Goal: Information Seeking & Learning: Learn about a topic

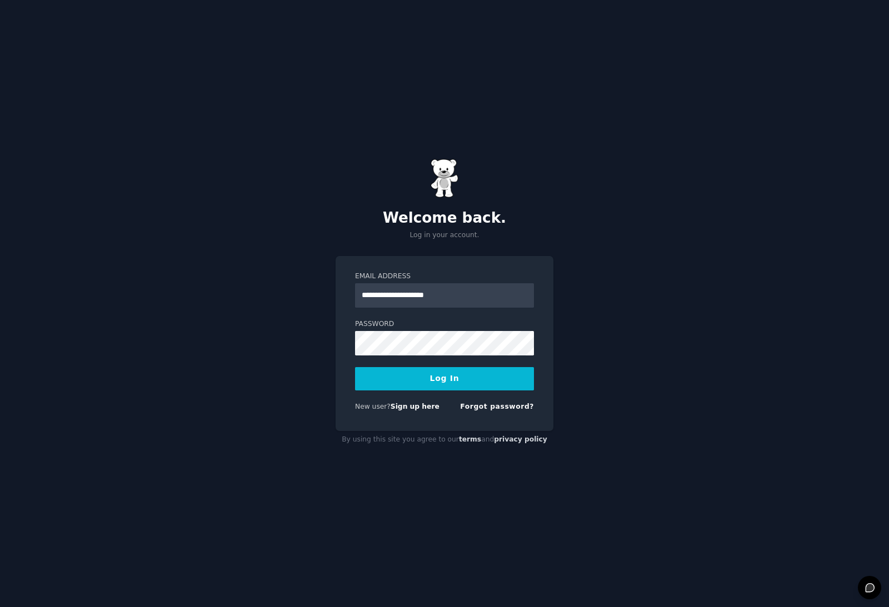
type input "**********"
click at [411, 391] on button "Log In" at bounding box center [444, 378] width 179 height 23
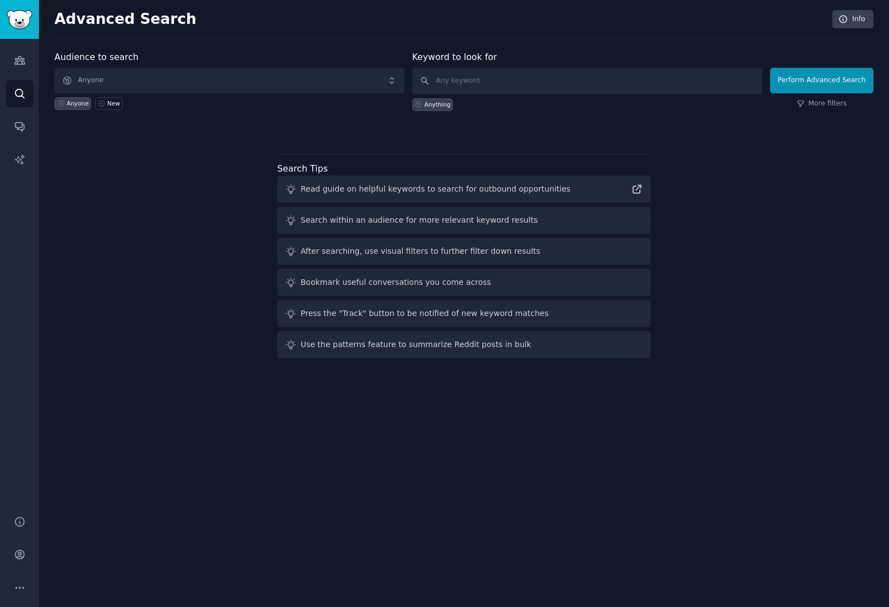
click at [185, 82] on span "Anyone" at bounding box center [229, 81] width 350 height 26
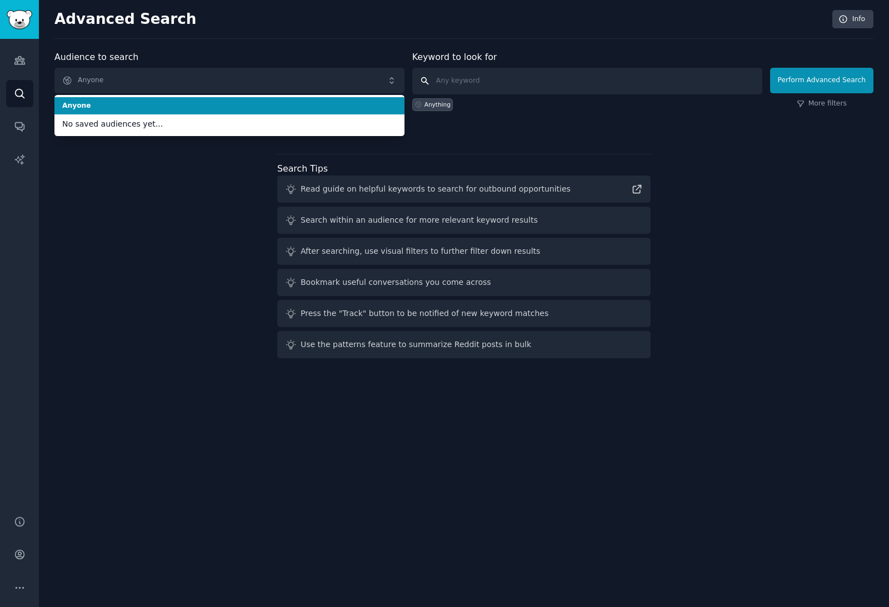
click at [507, 77] on input "text" at bounding box center [587, 81] width 350 height 27
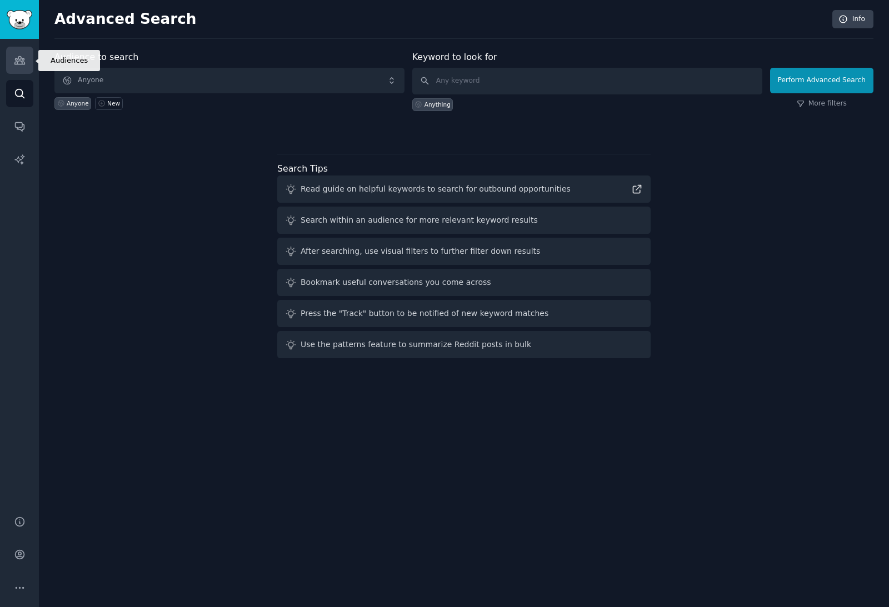
click at [19, 64] on icon "Sidebar" at bounding box center [19, 61] width 10 height 8
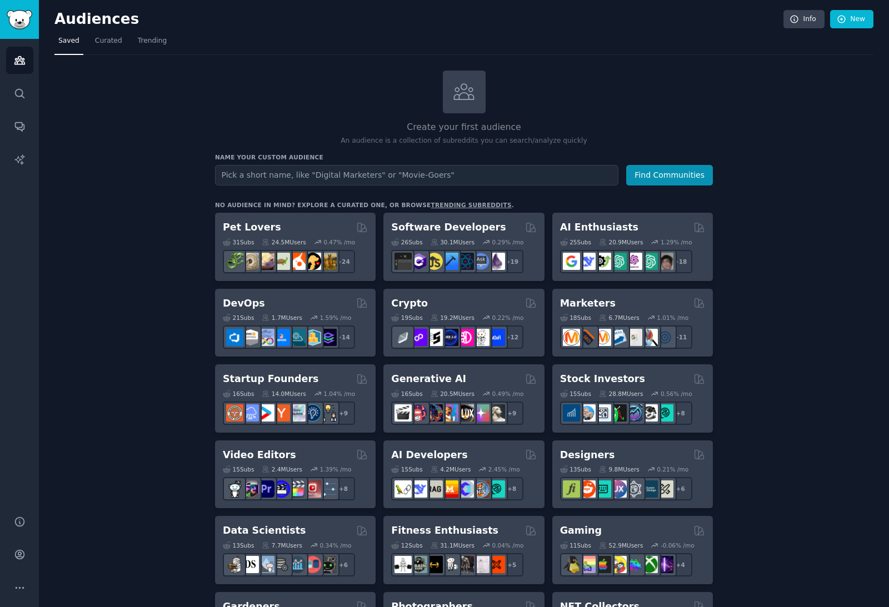
click at [329, 175] on input "text" at bounding box center [416, 175] width 403 height 21
type input "Mothers"
click at [671, 175] on button "Find Communities" at bounding box center [669, 175] width 87 height 21
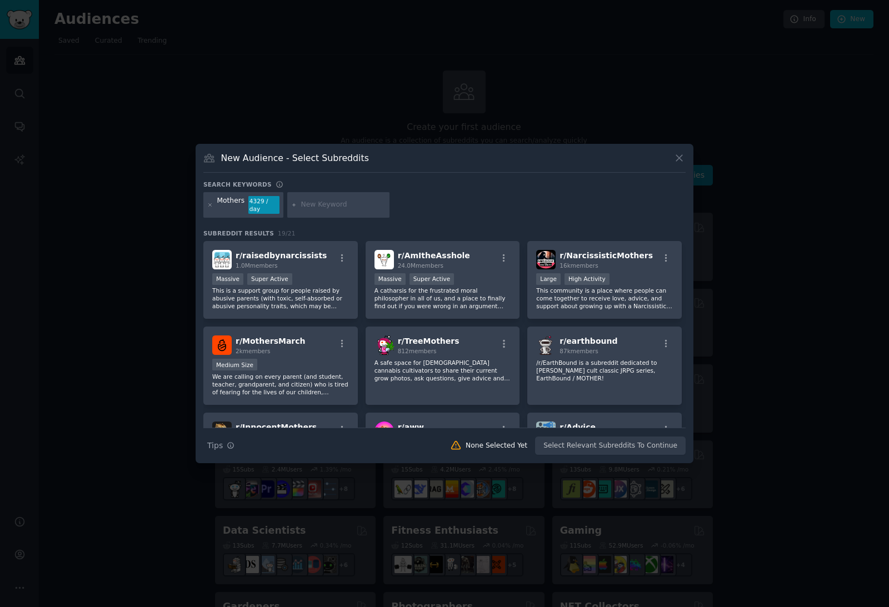
click at [674, 164] on icon at bounding box center [680, 158] width 12 height 12
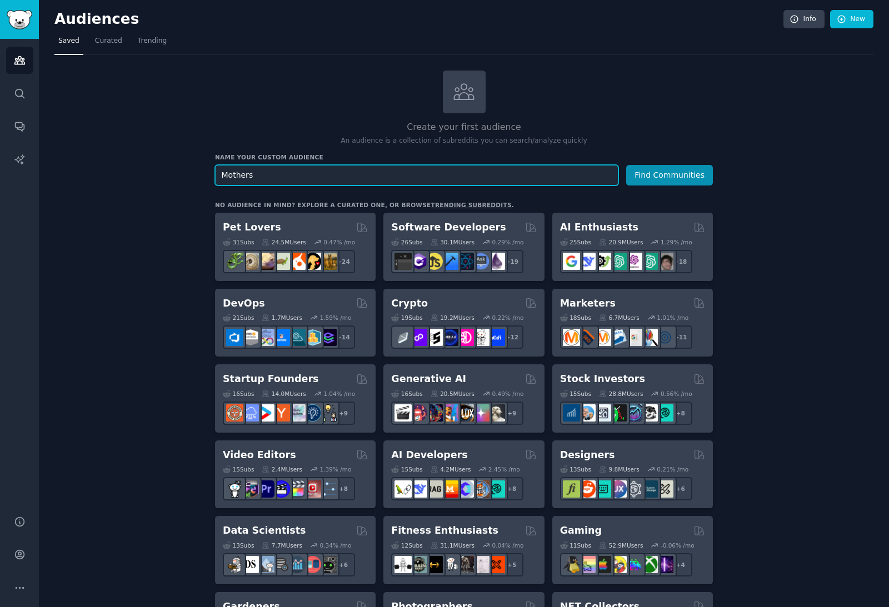
click at [446, 181] on input "Mothers" at bounding box center [416, 175] width 403 height 21
type input "Mom"
click at [671, 175] on button "Find Communities" at bounding box center [669, 175] width 87 height 21
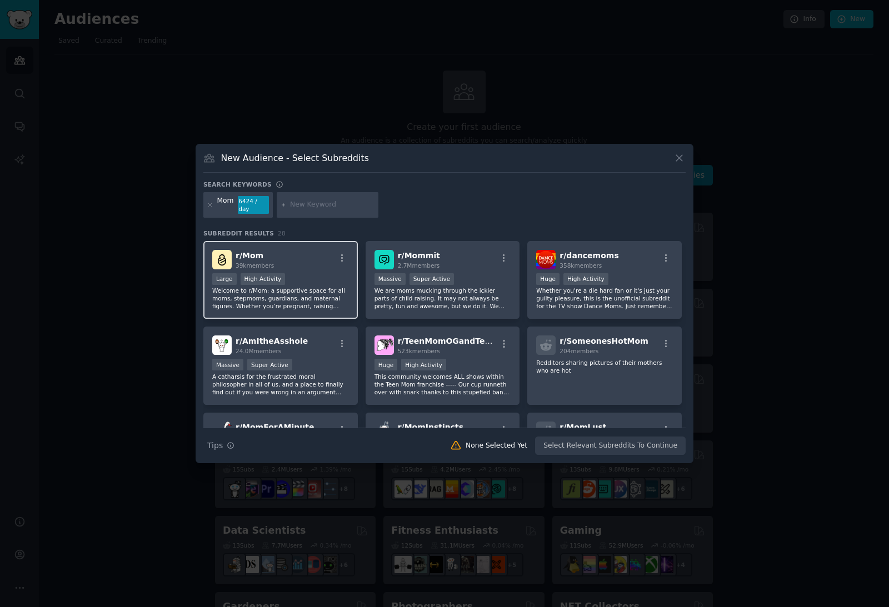
click at [315, 287] on div "Large High Activity" at bounding box center [280, 280] width 137 height 14
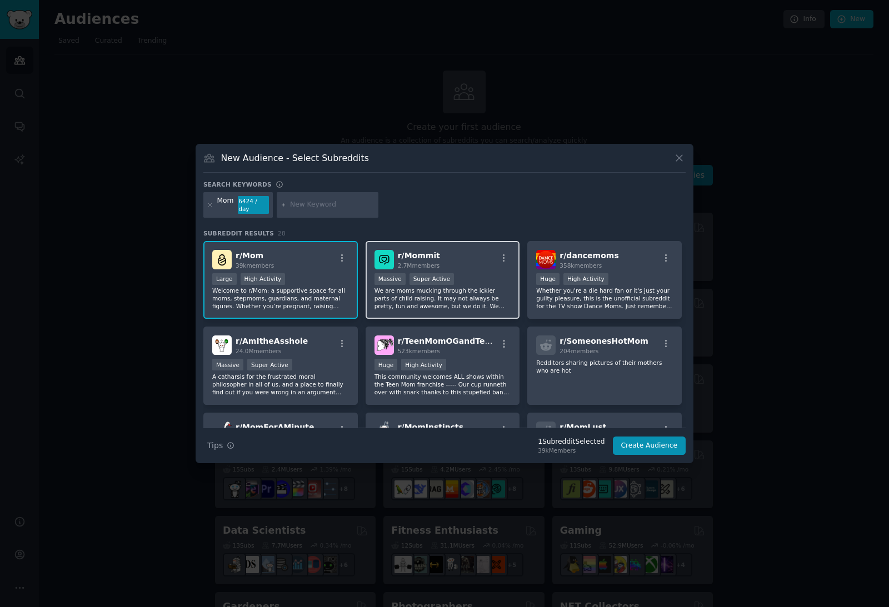
click at [501, 270] on div "r/ Mommit 2.7M members" at bounding box center [443, 259] width 137 height 19
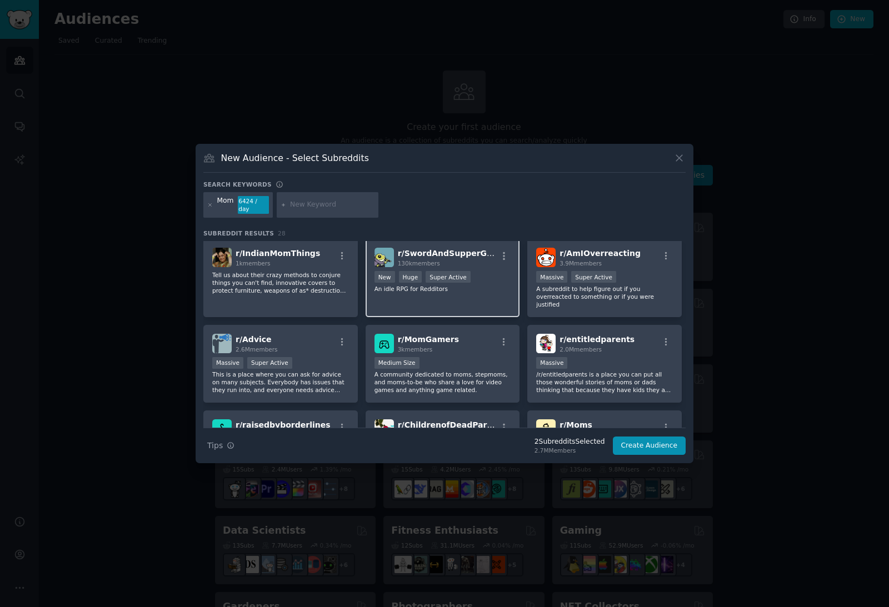
scroll to position [327, 0]
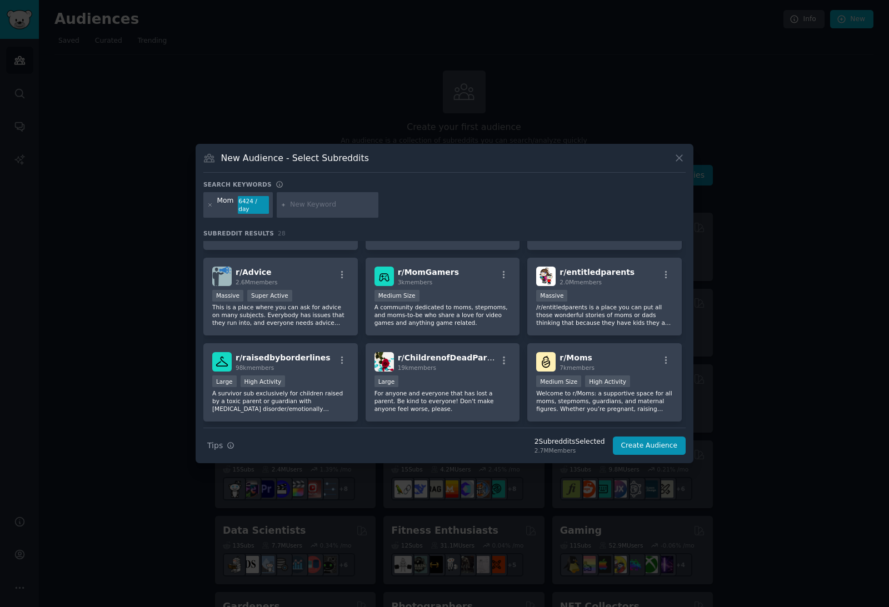
click at [650, 456] on button "Create Audience" at bounding box center [649, 446] width 73 height 19
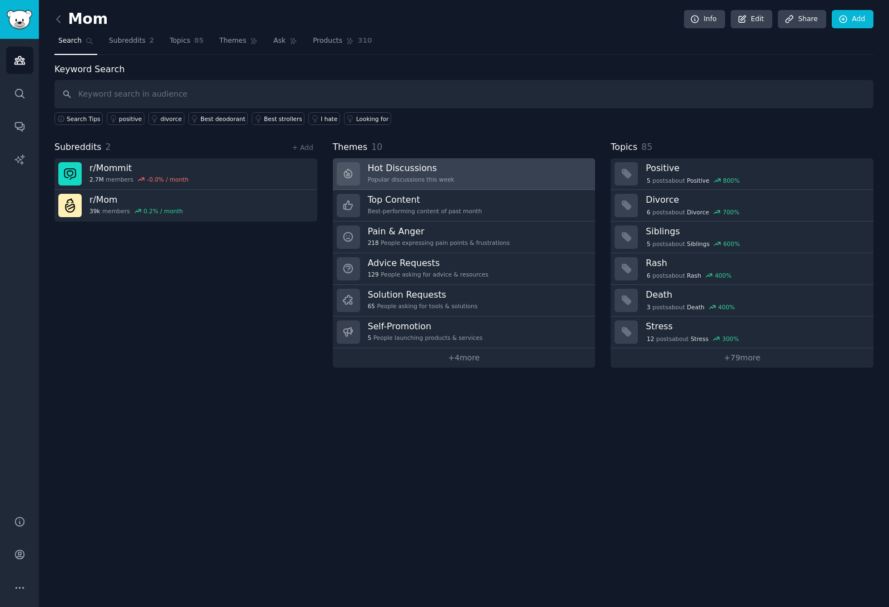
click at [495, 177] on link "Hot Discussions Popular discussions this week" at bounding box center [464, 174] width 263 height 32
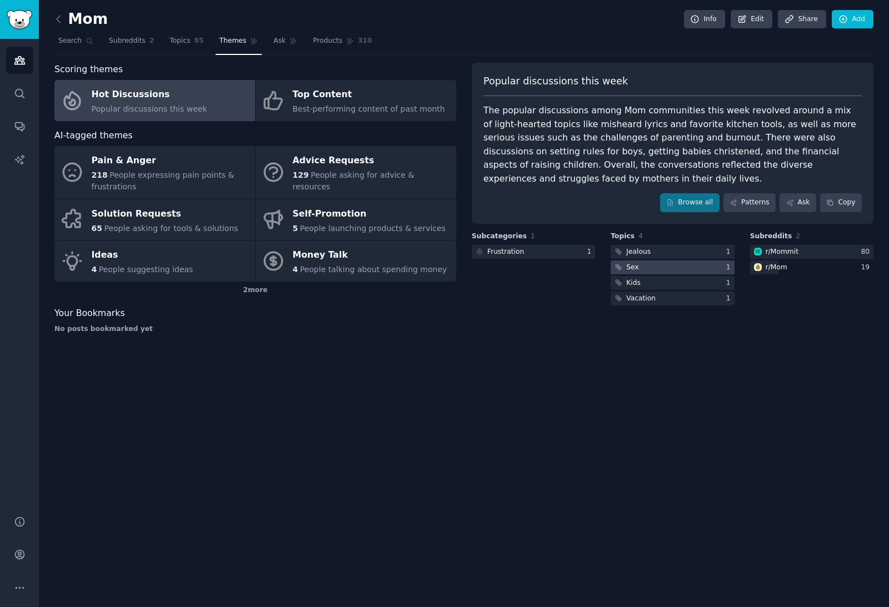
click at [655, 266] on div at bounding box center [672, 268] width 123 height 14
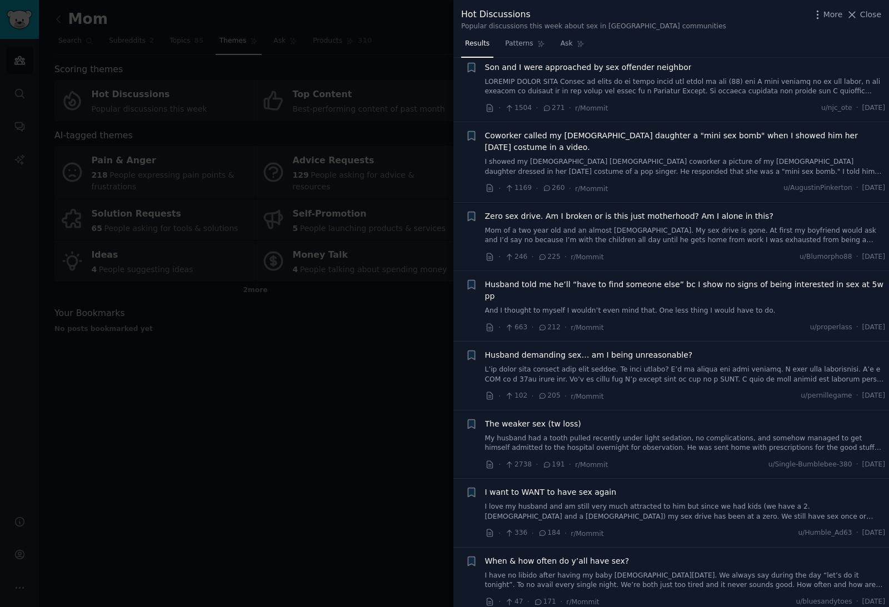
scroll to position [377, 0]
click at [324, 418] on div at bounding box center [444, 303] width 889 height 607
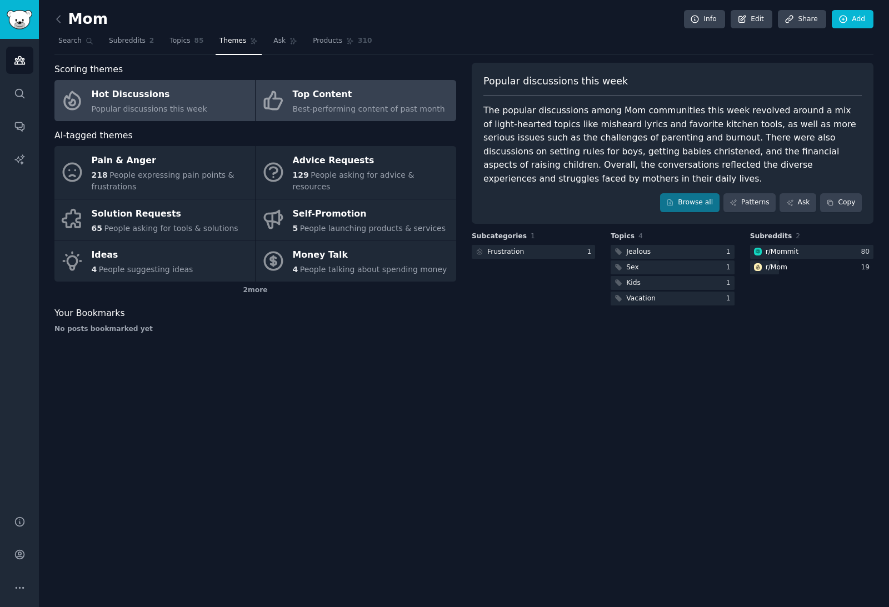
click at [330, 110] on span "Best-performing content of past month" at bounding box center [369, 108] width 152 height 9
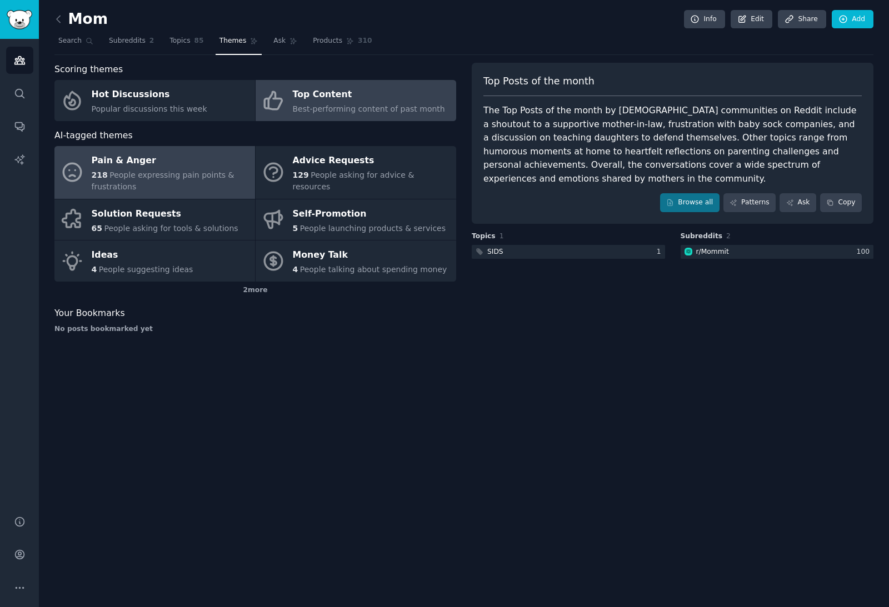
click at [180, 176] on span "People expressing pain points & frustrations" at bounding box center [163, 181] width 143 height 21
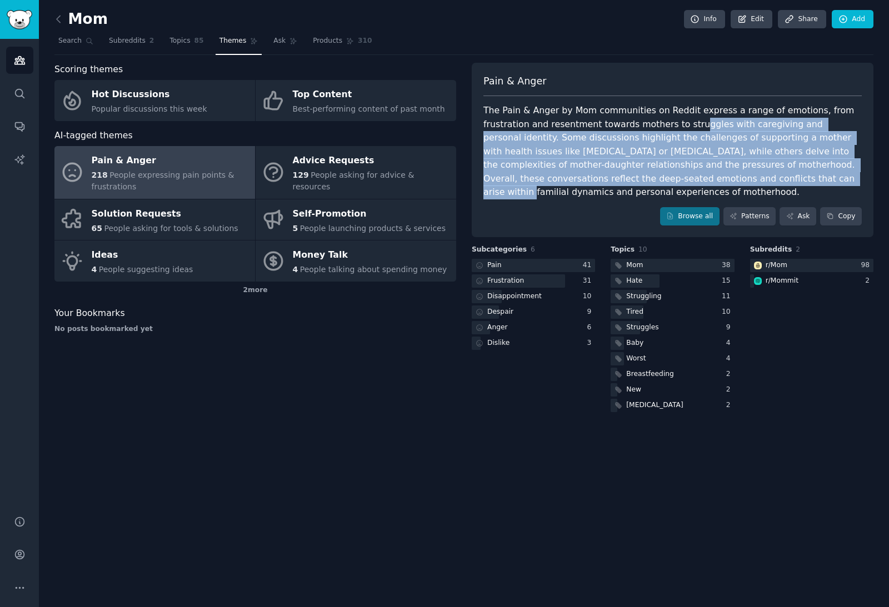
drag, startPoint x: 641, startPoint y: 121, endPoint x: 656, endPoint y: 171, distance: 52.9
click at [656, 171] on div "The Pain & Anger by Mom communities on Reddit express a range of emotions, from…" at bounding box center [672, 152] width 378 height 96
click at [656, 175] on div "The Pain & Anger by Mom communities on Reddit express a range of emotions, from…" at bounding box center [672, 152] width 378 height 96
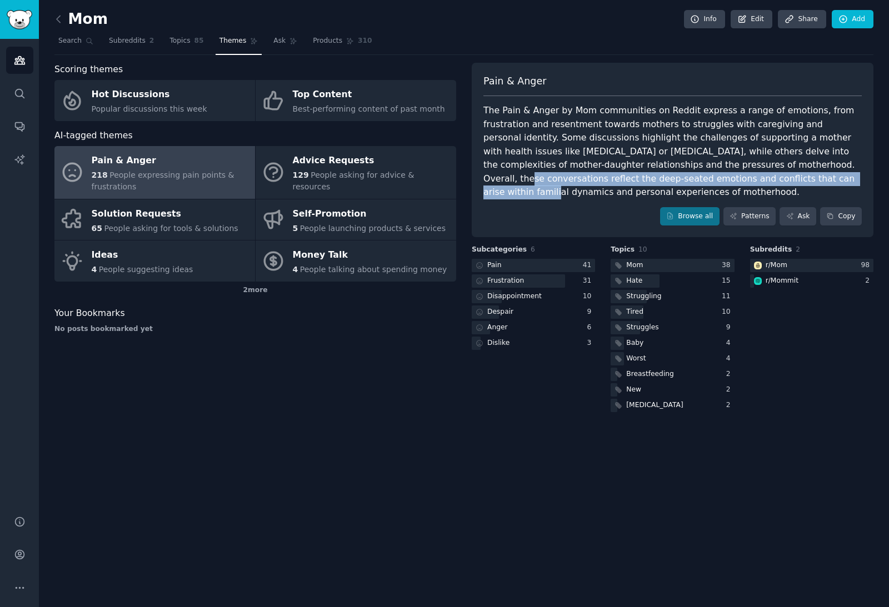
drag, startPoint x: 689, startPoint y: 164, endPoint x: 681, endPoint y: 173, distance: 11.8
click at [681, 173] on div "The Pain & Anger by Mom communities on Reddit express a range of emotions, from…" at bounding box center [672, 152] width 378 height 96
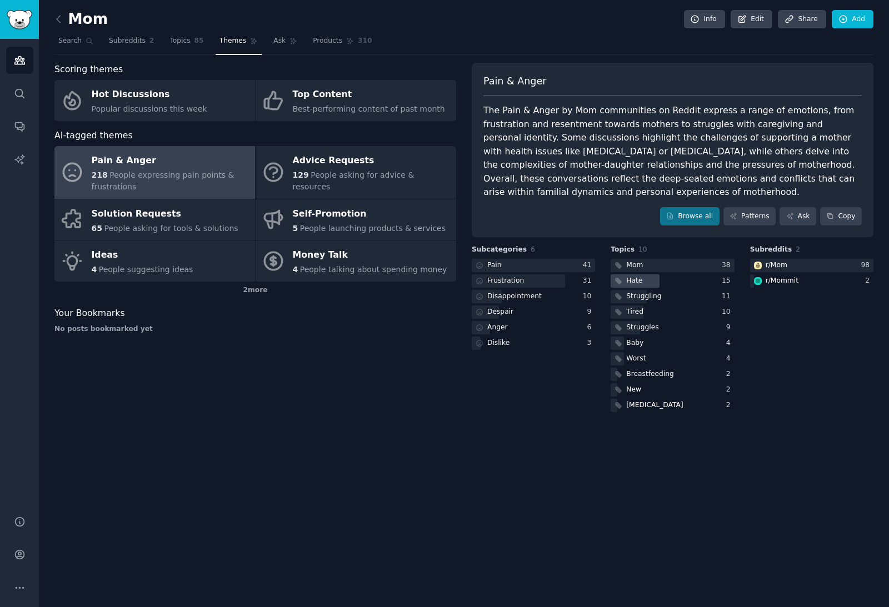
click at [644, 275] on div at bounding box center [635, 282] width 49 height 14
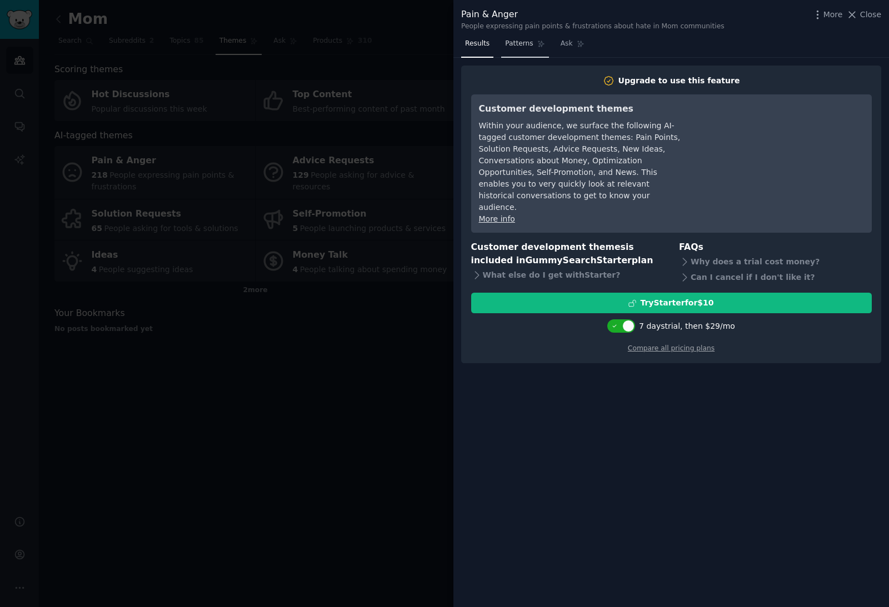
click at [521, 43] on span "Patterns" at bounding box center [519, 44] width 28 height 10
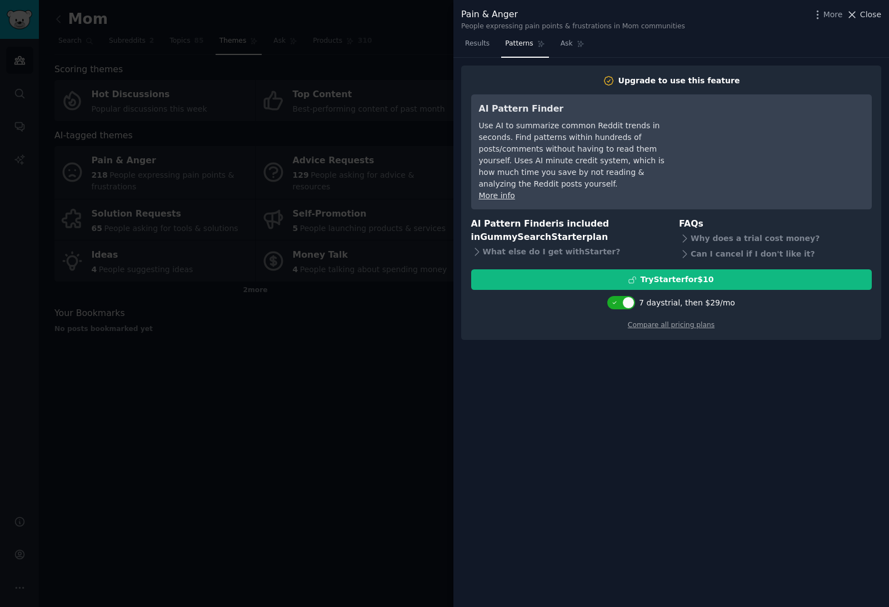
click at [866, 15] on span "Close" at bounding box center [870, 15] width 21 height 12
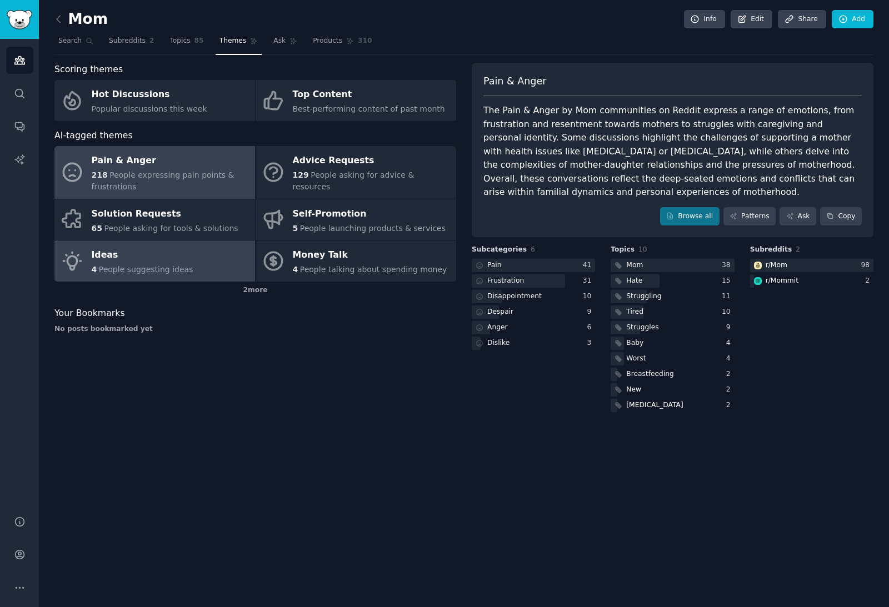
click at [177, 260] on div "Ideas" at bounding box center [143, 256] width 102 height 18
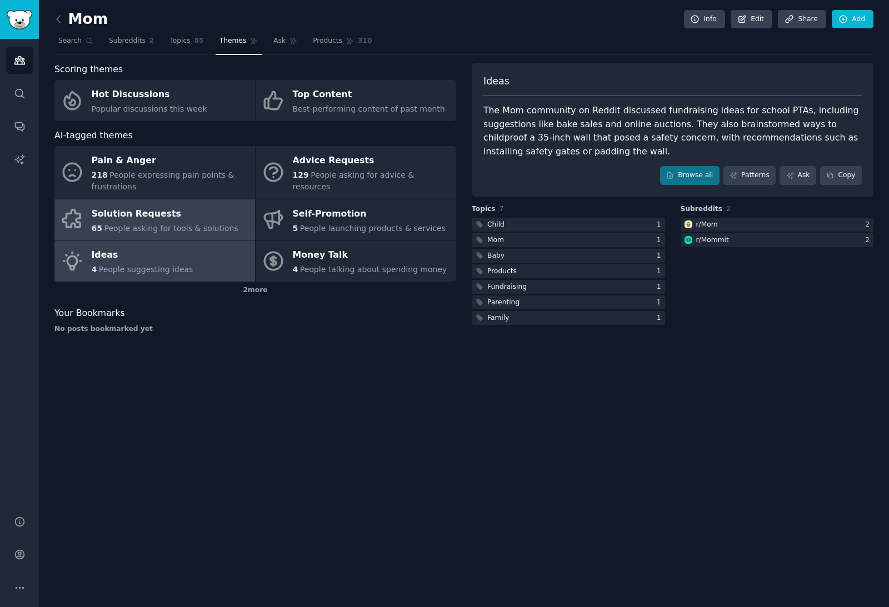
click at [191, 211] on div "Solution Requests" at bounding box center [165, 214] width 147 height 18
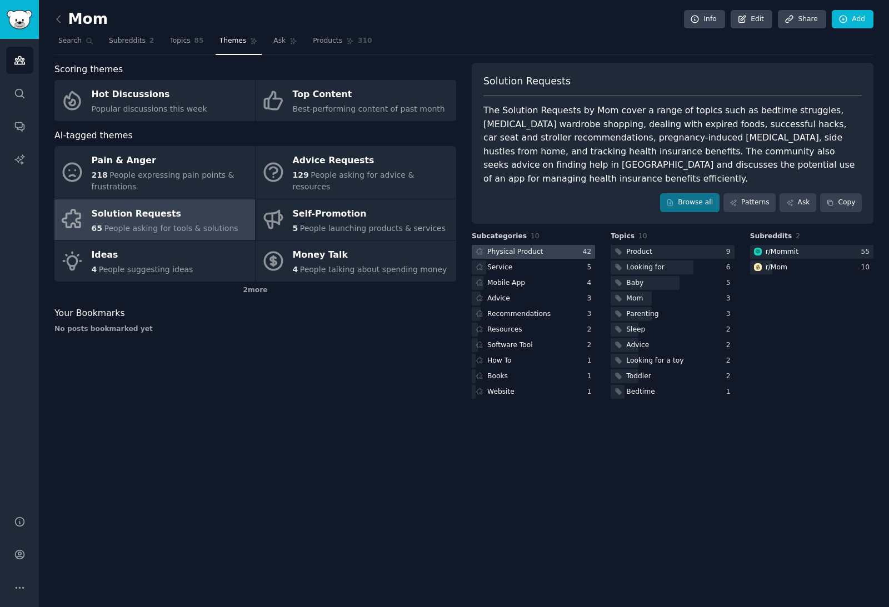
click at [570, 245] on div at bounding box center [533, 252] width 123 height 14
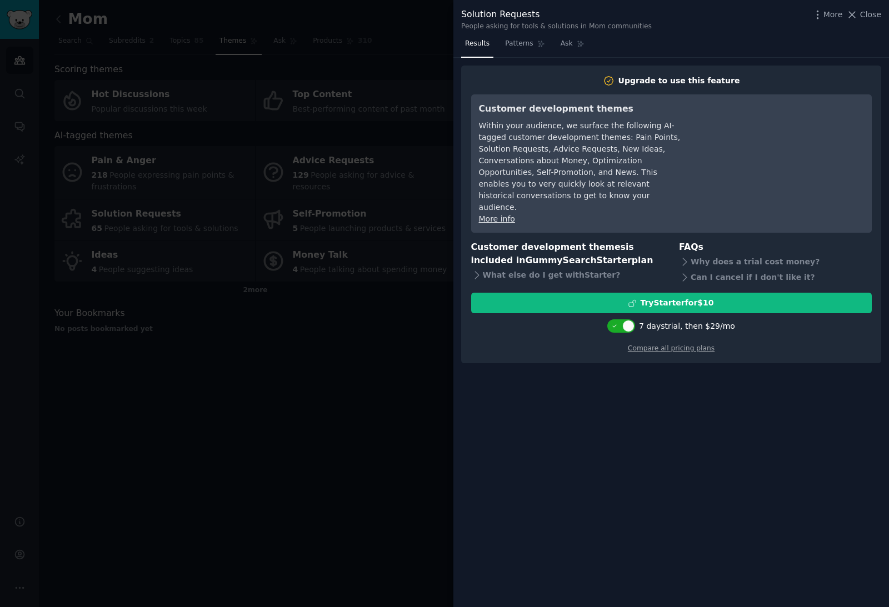
click at [549, 297] on div "Try Starter for $10" at bounding box center [672, 303] width 400 height 12
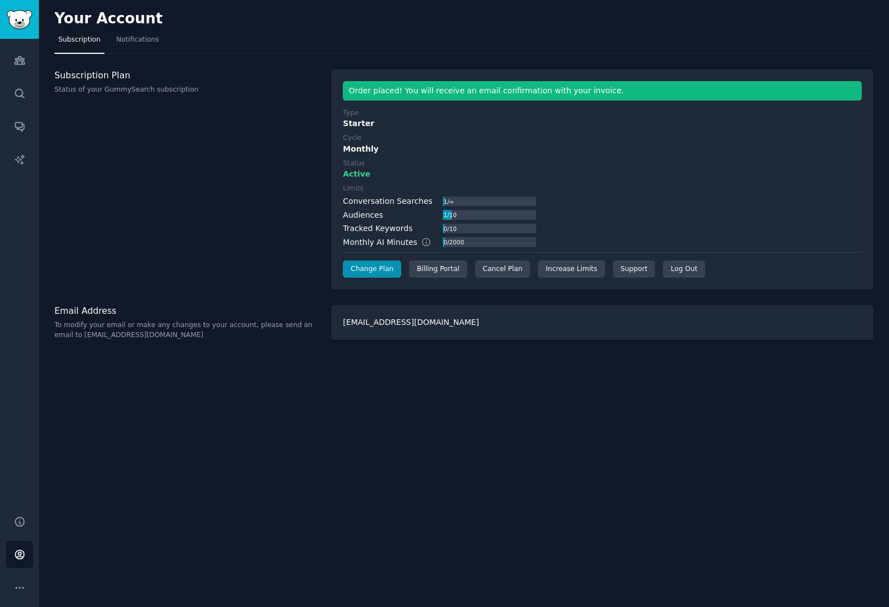
click at [34, 63] on div "Audiences Search Conversations AI Reports" at bounding box center [19, 270] width 39 height 463
click at [1, 63] on div "Audiences Search Conversations AI Reports" at bounding box center [19, 270] width 39 height 463
click at [18, 93] on icon "Sidebar" at bounding box center [20, 94] width 12 height 12
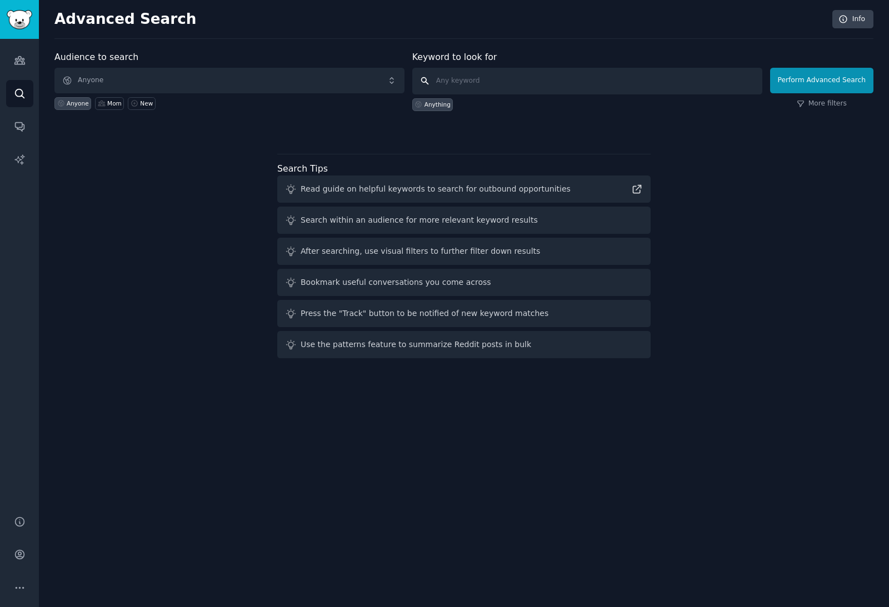
click at [474, 89] on input "text" at bounding box center [587, 81] width 350 height 27
type input "Motherhood"
click at [821, 80] on button "Perform Advanced Search" at bounding box center [821, 81] width 103 height 26
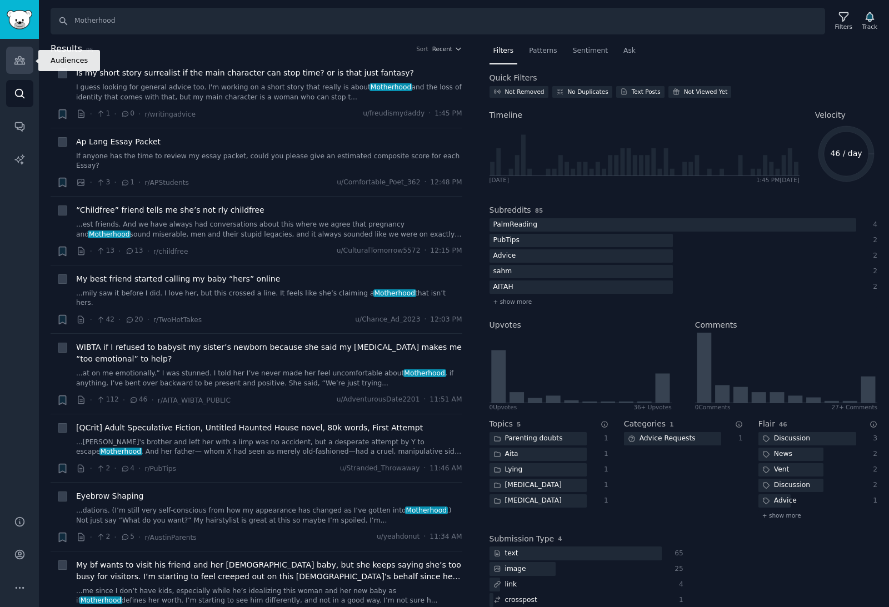
click at [22, 59] on icon "Sidebar" at bounding box center [19, 61] width 10 height 8
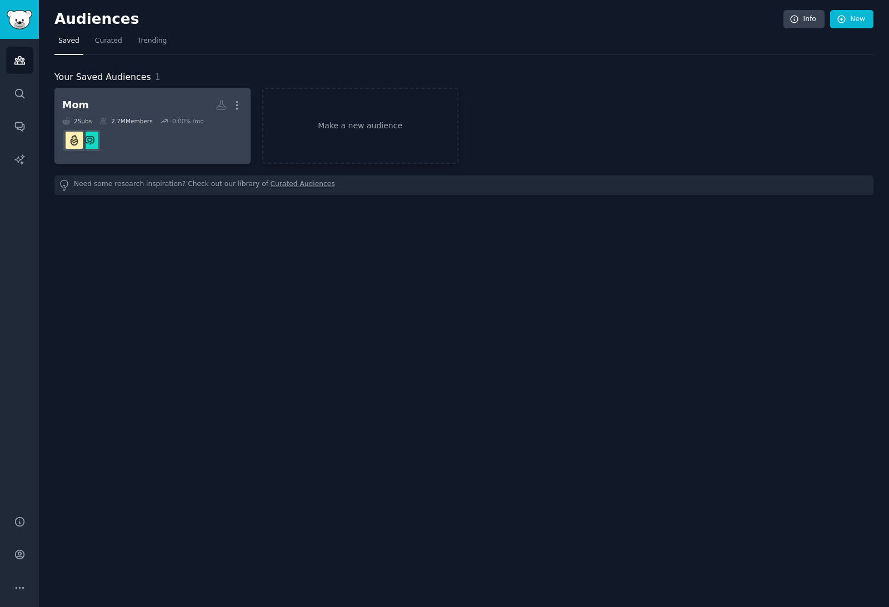
click at [168, 107] on h2 "Mom More" at bounding box center [152, 105] width 181 height 19
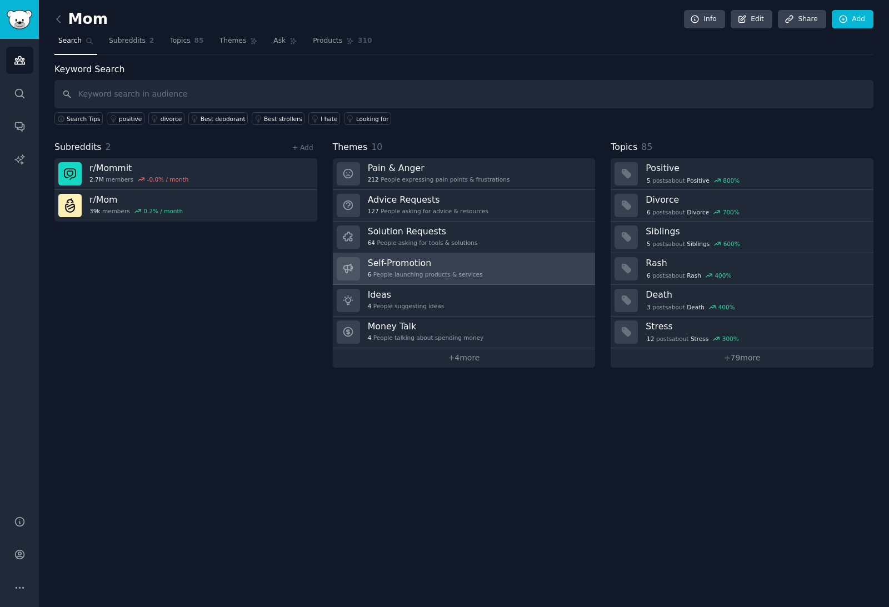
click at [527, 274] on link "Self-Promotion 6 People launching products & services" at bounding box center [464, 269] width 263 height 32
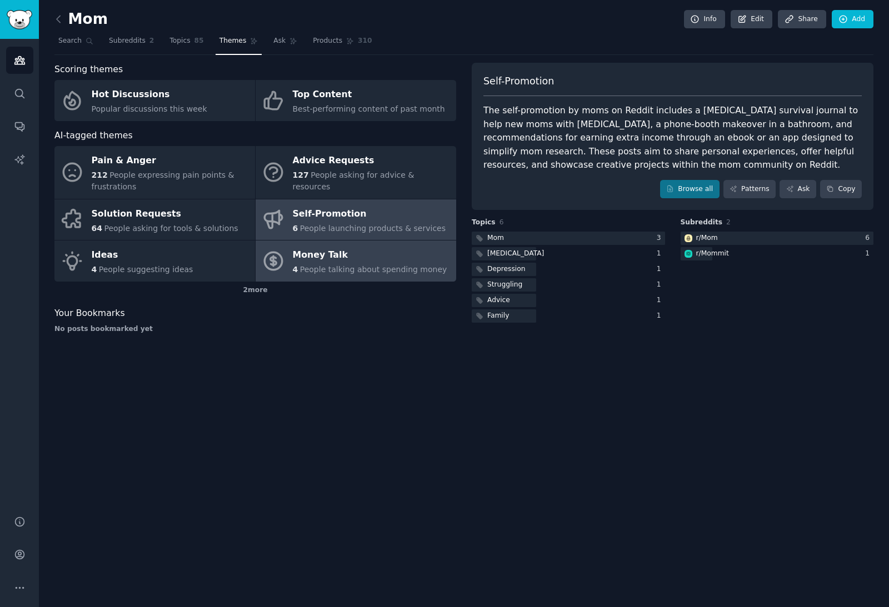
click at [297, 258] on div "Money Talk" at bounding box center [370, 256] width 154 height 18
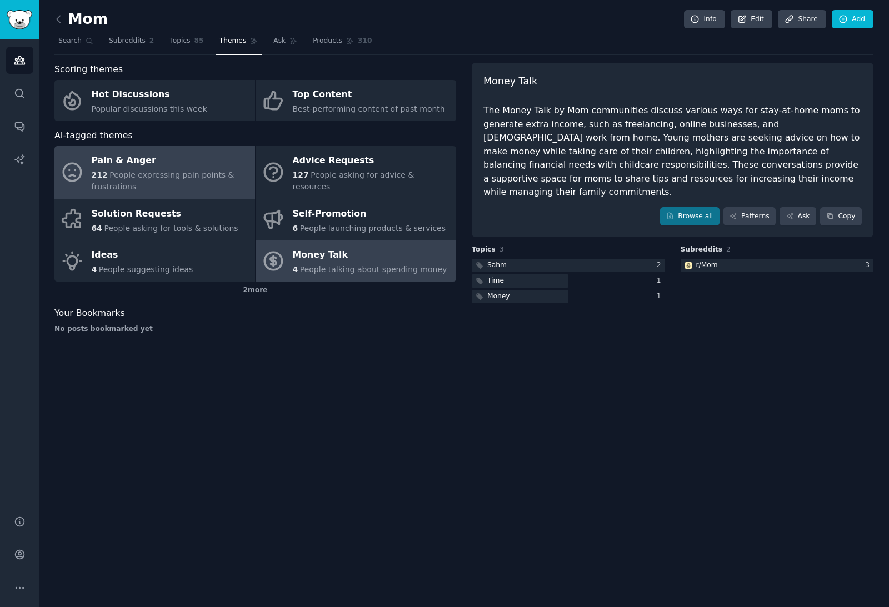
click at [205, 160] on div "Pain & Anger" at bounding box center [171, 161] width 158 height 18
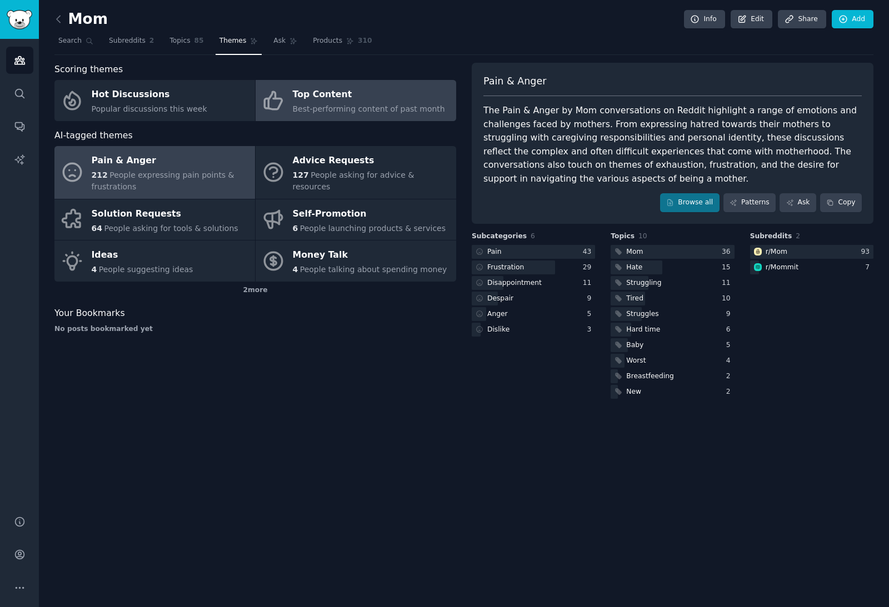
click at [390, 97] on div "Top Content" at bounding box center [369, 95] width 152 height 18
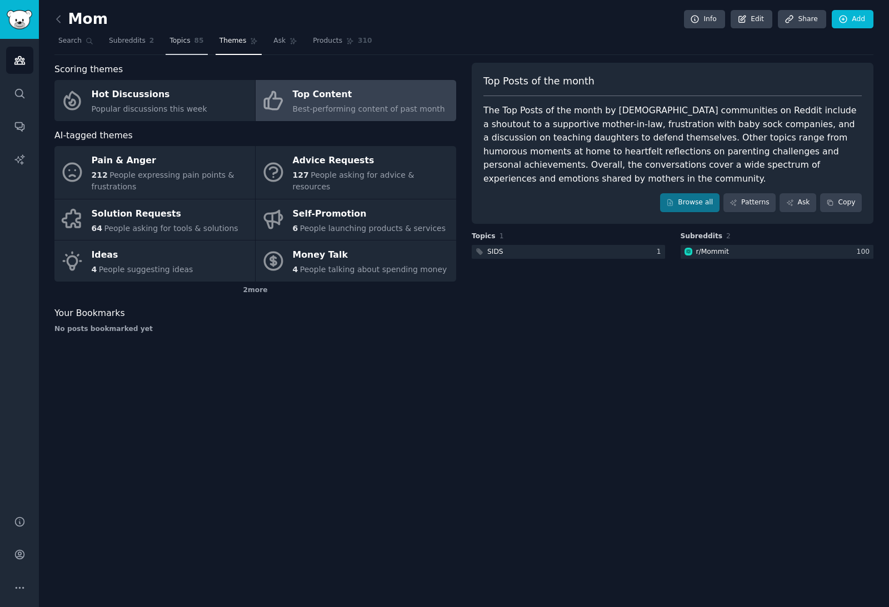
click at [185, 44] on span "Topics" at bounding box center [180, 41] width 21 height 10
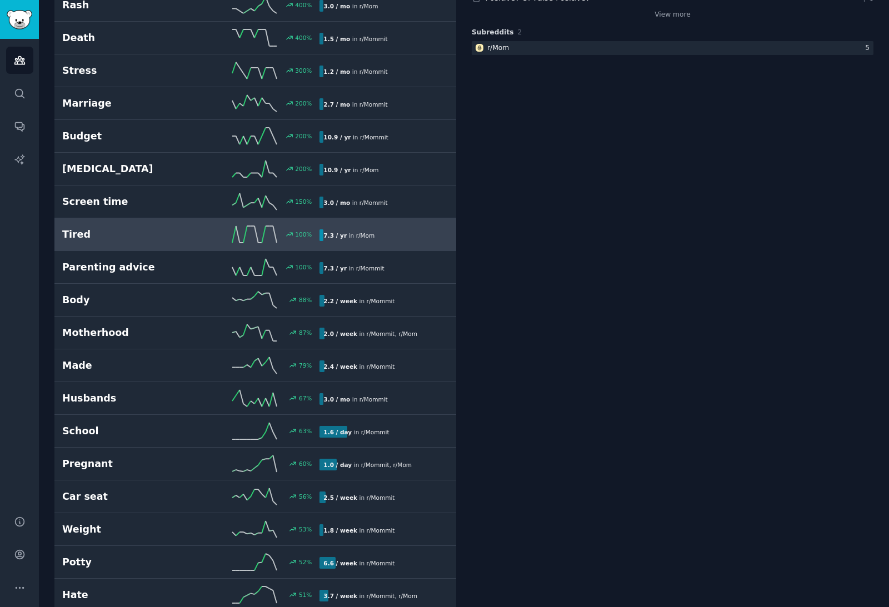
scroll to position [227, 0]
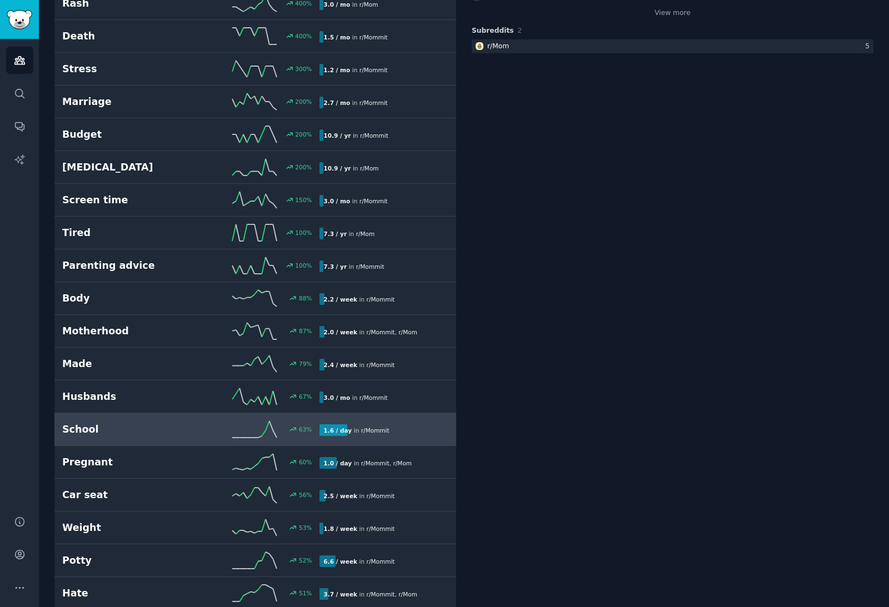
click at [136, 431] on h2 "School" at bounding box center [126, 430] width 129 height 14
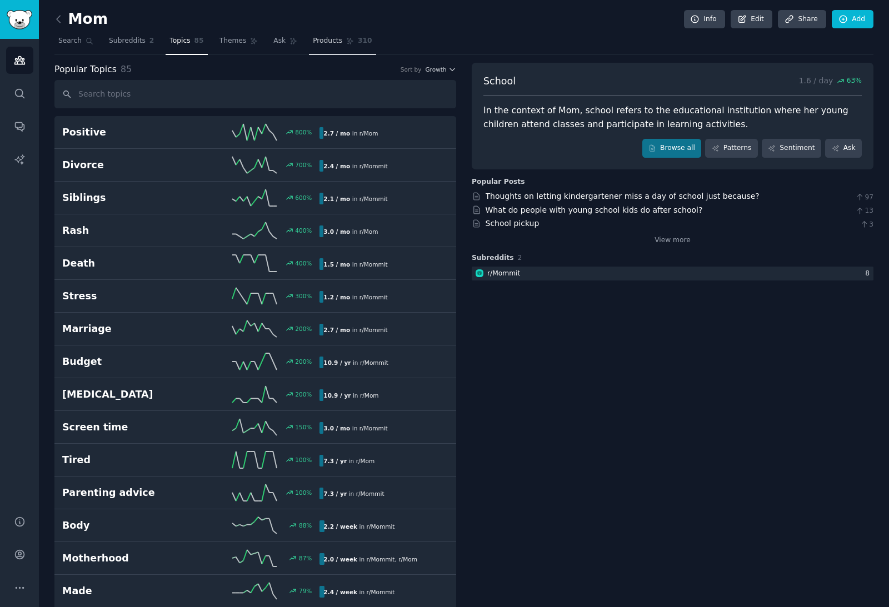
click at [320, 41] on span "Products" at bounding box center [327, 41] width 29 height 10
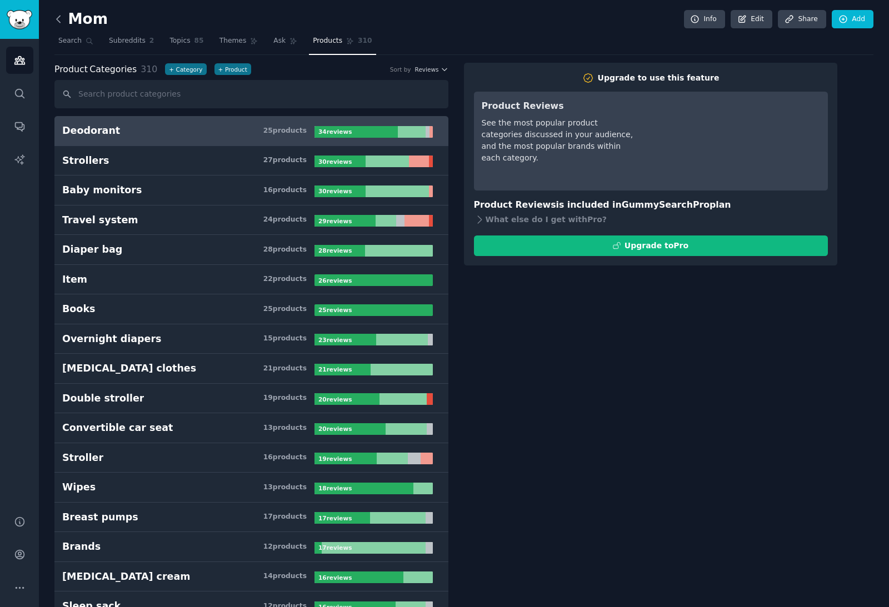
click at [60, 18] on icon at bounding box center [59, 19] width 12 height 12
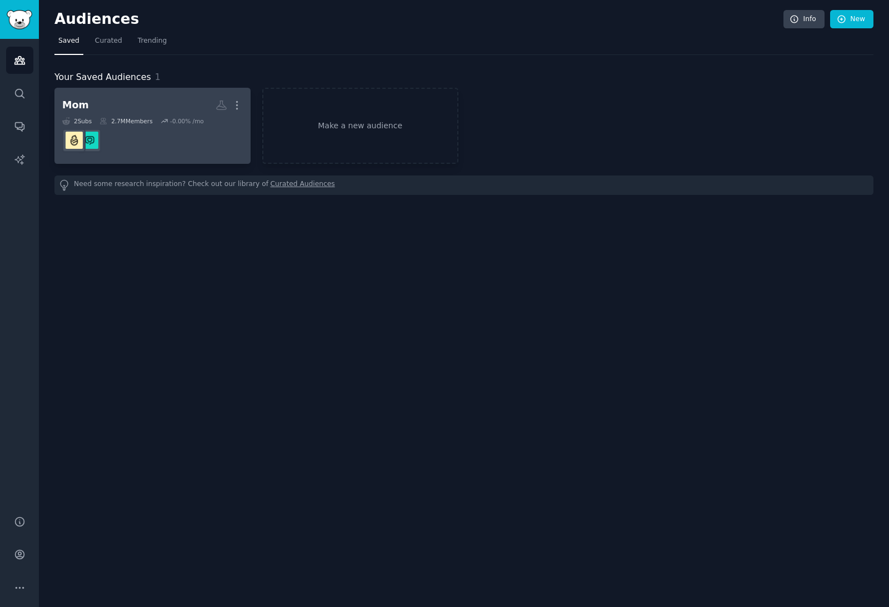
click at [139, 102] on h2 "Mom More" at bounding box center [152, 105] width 181 height 19
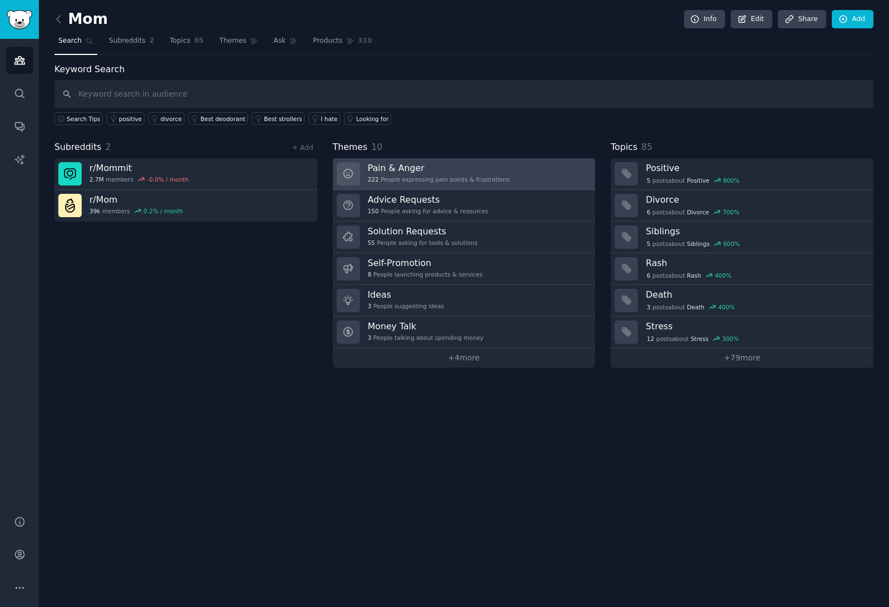
click at [441, 178] on div "222 People expressing pain points & frustrations" at bounding box center [439, 180] width 142 height 8
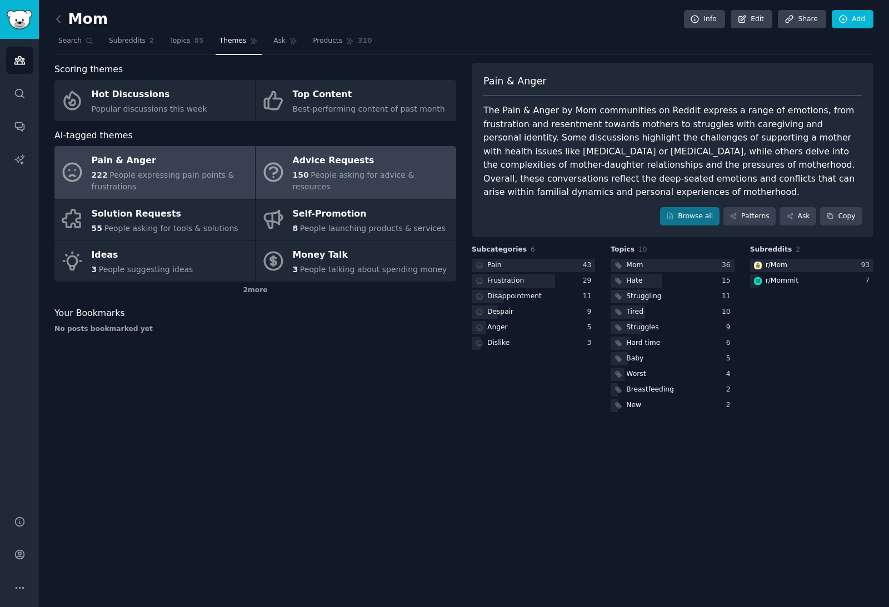
click at [383, 168] on div "Advice Requests" at bounding box center [372, 161] width 158 height 18
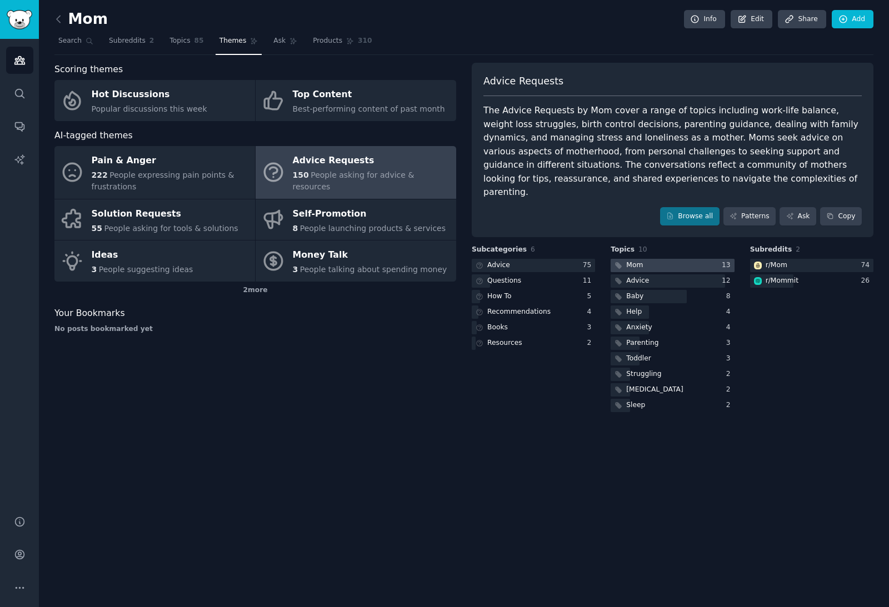
click at [651, 259] on div at bounding box center [672, 266] width 123 height 14
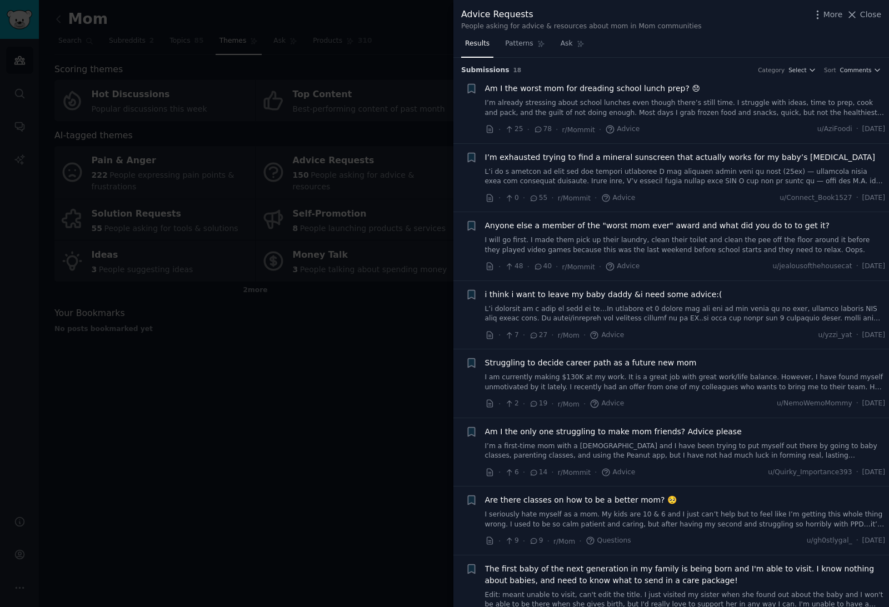
click at [368, 366] on div at bounding box center [444, 303] width 889 height 607
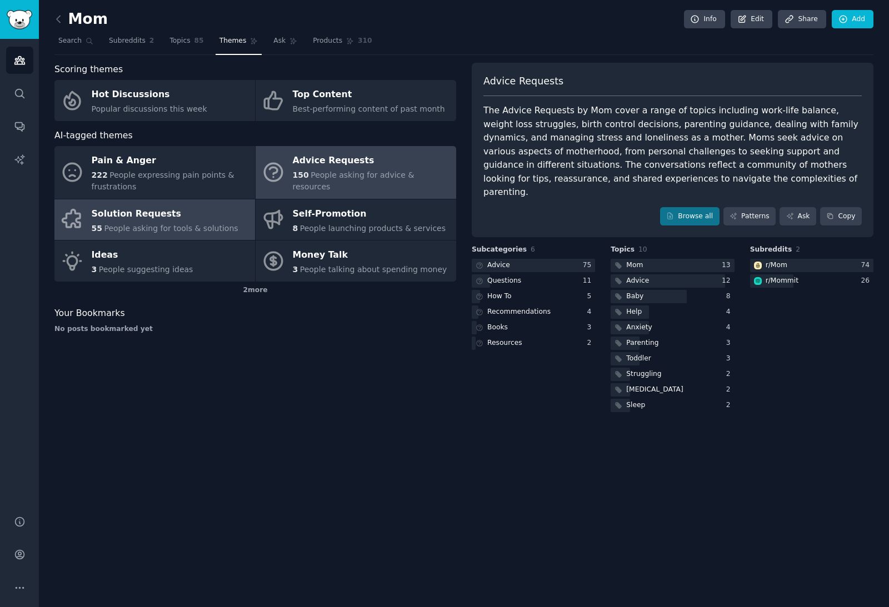
click at [186, 224] on span "People asking for tools & solutions" at bounding box center [171, 228] width 134 height 9
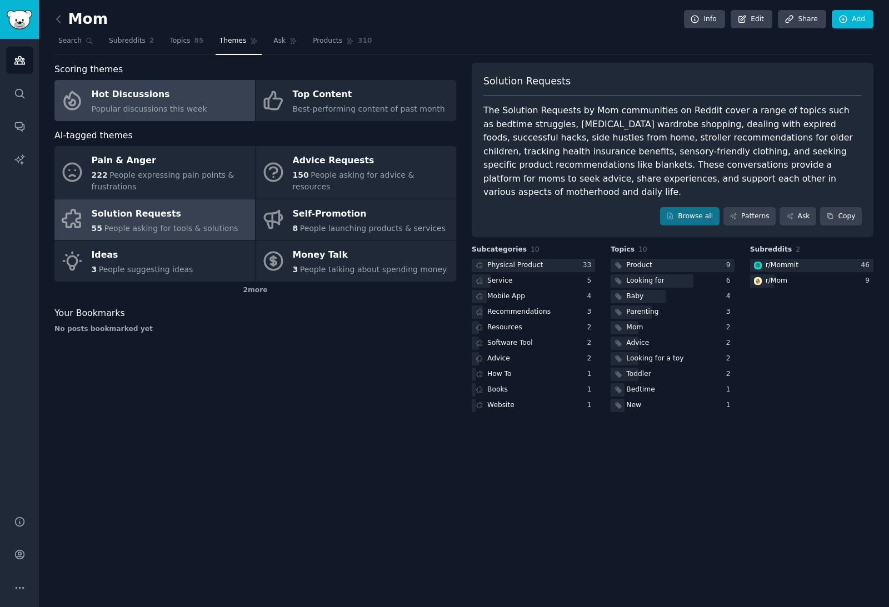
click at [138, 104] on span "Popular discussions this week" at bounding box center [150, 108] width 116 height 9
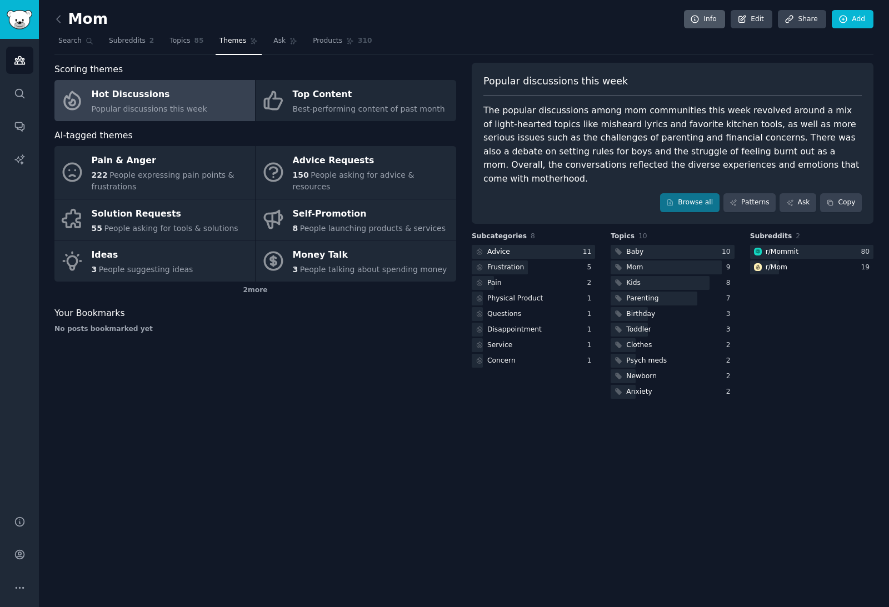
click at [711, 15] on link "Info" at bounding box center [704, 19] width 41 height 19
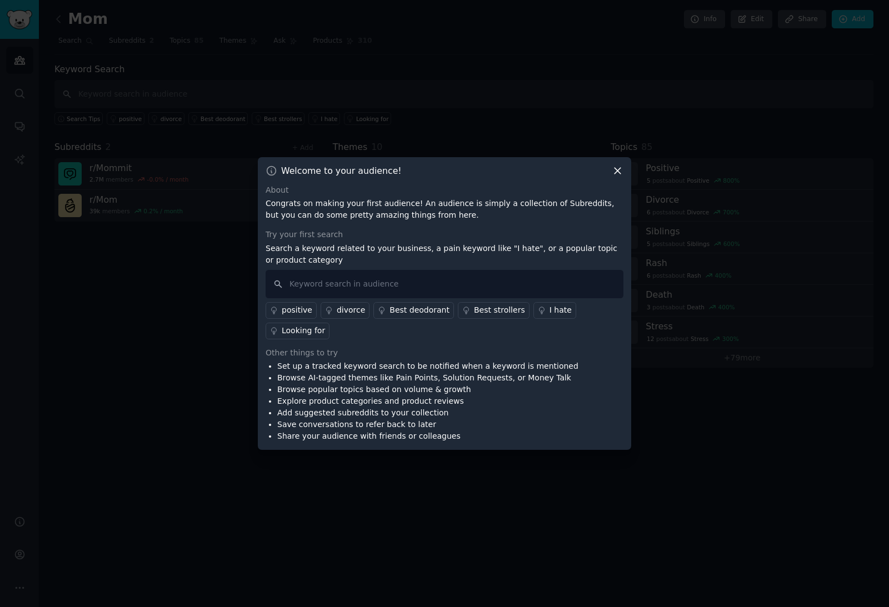
scroll to position [37, 0]
click at [525, 270] on input "text" at bounding box center [445, 284] width 358 height 28
type input "Work life balance"
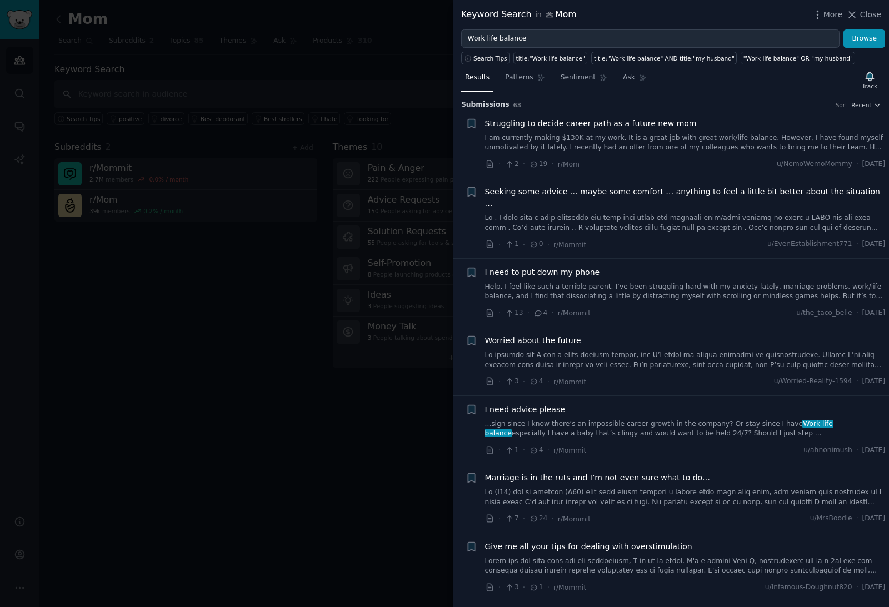
click at [359, 442] on div at bounding box center [444, 303] width 889 height 607
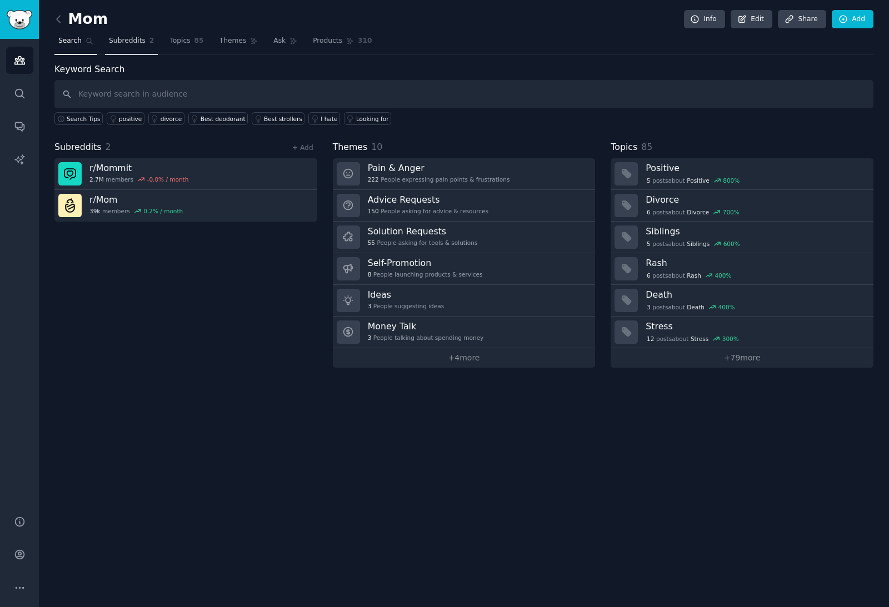
click at [129, 32] on link "Subreddits 2" at bounding box center [131, 43] width 53 height 23
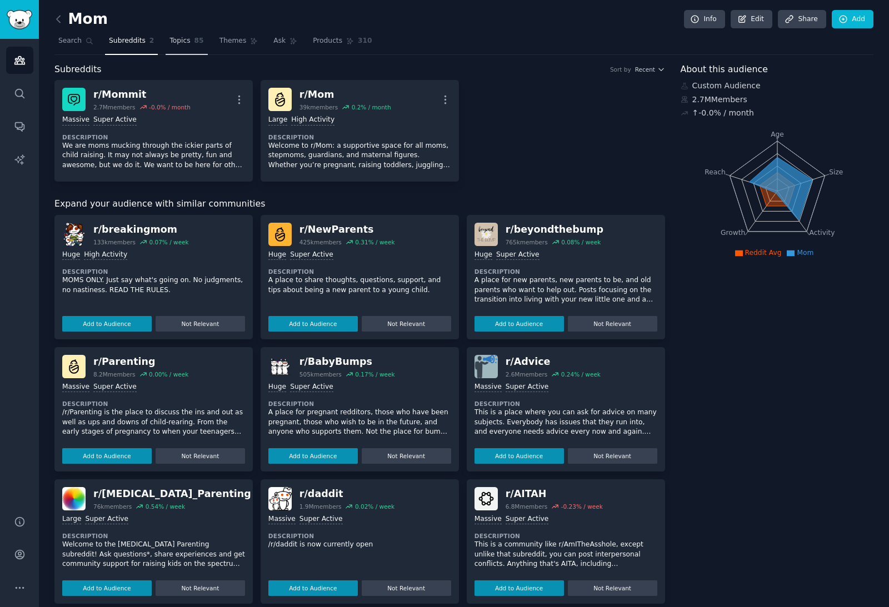
click at [193, 34] on link "Topics 85" at bounding box center [187, 43] width 42 height 23
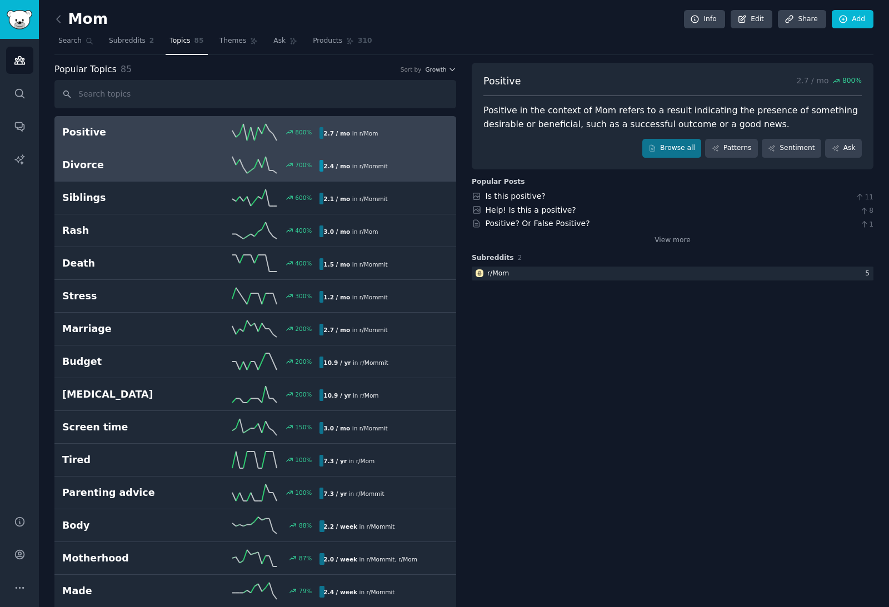
click at [186, 166] on h2 "Divorce" at bounding box center [126, 165] width 129 height 14
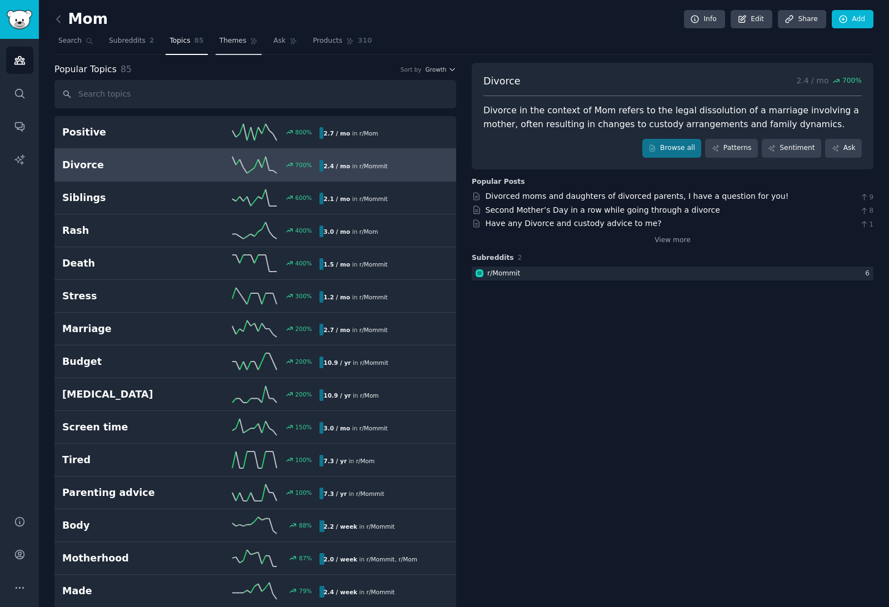
click at [253, 36] on link "Themes" at bounding box center [239, 43] width 47 height 23
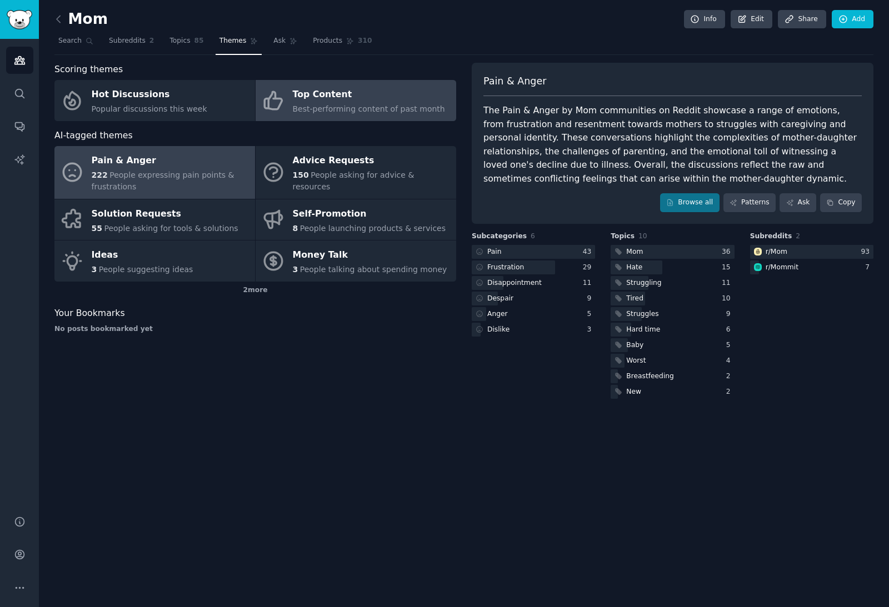
click at [335, 99] on div "Top Content" at bounding box center [369, 95] width 152 height 18
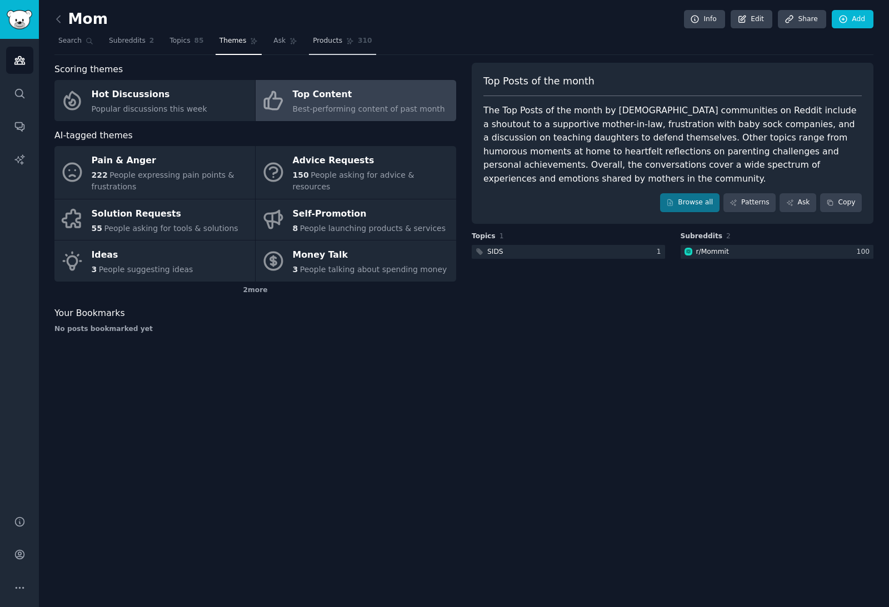
click at [338, 42] on span "Products" at bounding box center [327, 41] width 29 height 10
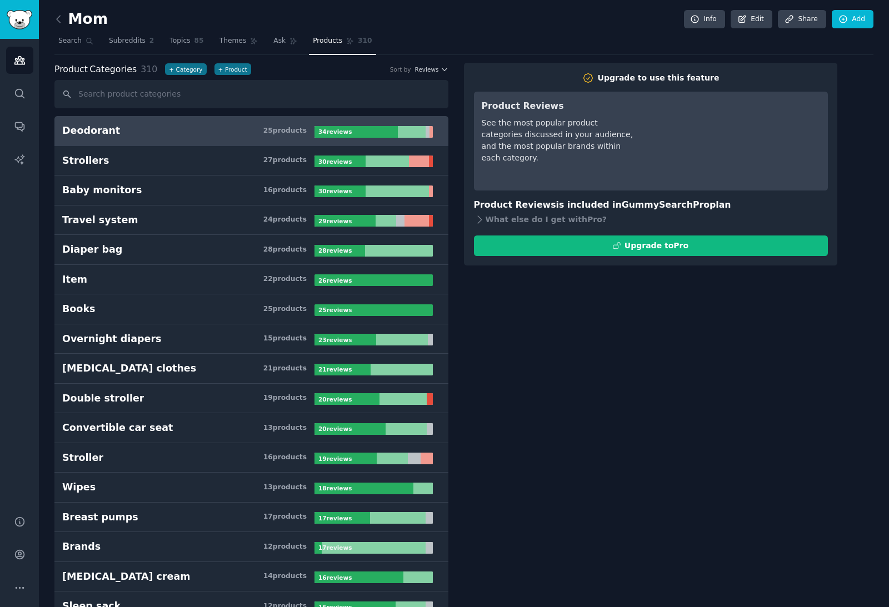
click at [276, 138] on link "Deodorant 25 product s 34 review s" at bounding box center [251, 131] width 394 height 30
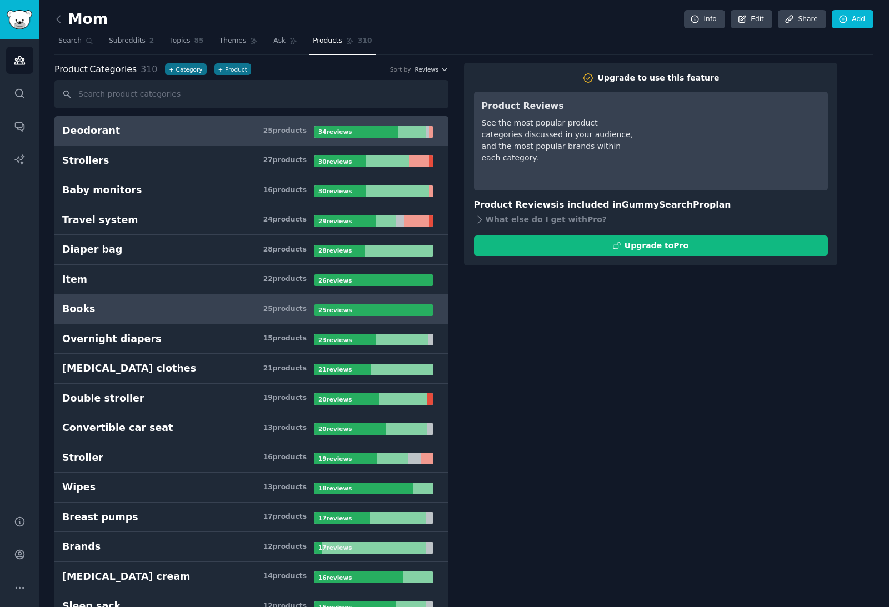
click at [235, 320] on link "Books 25 product s 25 review s" at bounding box center [251, 310] width 394 height 30
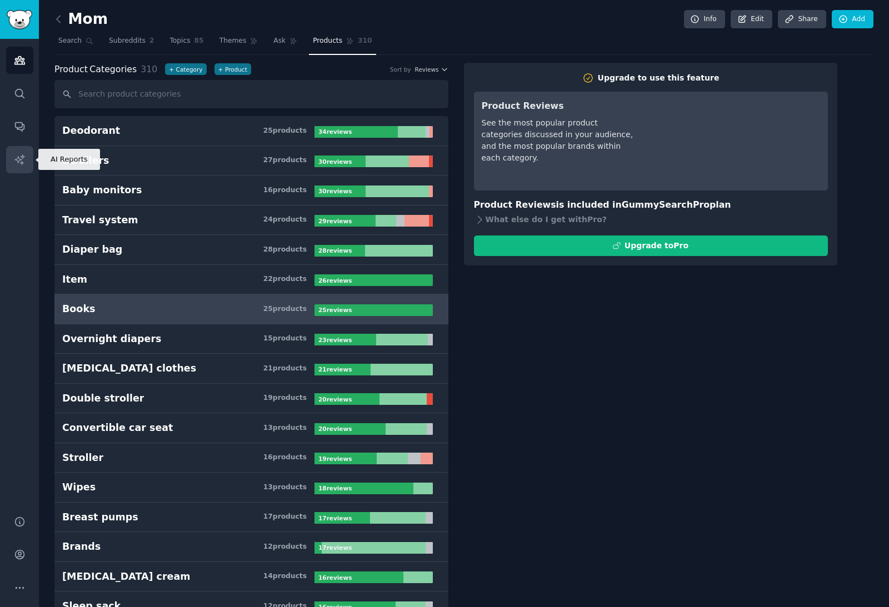
click at [16, 163] on icon "Sidebar" at bounding box center [20, 160] width 12 height 12
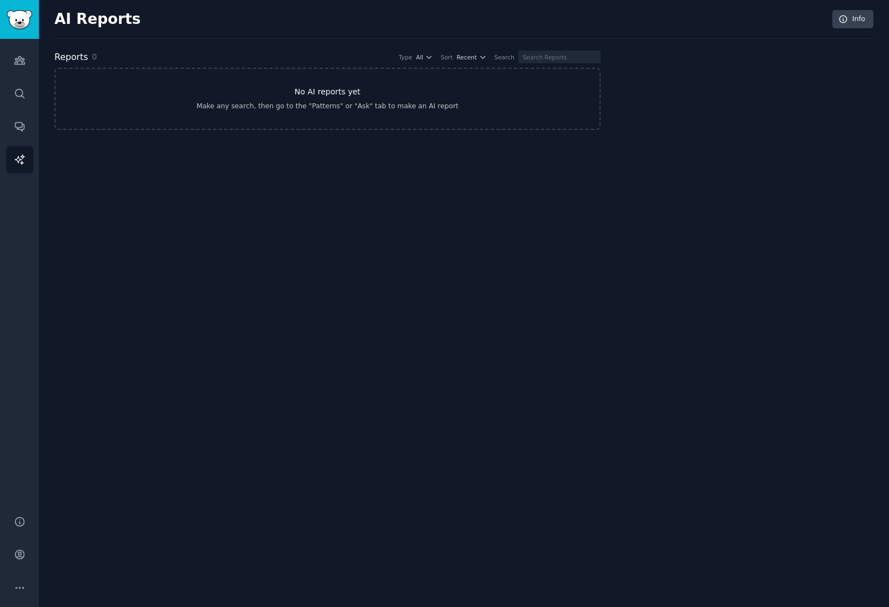
click at [181, 98] on link "No AI reports yet Make any search, then go to the "Patterns" or "Ask" tab to ma…" at bounding box center [327, 99] width 546 height 62
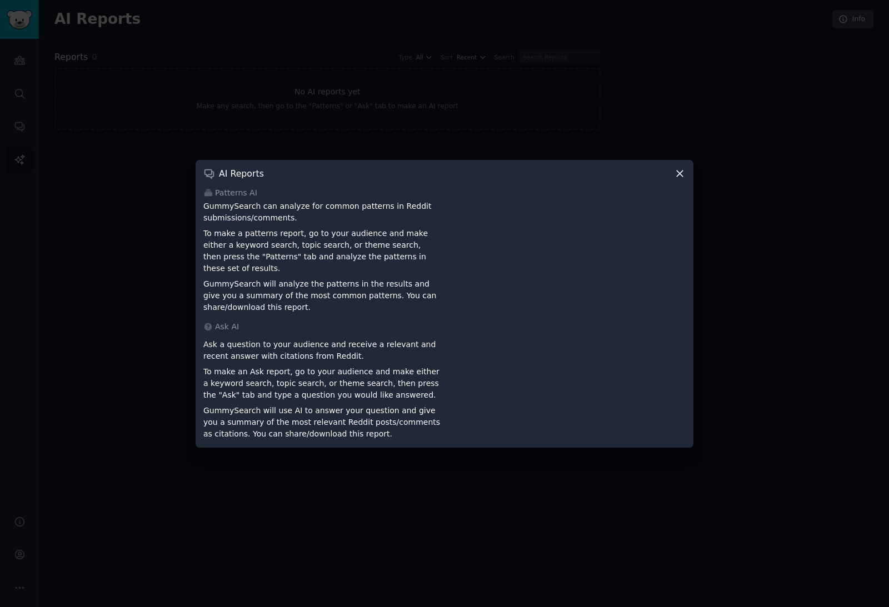
click at [674, 180] on icon at bounding box center [680, 174] width 12 height 12
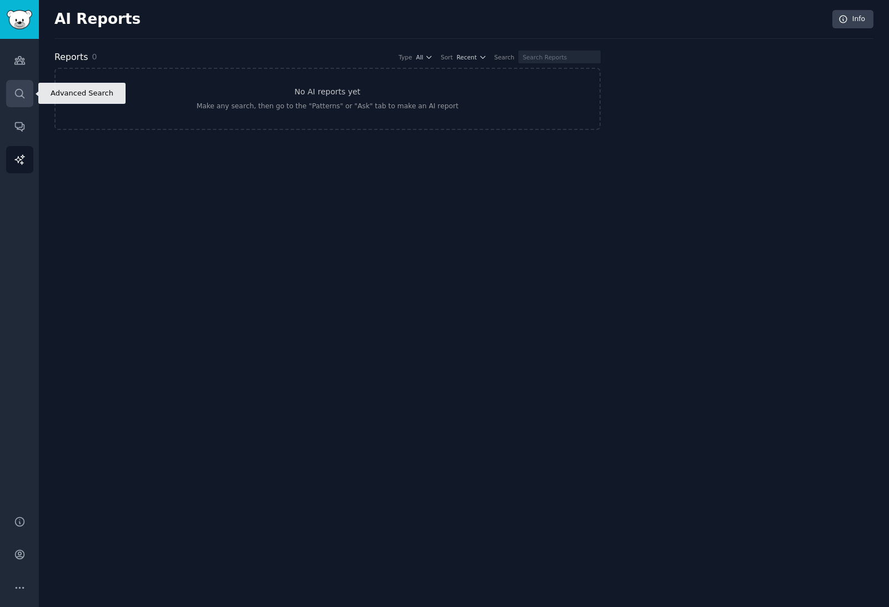
click at [16, 99] on link "Search" at bounding box center [19, 93] width 27 height 27
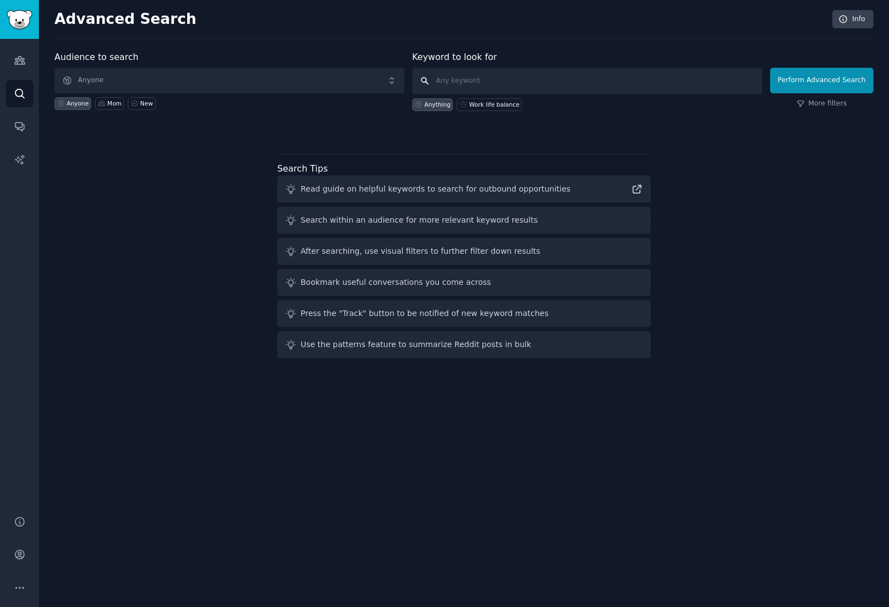
click at [511, 69] on input "text" at bounding box center [587, 81] width 350 height 27
type input "Motherhood challenges"
click at [821, 80] on button "Perform Advanced Search" at bounding box center [821, 81] width 103 height 26
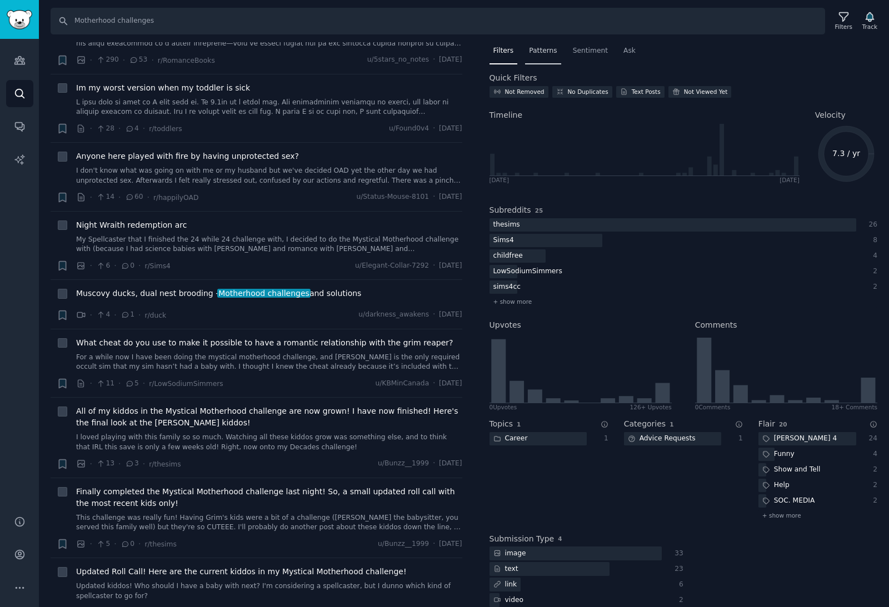
click at [532, 62] on div "Patterns" at bounding box center [543, 53] width 36 height 23
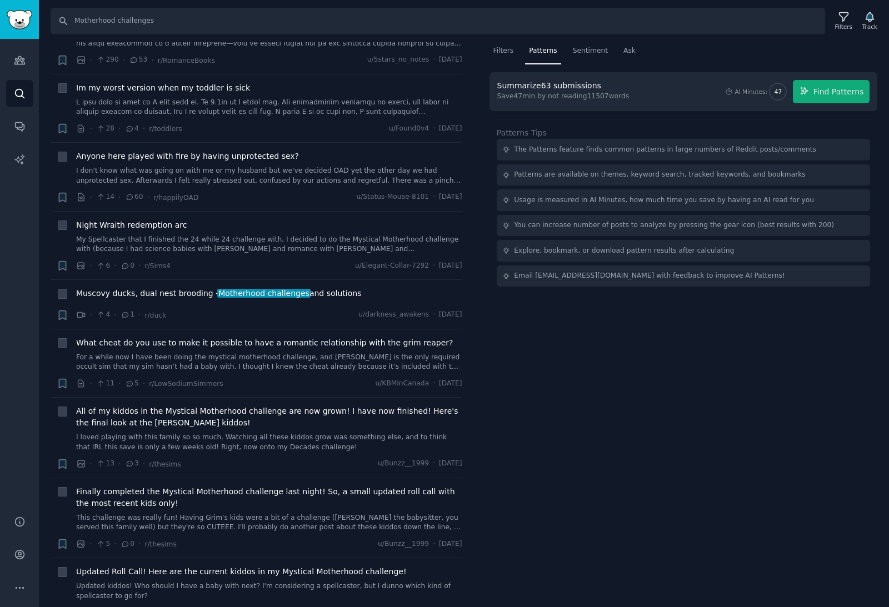
click at [545, 152] on div "The Patterns feature finds common patterns in large numbers of Reddit posts/com…" at bounding box center [665, 150] width 302 height 10
click at [586, 53] on span "Sentiment" at bounding box center [590, 51] width 35 height 10
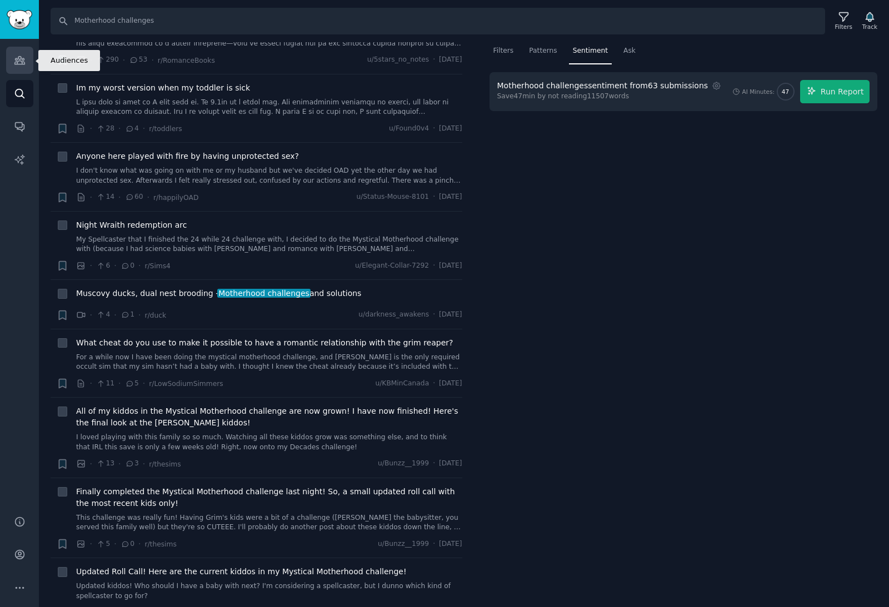
click at [15, 62] on icon "Sidebar" at bounding box center [19, 61] width 10 height 8
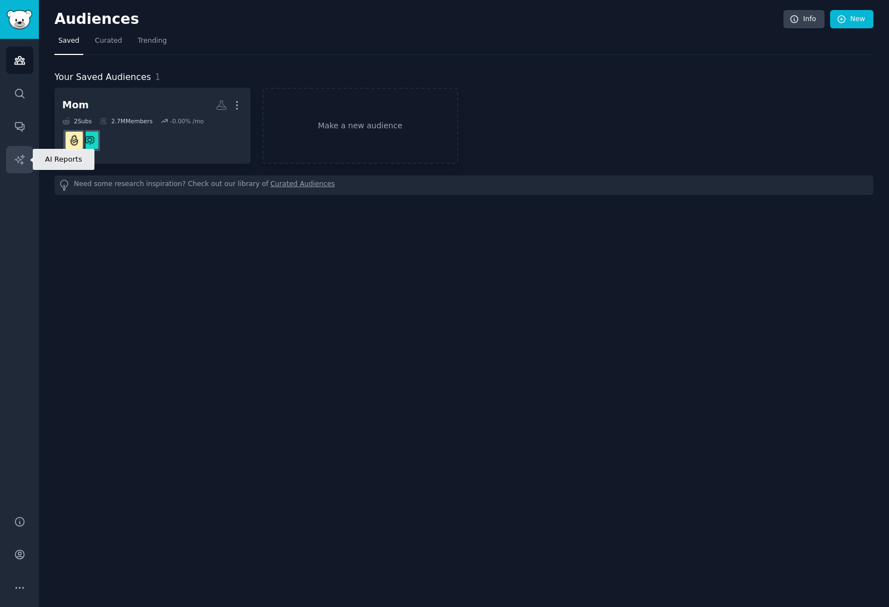
click at [19, 159] on icon "Sidebar" at bounding box center [20, 160] width 12 height 12
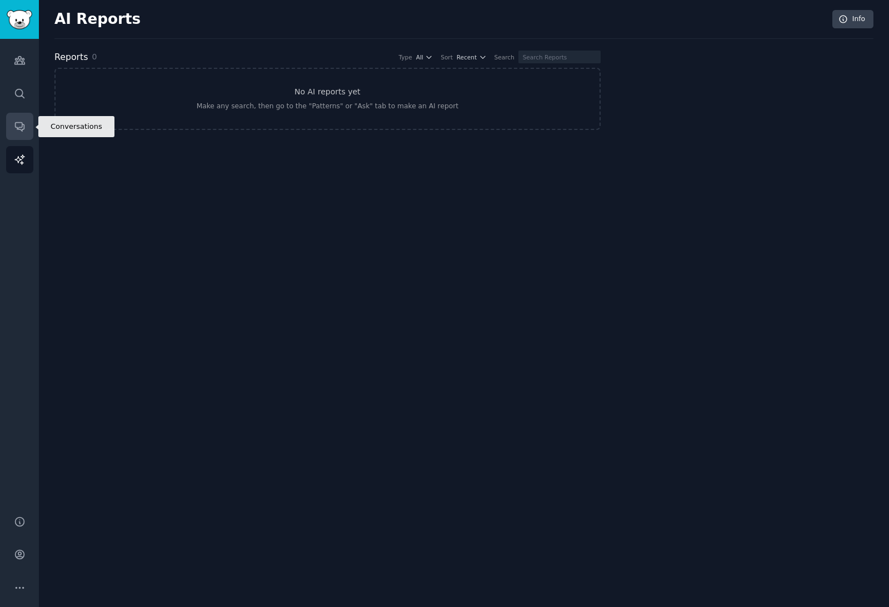
click at [22, 126] on icon "Sidebar" at bounding box center [19, 127] width 9 height 9
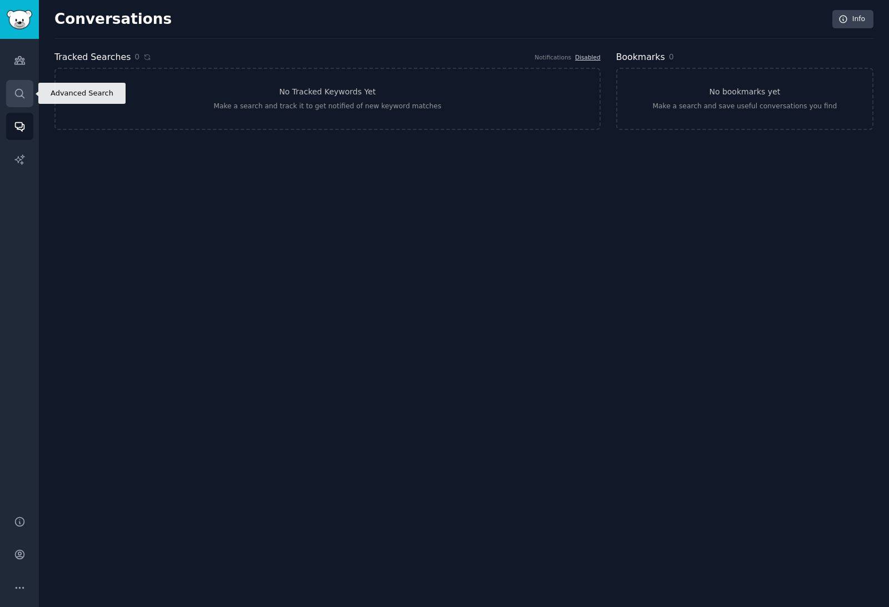
click at [26, 100] on link "Search" at bounding box center [19, 93] width 27 height 27
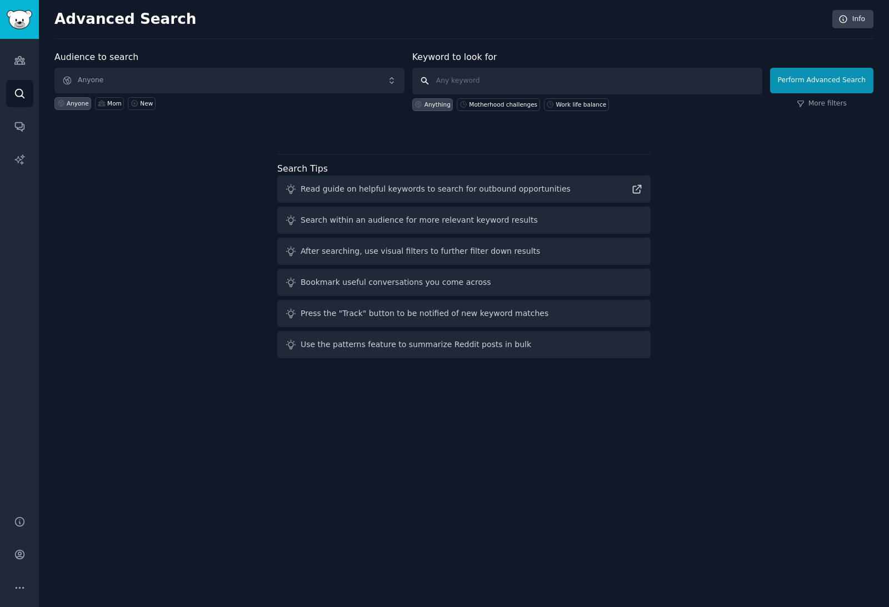
click at [485, 78] on input "text" at bounding box center [587, 81] width 350 height 27
click at [6, 59] on link "Audiences" at bounding box center [19, 60] width 27 height 27
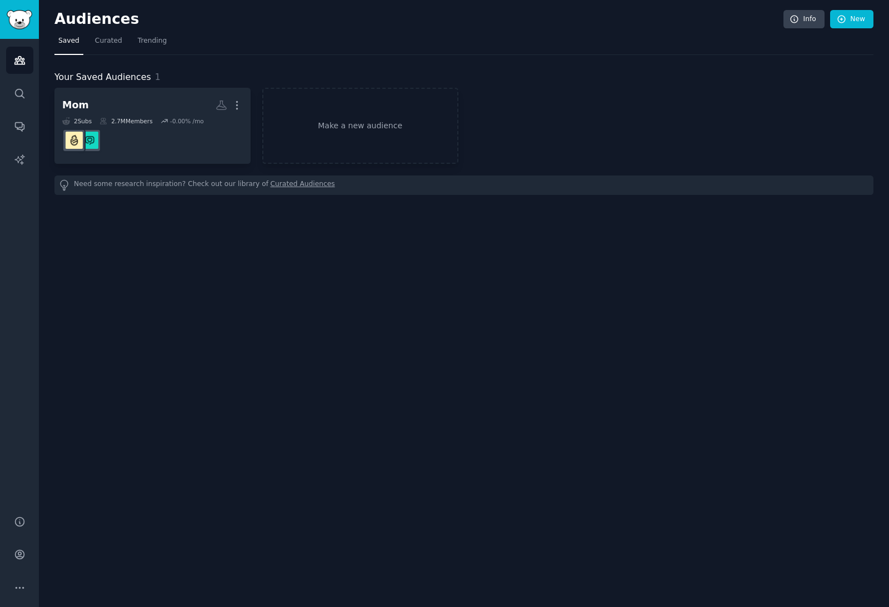
click at [24, 24] on img "Sidebar" at bounding box center [20, 19] width 26 height 19
click at [24, 16] on img "Sidebar" at bounding box center [20, 19] width 26 height 19
click at [353, 127] on link "Make a new audience" at bounding box center [360, 126] width 196 height 76
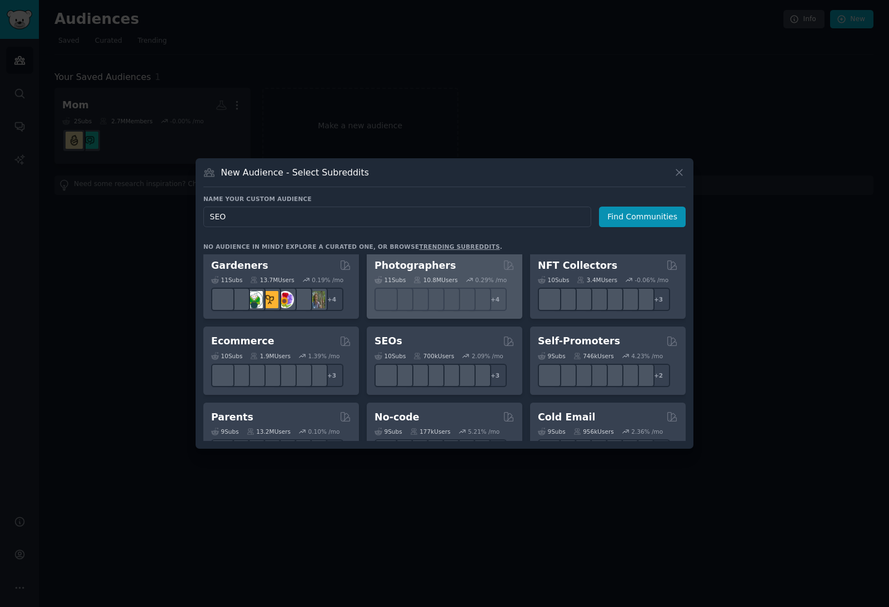
scroll to position [384, 0]
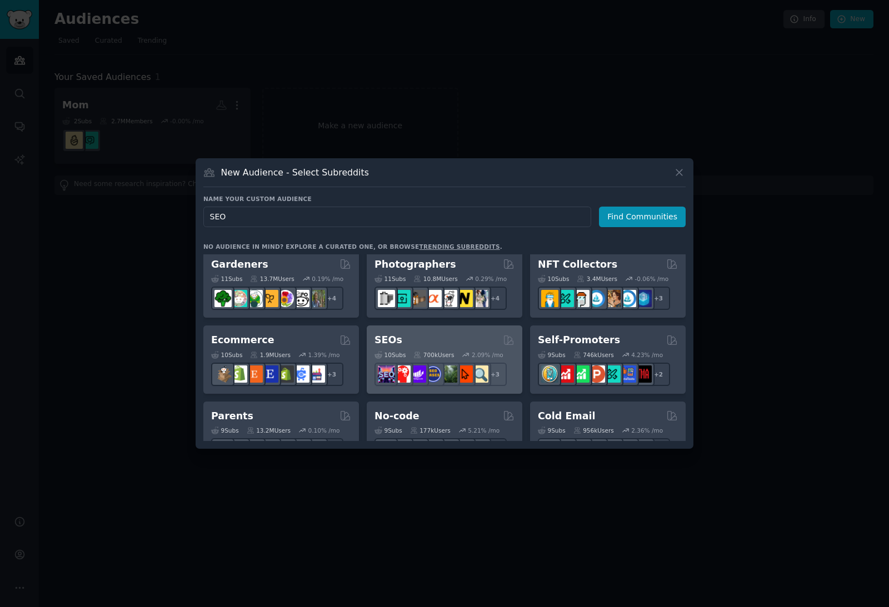
type input "SEO"
click at [468, 347] on div "SEOs" at bounding box center [445, 340] width 140 height 14
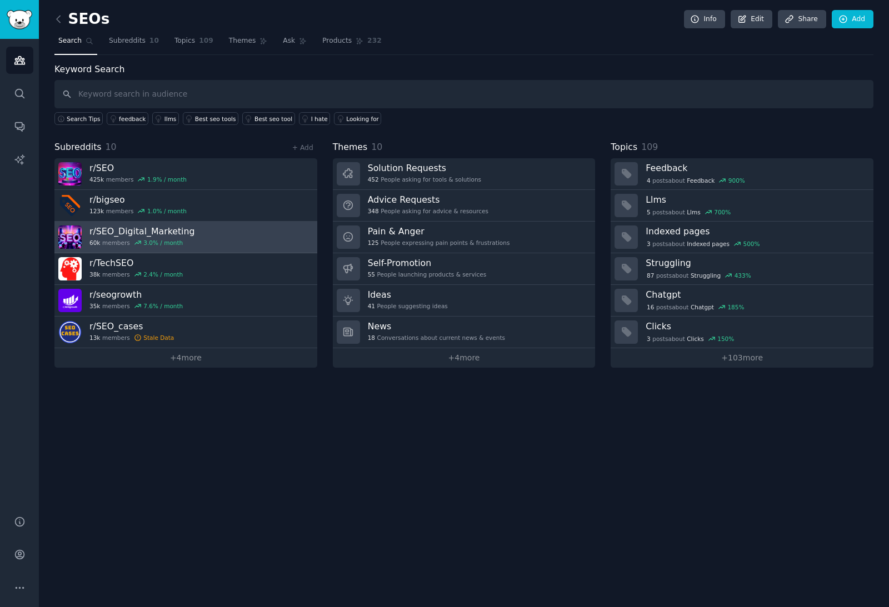
click at [219, 234] on link "r/ SEO_Digital_Marketing 60k members 3.0 % / month" at bounding box center [185, 238] width 263 height 32
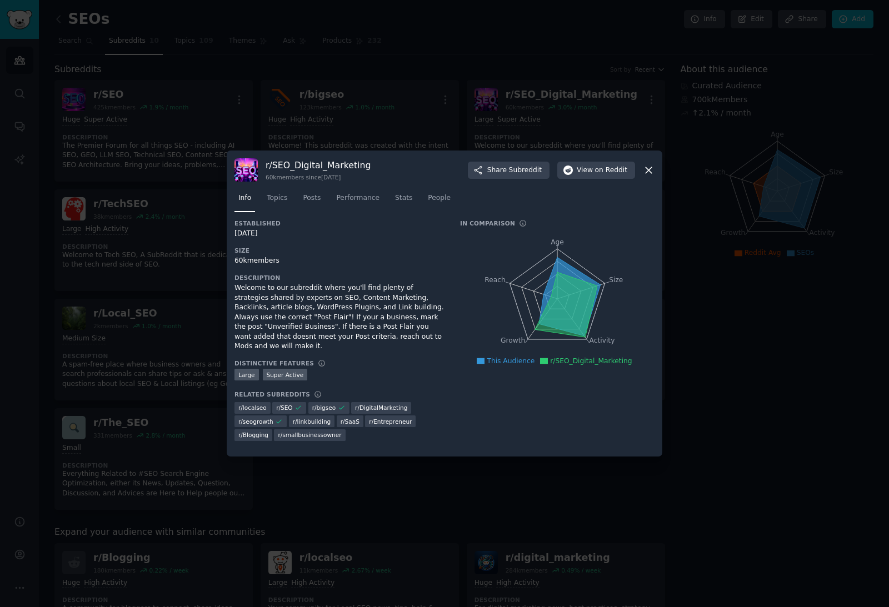
scroll to position [37, 0]
click at [650, 167] on icon at bounding box center [649, 170] width 6 height 6
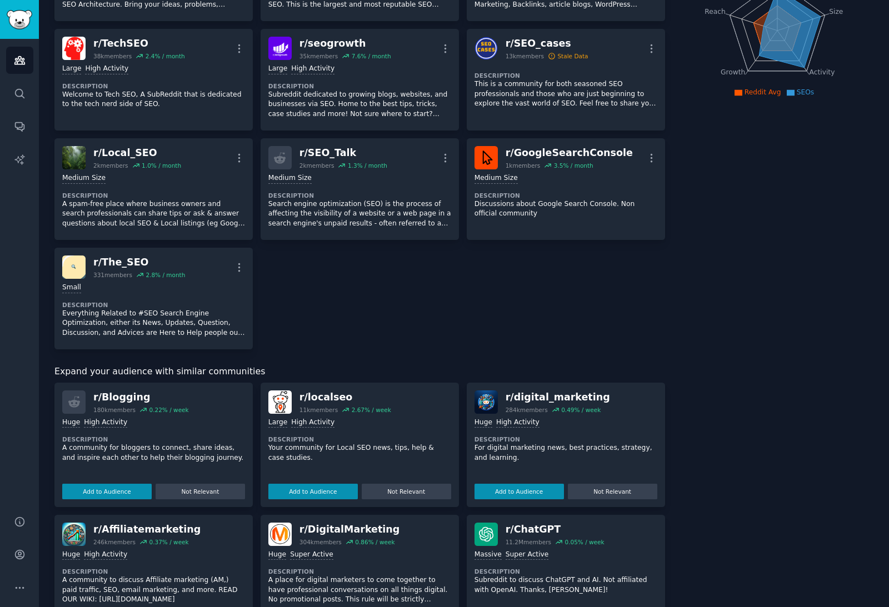
scroll to position [186, 0]
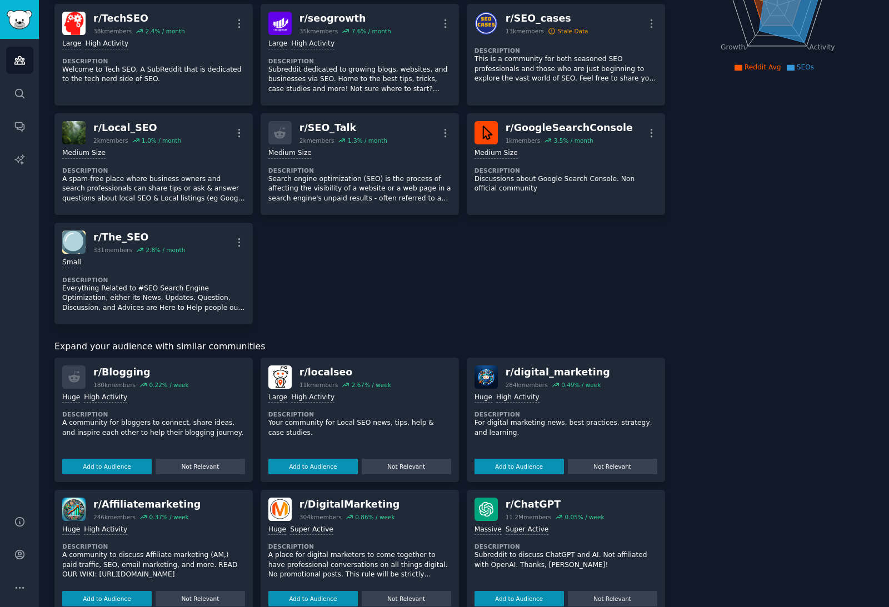
click at [373, 373] on div "r/ localseo" at bounding box center [346, 373] width 92 height 14
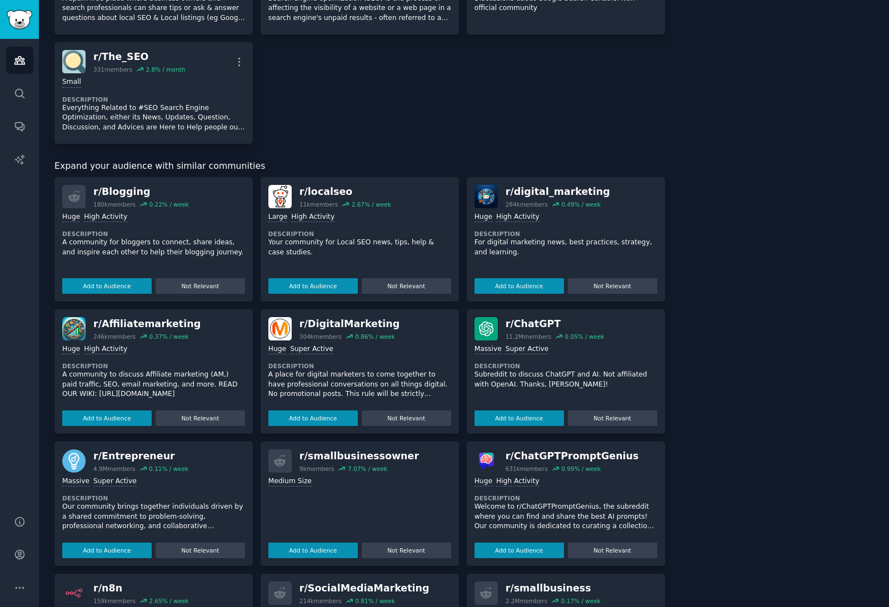
scroll to position [367, 0]
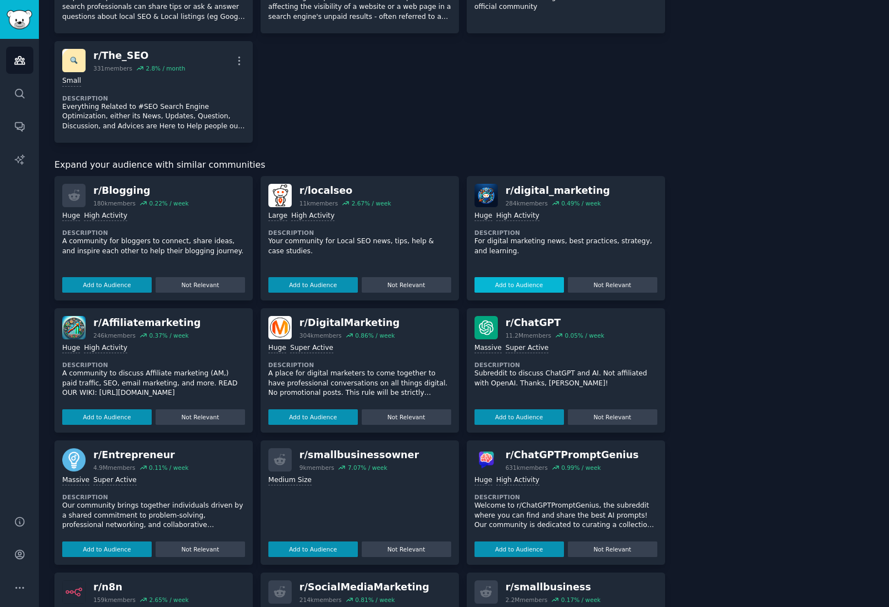
click at [336, 279] on button "Add to Audience" at bounding box center [312, 285] width 89 height 16
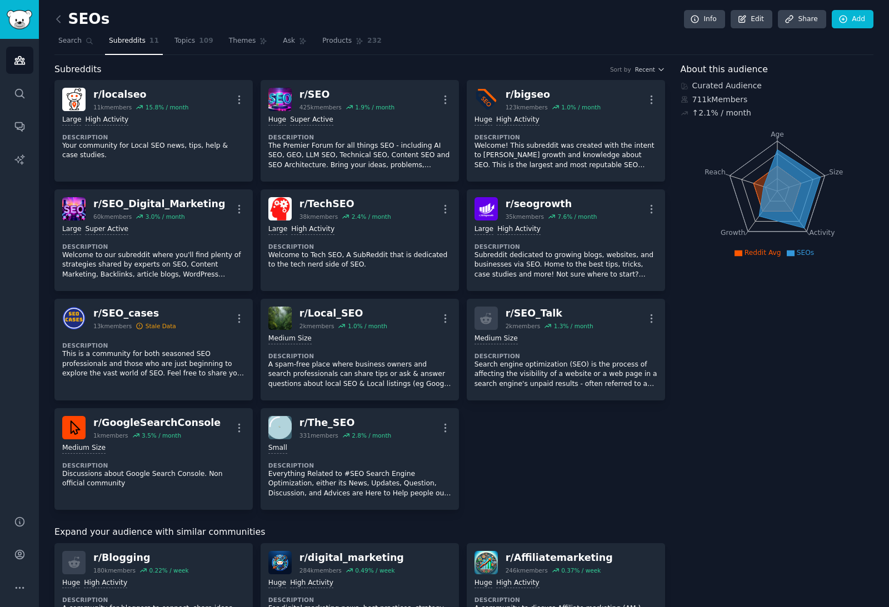
scroll to position [0, 0]
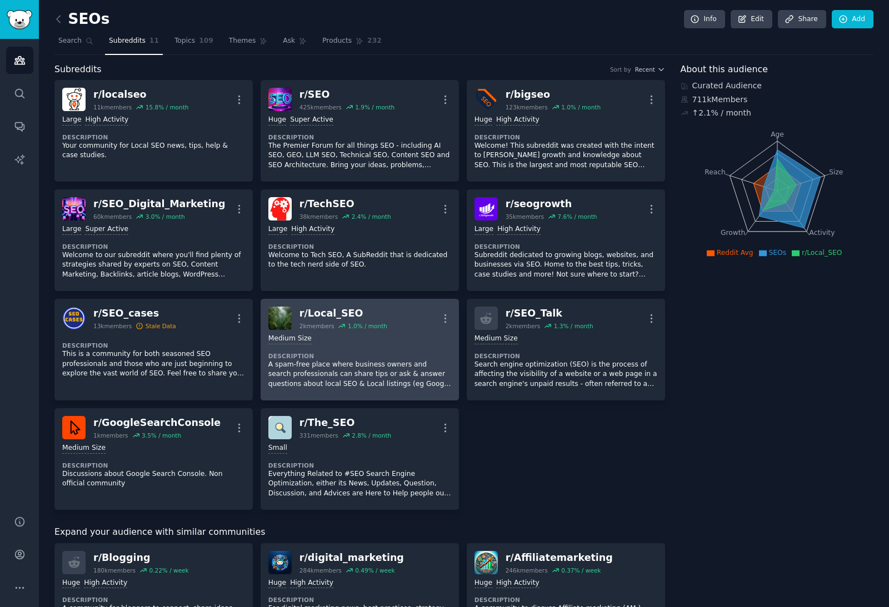
click at [362, 352] on dt "Description" at bounding box center [359, 356] width 183 height 8
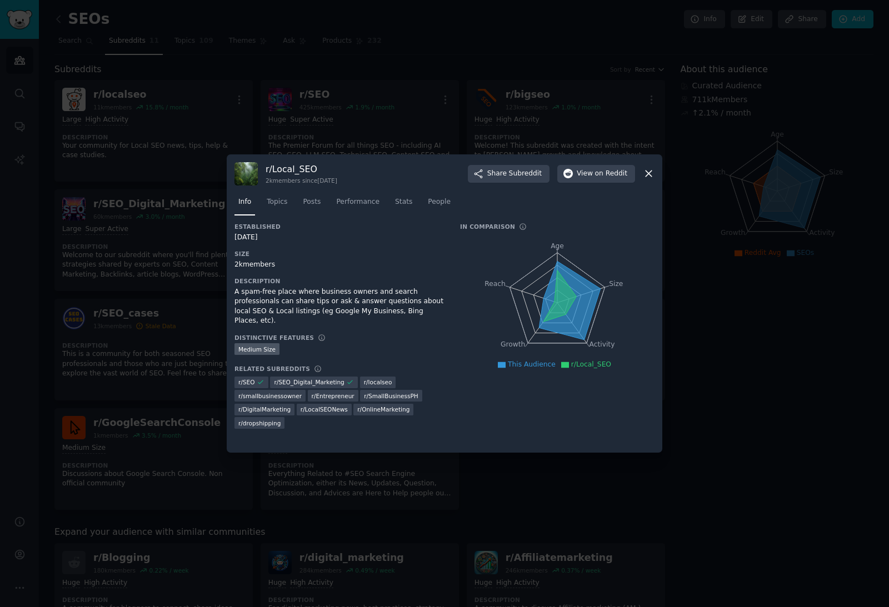
click at [651, 180] on icon at bounding box center [649, 174] width 12 height 12
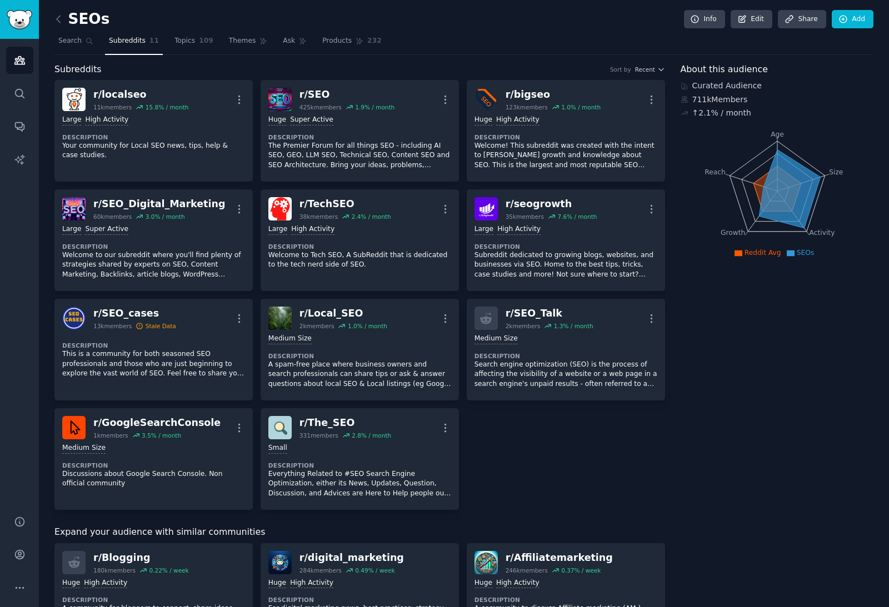
click at [16, 31] on link "Sidebar" at bounding box center [19, 19] width 39 height 39
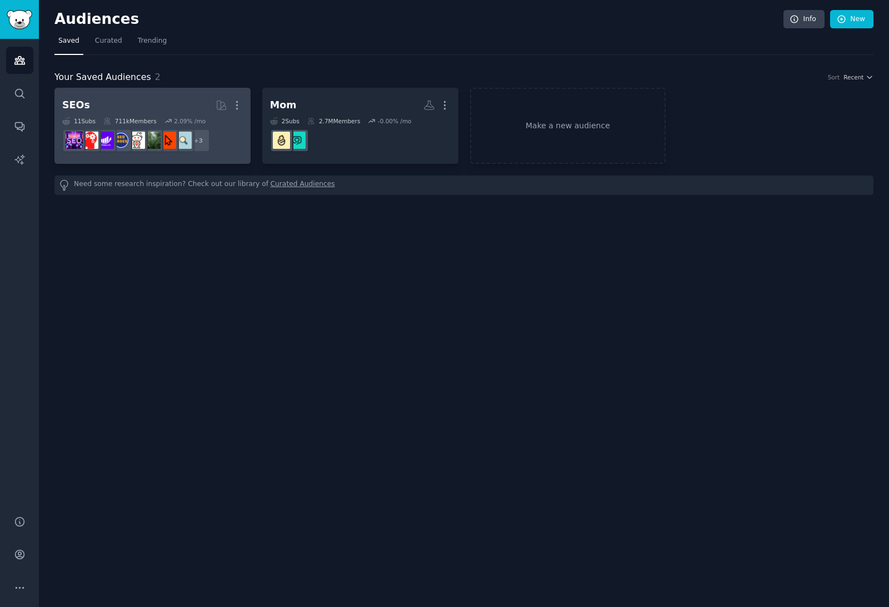
click at [139, 106] on h2 "SEOs More" at bounding box center [152, 105] width 181 height 19
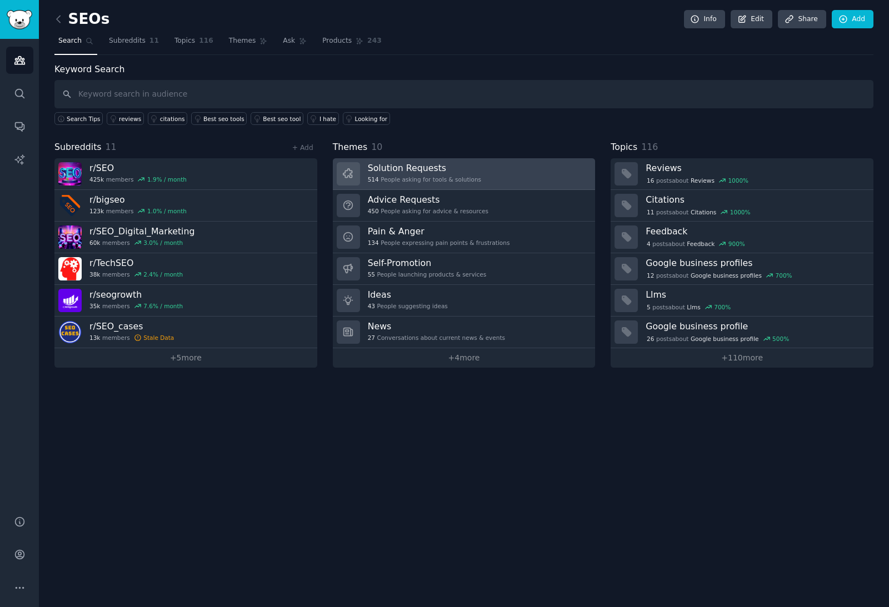
click at [454, 185] on link "Solution Requests 514 People asking for tools & solutions" at bounding box center [464, 174] width 263 height 32
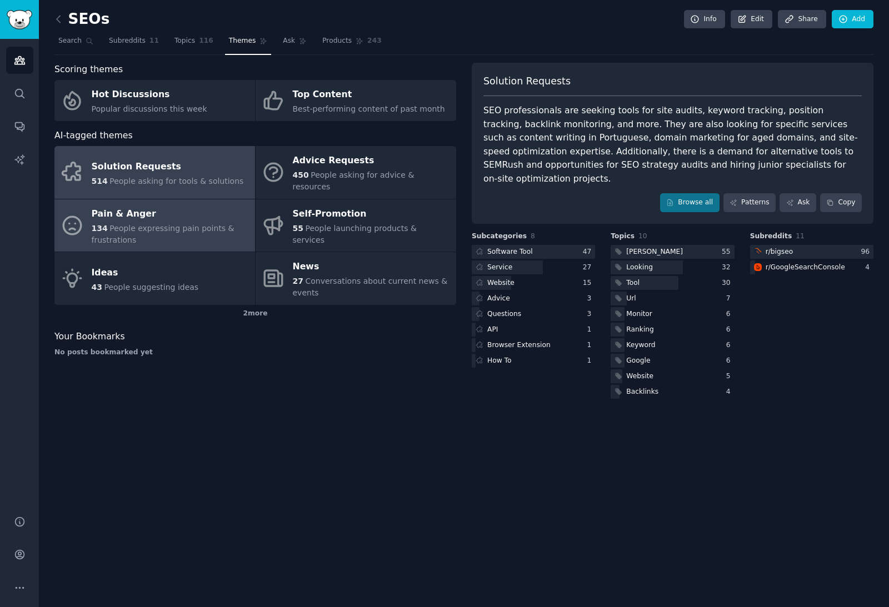
click at [109, 224] on span "People expressing pain points & frustrations" at bounding box center [163, 234] width 143 height 21
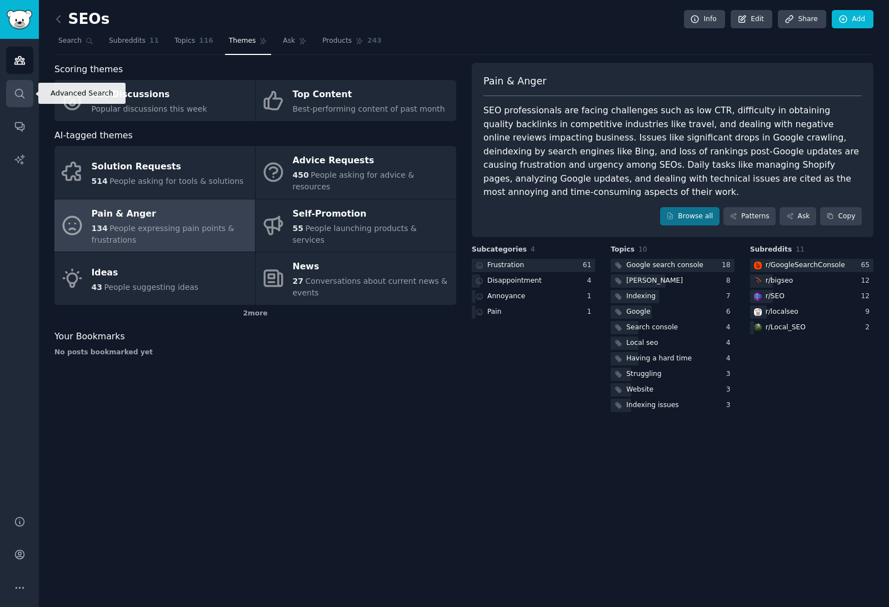
click at [21, 93] on icon "Sidebar" at bounding box center [20, 94] width 12 height 12
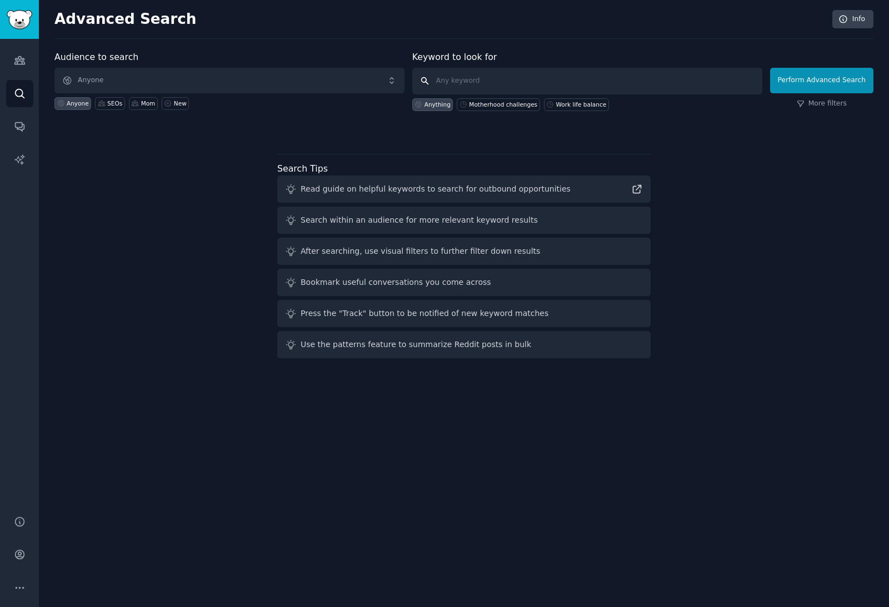
click at [621, 82] on input "text" at bounding box center [587, 81] width 350 height 27
type input "Beauty brand managers"
click at [821, 80] on button "Perform Advanced Search" at bounding box center [821, 81] width 103 height 26
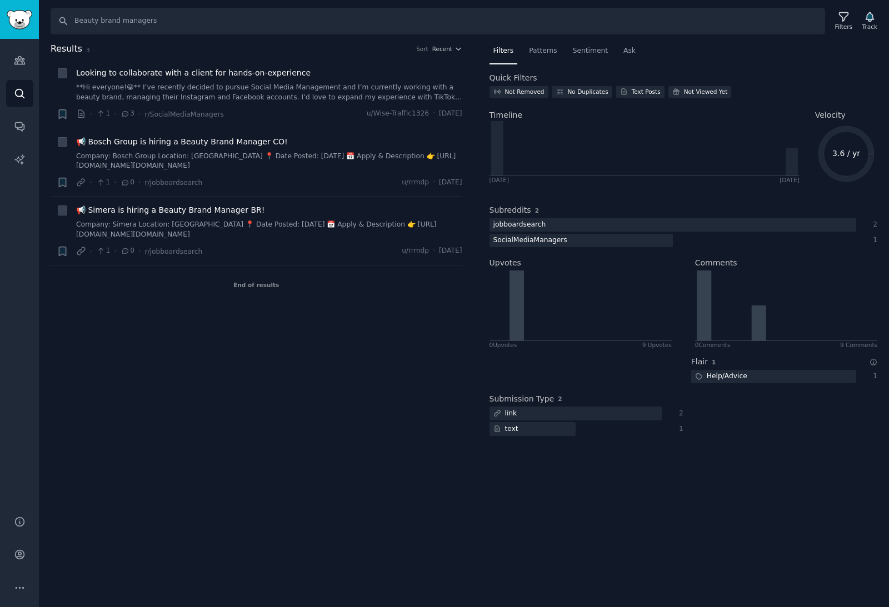
click at [14, 24] on img "Sidebar" at bounding box center [20, 19] width 26 height 19
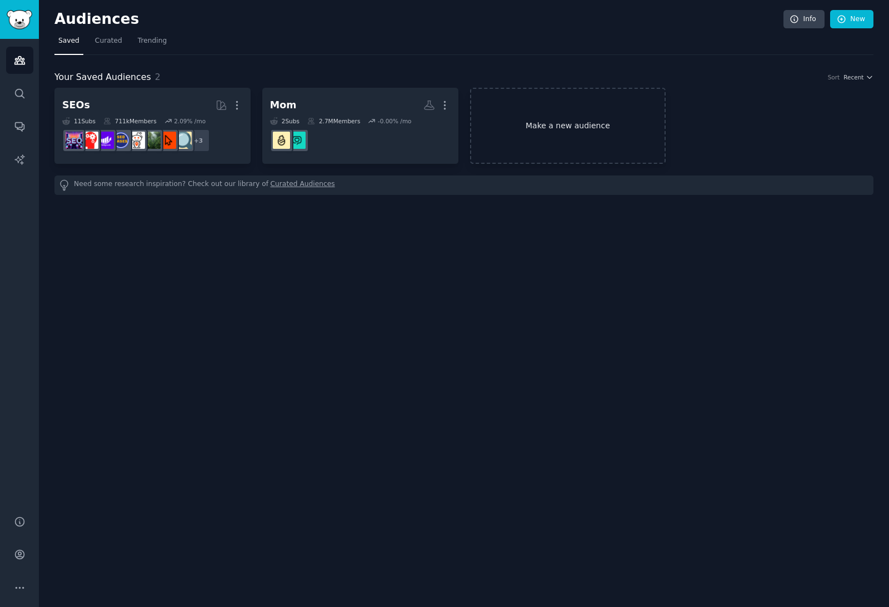
click at [644, 147] on link "Make a new audience" at bounding box center [568, 126] width 196 height 76
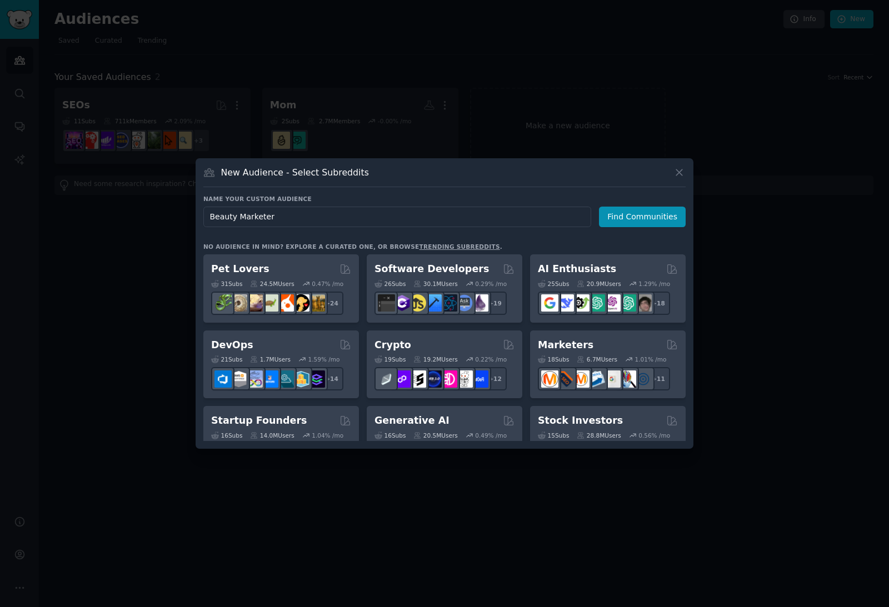
type input "Beauty Marketers"
click at [644, 227] on button "Find Communities" at bounding box center [642, 217] width 87 height 21
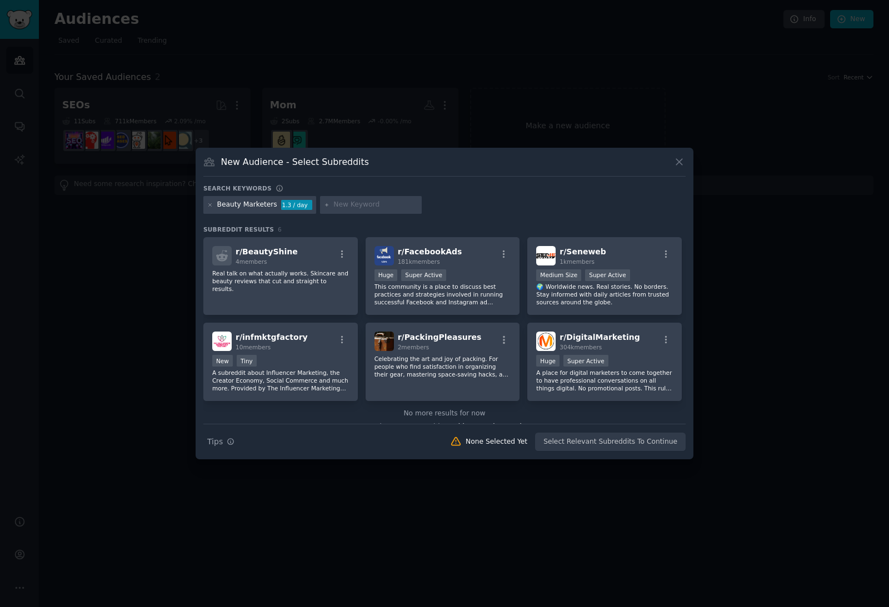
click at [202, 225] on div "New Audience - Select Subreddits Search keywords Beauty Marketers 1.3 / day Sub…" at bounding box center [445, 304] width 498 height 312
click at [207, 208] on icon at bounding box center [210, 205] width 6 height 6
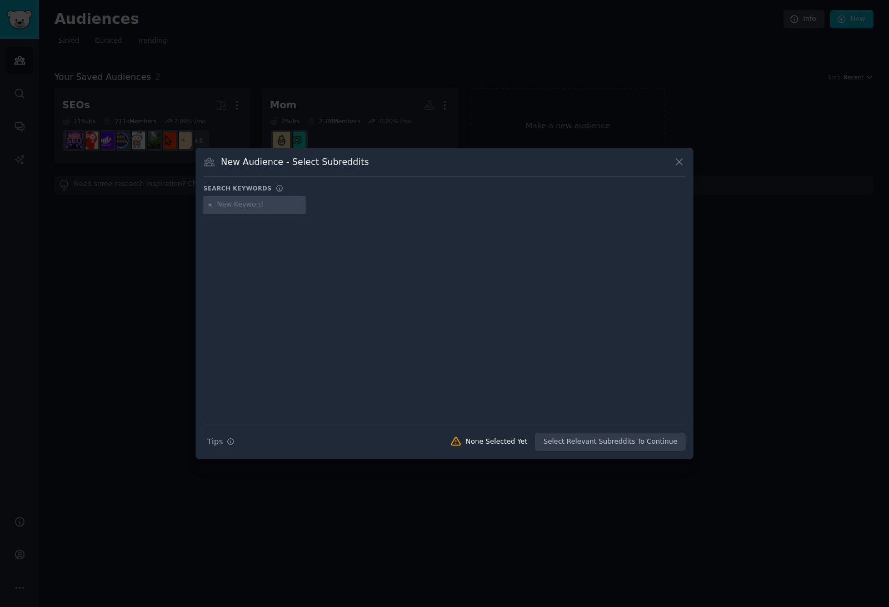
click at [274, 210] on input "text" at bounding box center [259, 205] width 84 height 10
type input "M"
type input "S"
type input "TikTok shop"
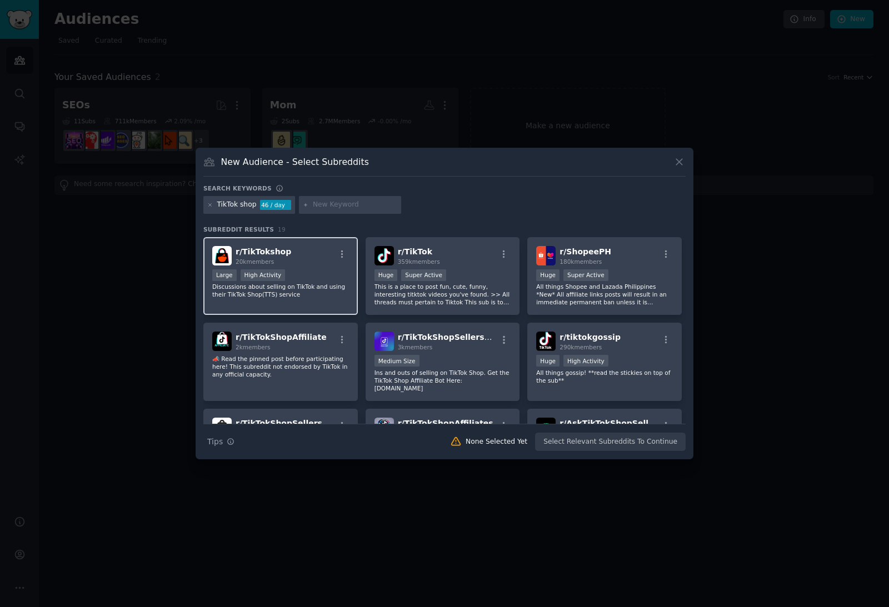
click at [337, 283] on div ">= 80th percentile for submissions / day Large High Activity" at bounding box center [280, 277] width 137 height 14
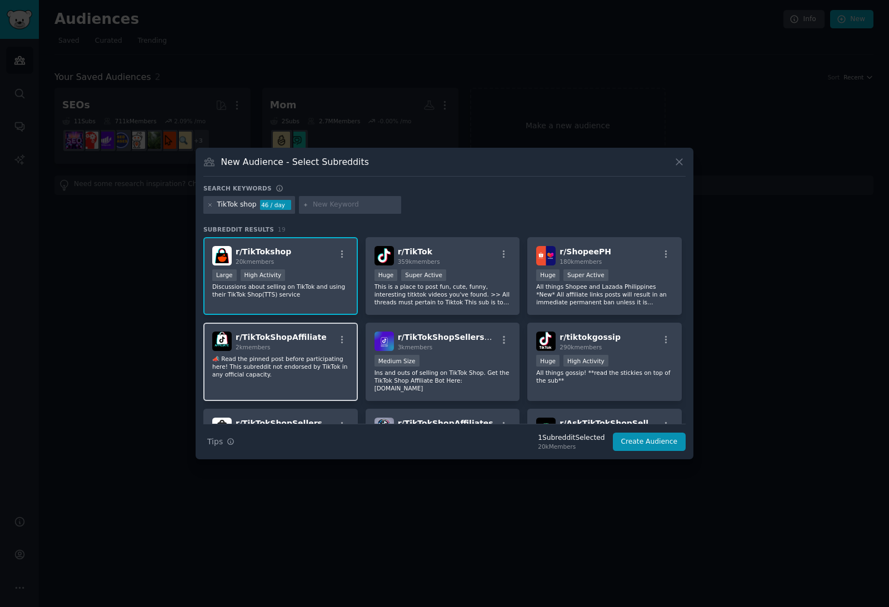
click at [315, 377] on p "📣 Read the pinned post before participating here! This subreddit not endorsed b…" at bounding box center [280, 366] width 137 height 23
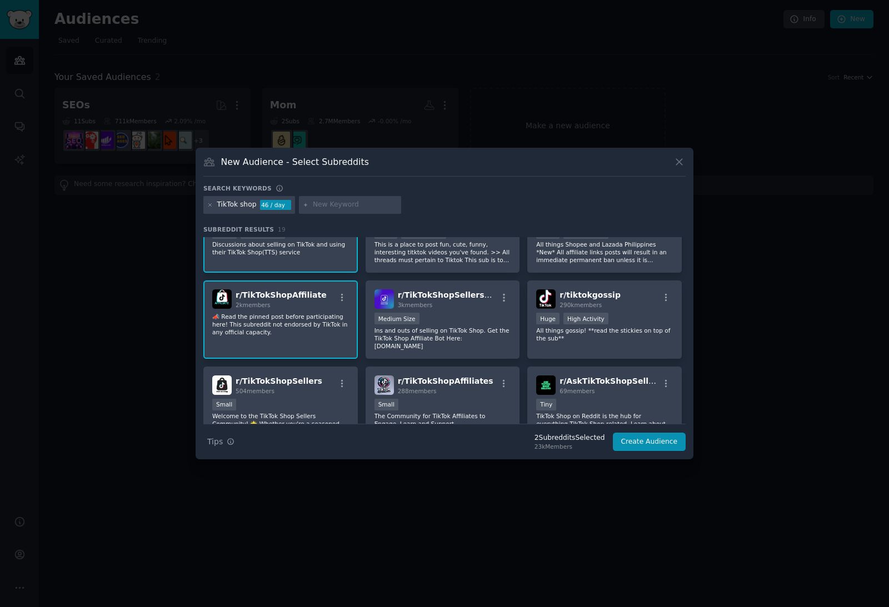
scroll to position [62, 0]
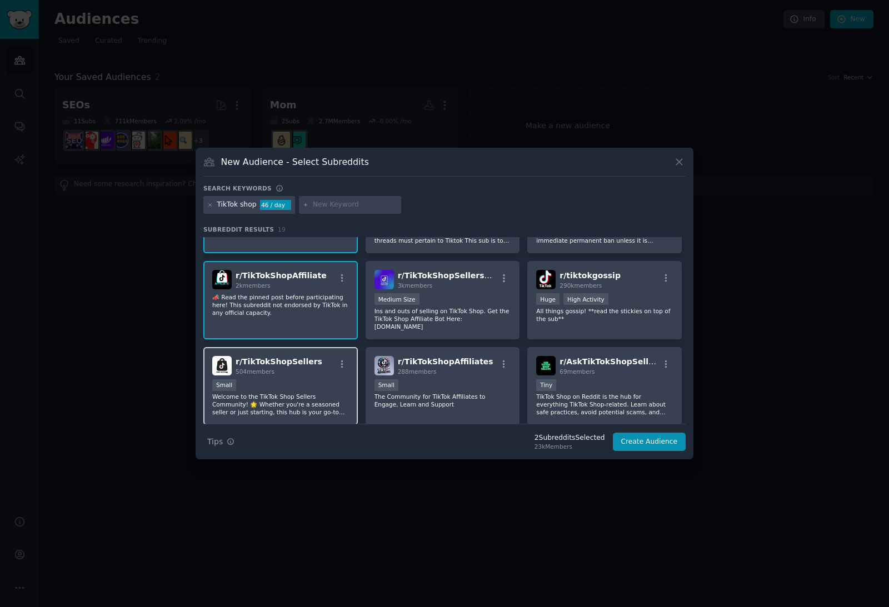
click at [313, 393] on div "Small" at bounding box center [280, 387] width 137 height 14
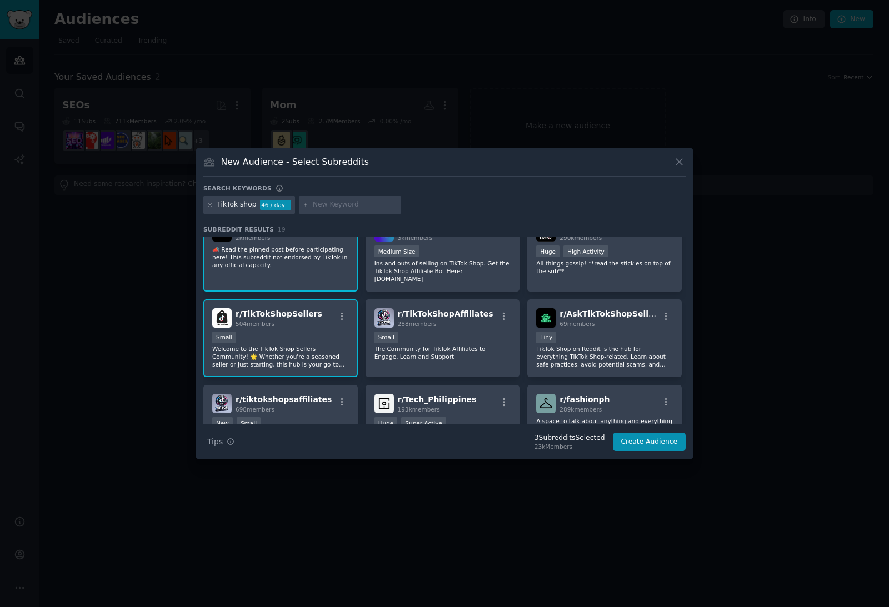
scroll to position [115, 0]
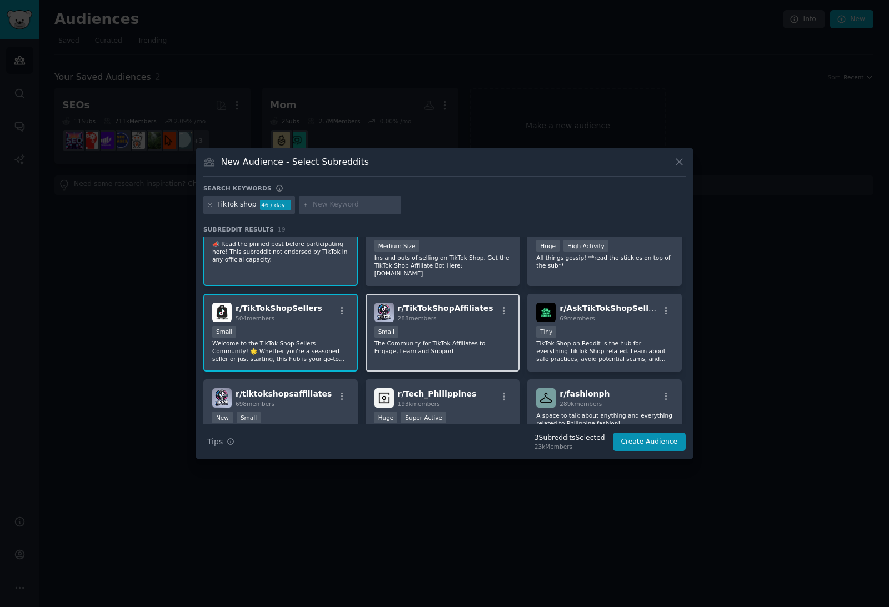
click at [437, 355] on p "The Community for TikTok Affiliates to Engage, Learn and Support" at bounding box center [443, 348] width 137 height 16
click at [651, 452] on button "Create Audience" at bounding box center [649, 442] width 73 height 19
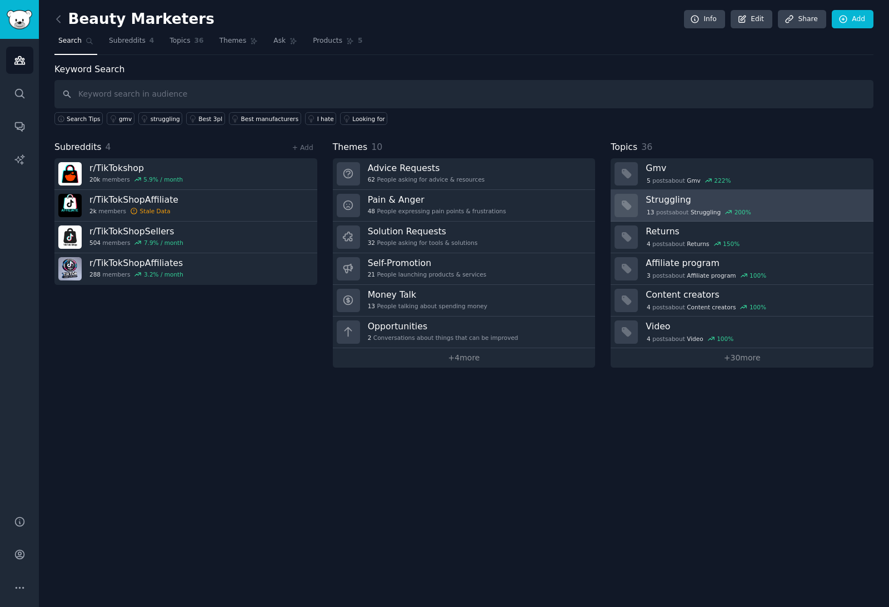
click at [738, 199] on h3 "Struggling" at bounding box center [756, 200] width 220 height 12
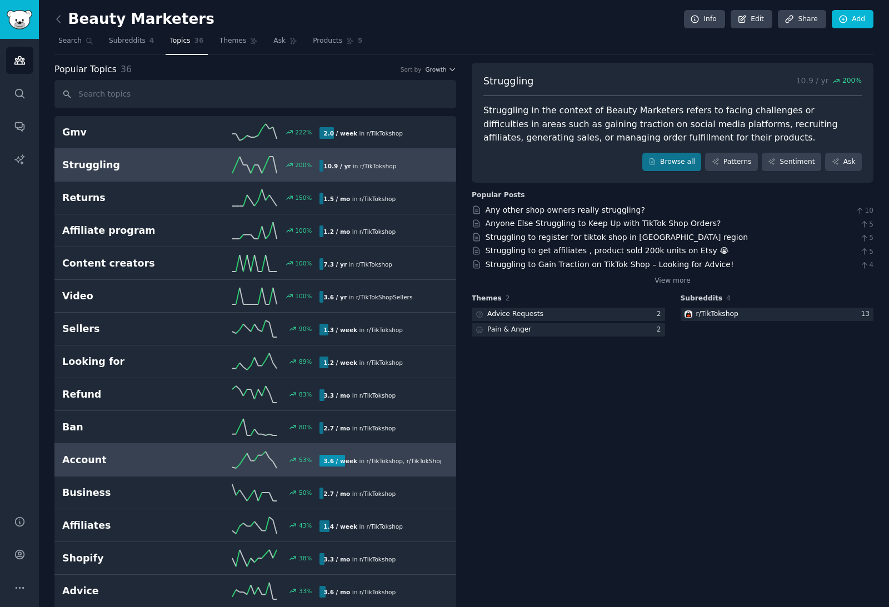
click at [385, 461] on span "r/ TikTokshop" at bounding box center [385, 461] width 36 height 7
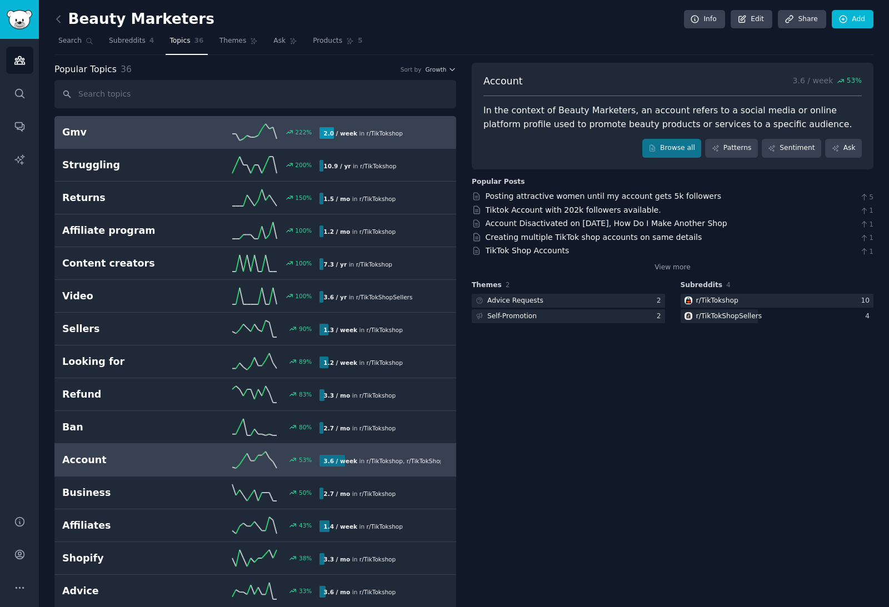
click at [390, 143] on link "Gmv 222 % 2.0 / week in r/ TikTokshop" at bounding box center [255, 132] width 402 height 33
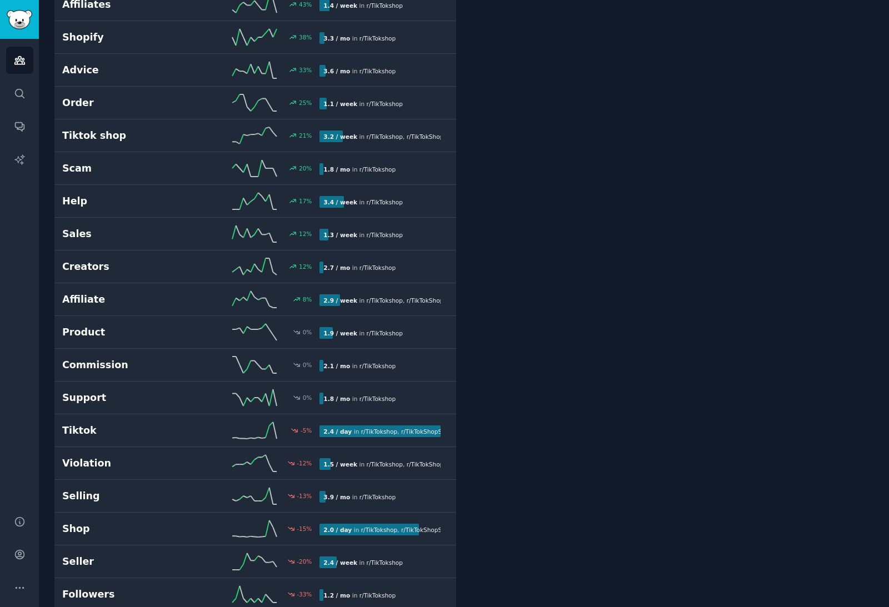
scroll to position [541, 0]
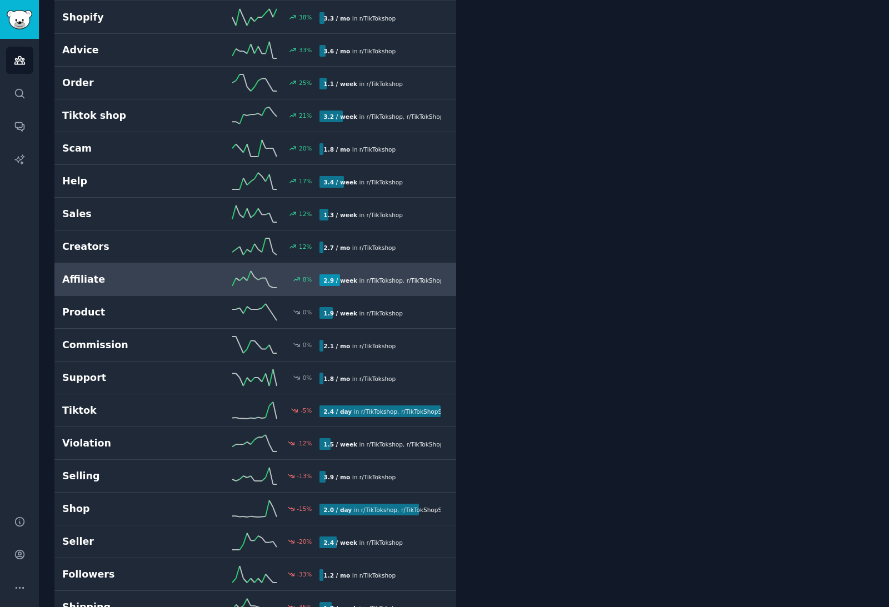
click at [382, 278] on span "r/ TikTokshop" at bounding box center [385, 280] width 36 height 7
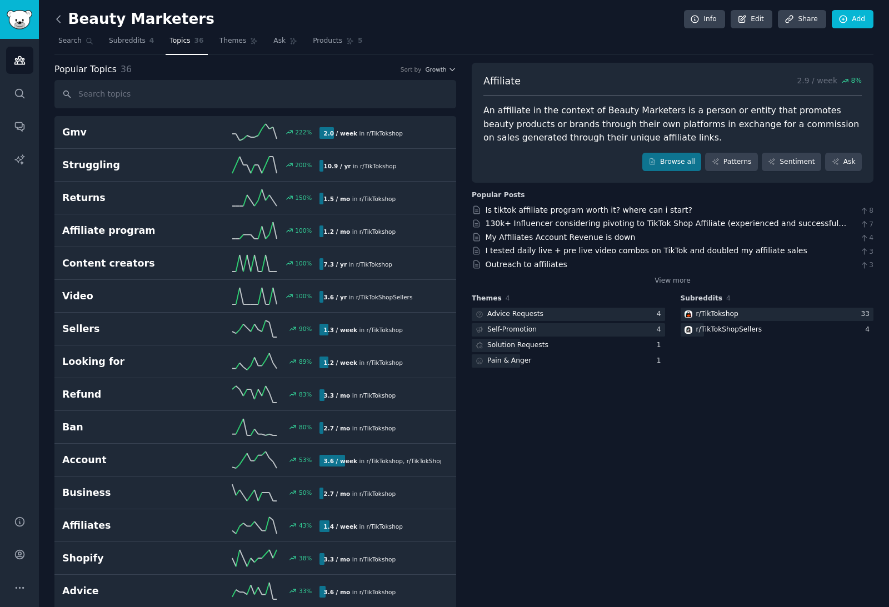
click at [58, 21] on icon at bounding box center [58, 19] width 3 height 7
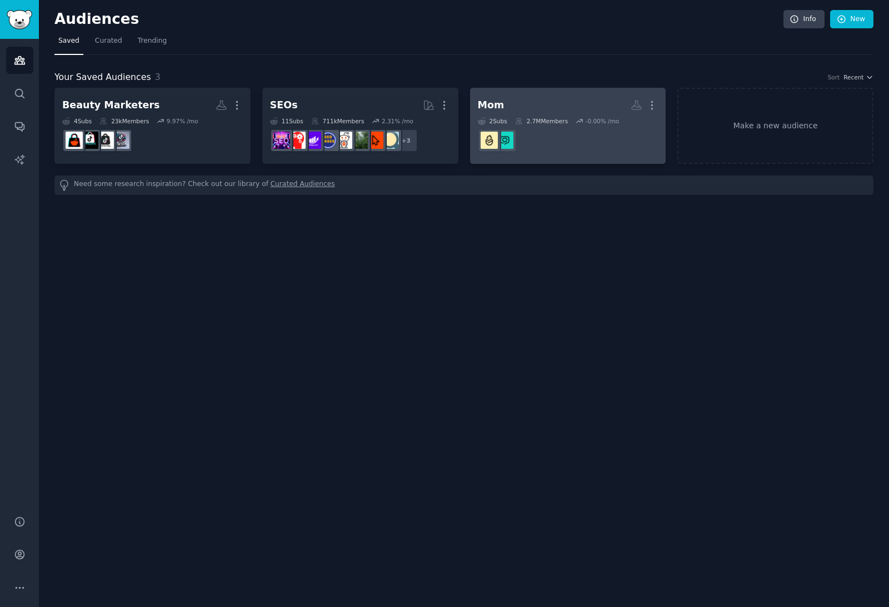
click at [582, 107] on h2 "Mom More" at bounding box center [568, 105] width 181 height 19
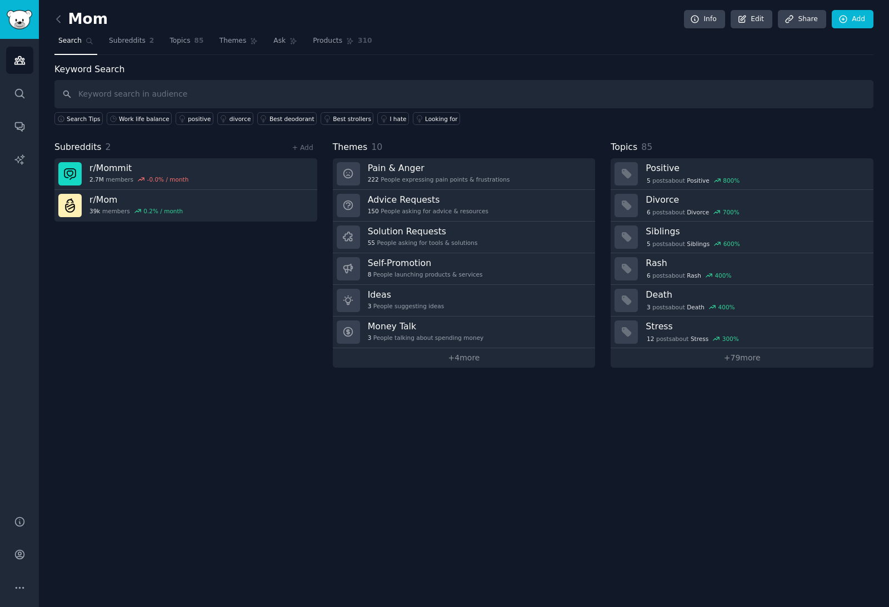
type input "O"
type input "Identity"
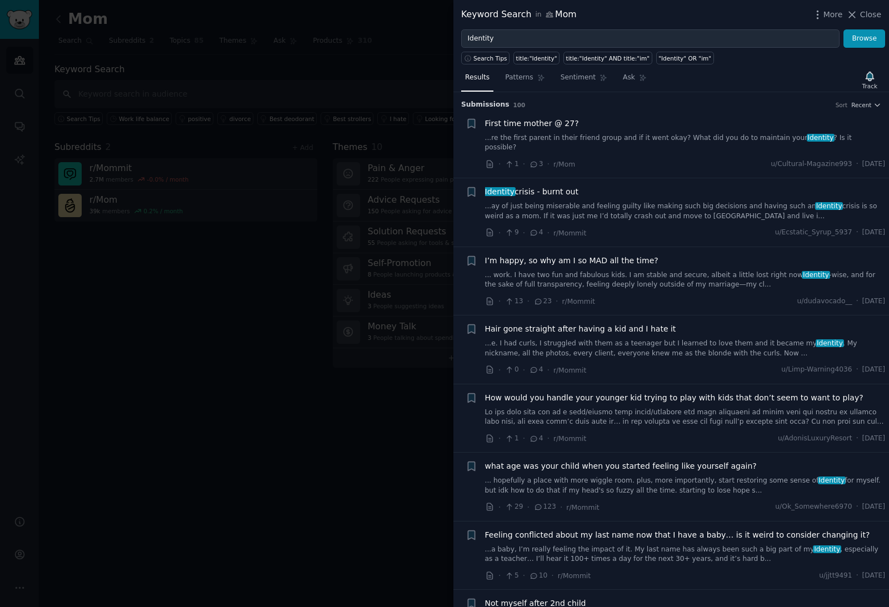
click at [617, 271] on link "... work. I have two fun and fabulous kids. I am stable and secure, albeit a li…" at bounding box center [685, 280] width 401 height 19
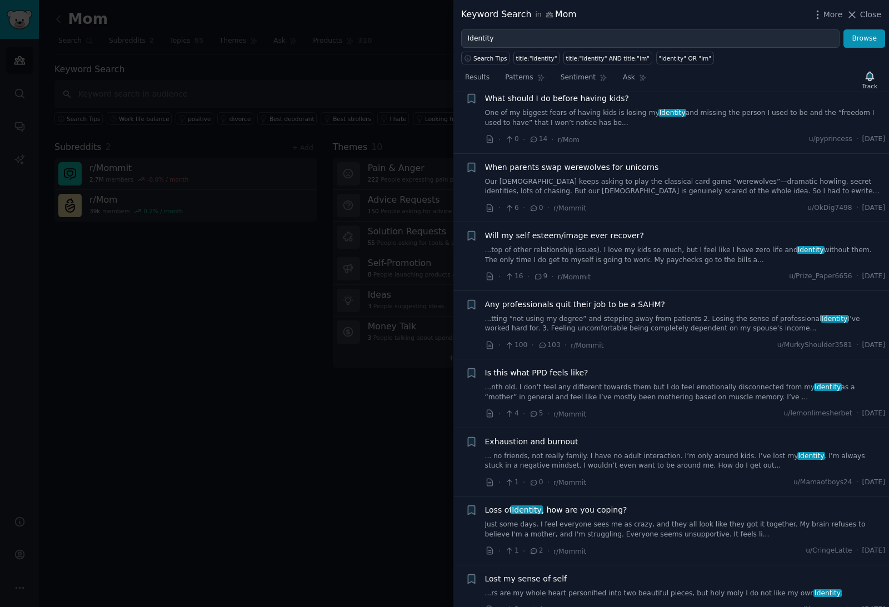
scroll to position [1264, 0]
click at [610, 503] on div "Loss of Identity , how are you coping? Just some days, I feel everyone sees me …" at bounding box center [685, 520] width 401 height 35
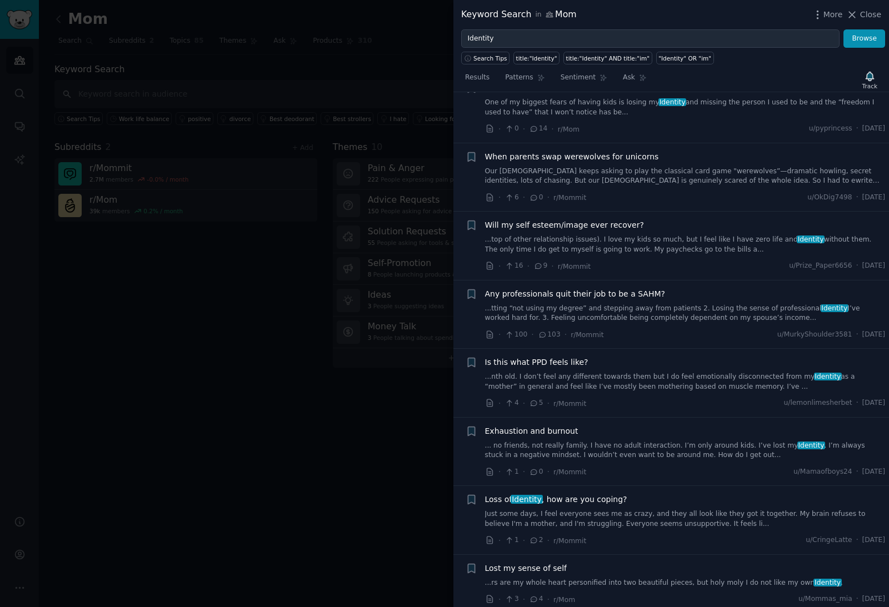
click at [612, 579] on link "...rs are my whole heart personified into two beautiful pieces, but holy moly I…" at bounding box center [685, 584] width 401 height 10
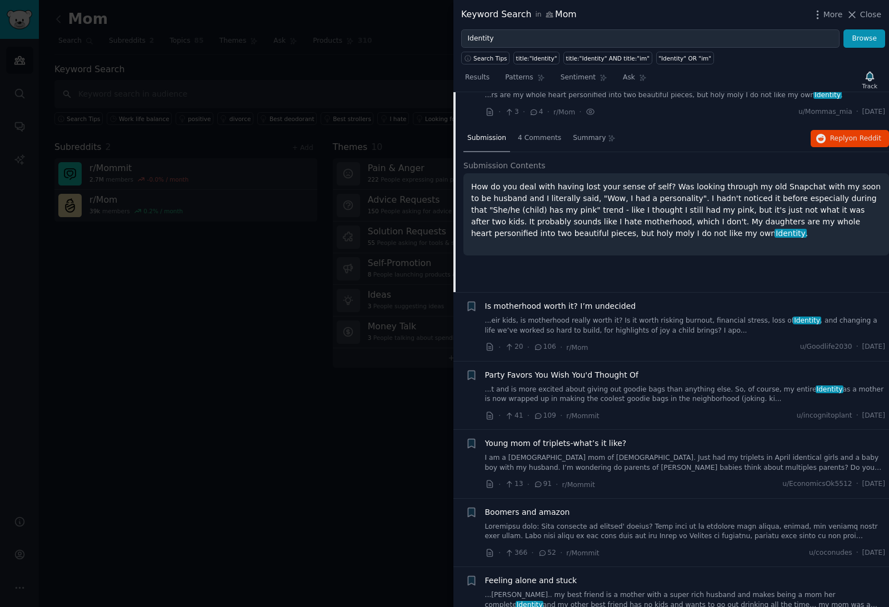
scroll to position [1029, 0]
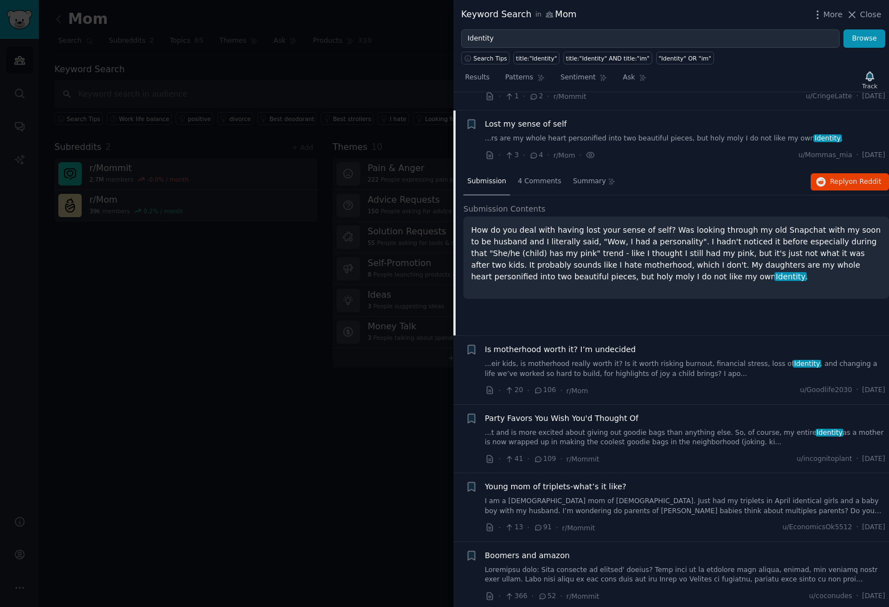
click at [616, 360] on link "...eir kids, is motherhood really worth it? Is it worth risking burnout, financ…" at bounding box center [685, 369] width 401 height 19
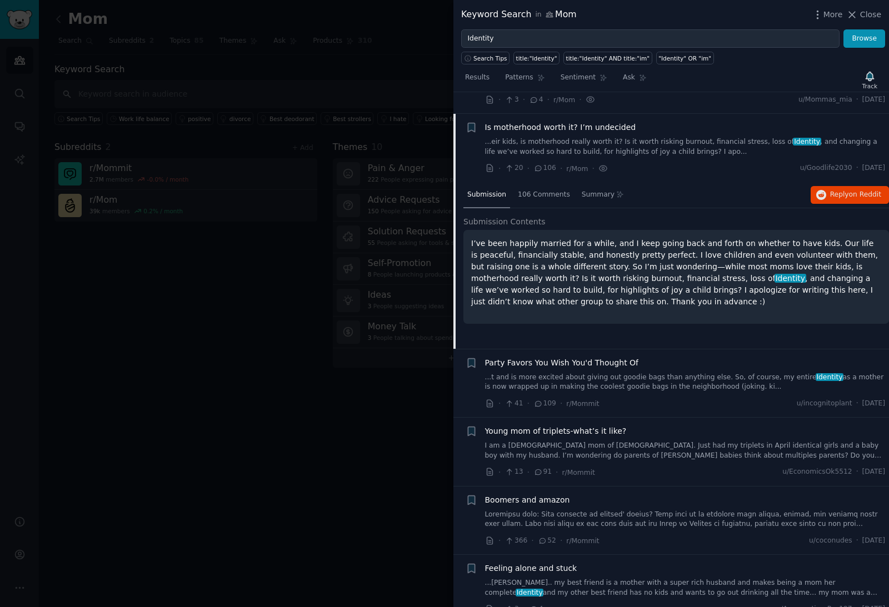
scroll to position [1088, 0]
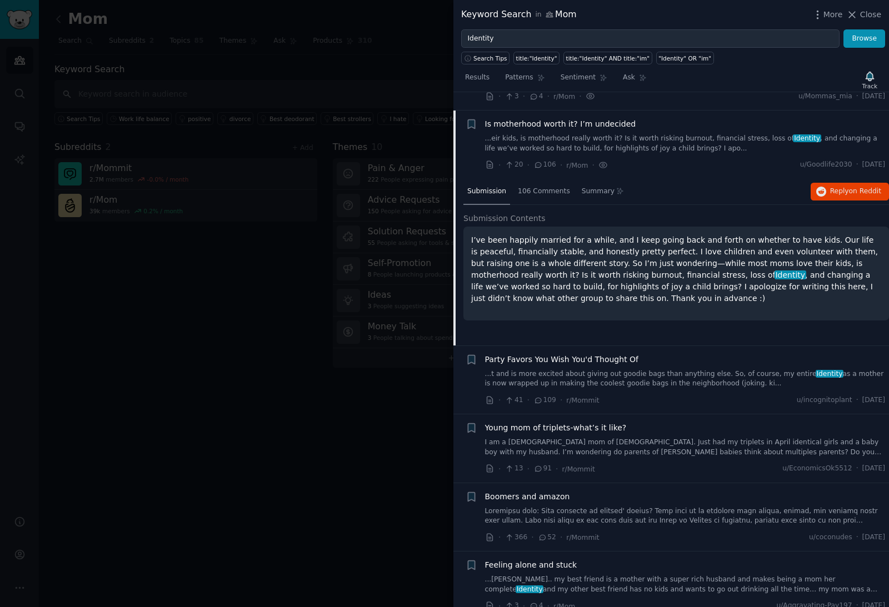
click at [615, 370] on link "...t and is more excited about giving out goodie bags than anything else. So, o…" at bounding box center [685, 379] width 401 height 19
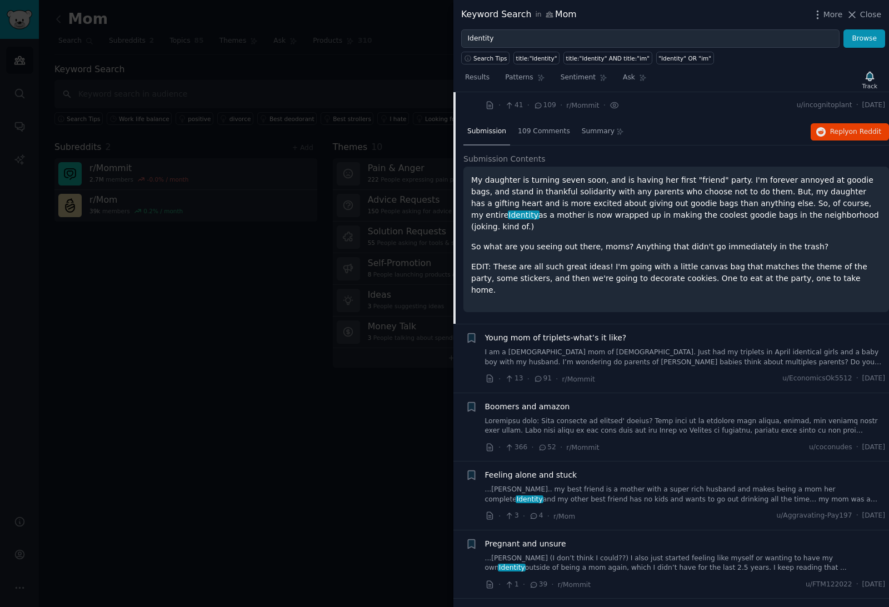
scroll to position [1218, 0]
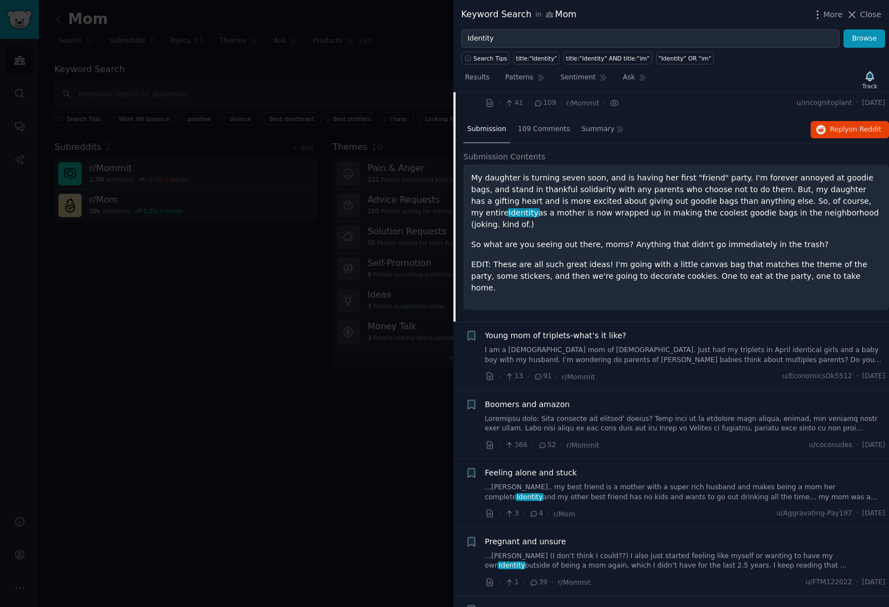
click at [618, 346] on link "I am a [DEMOGRAPHIC_DATA] mom of [DEMOGRAPHIC_DATA]. Just had my triplets in Ap…" at bounding box center [685, 355] width 401 height 19
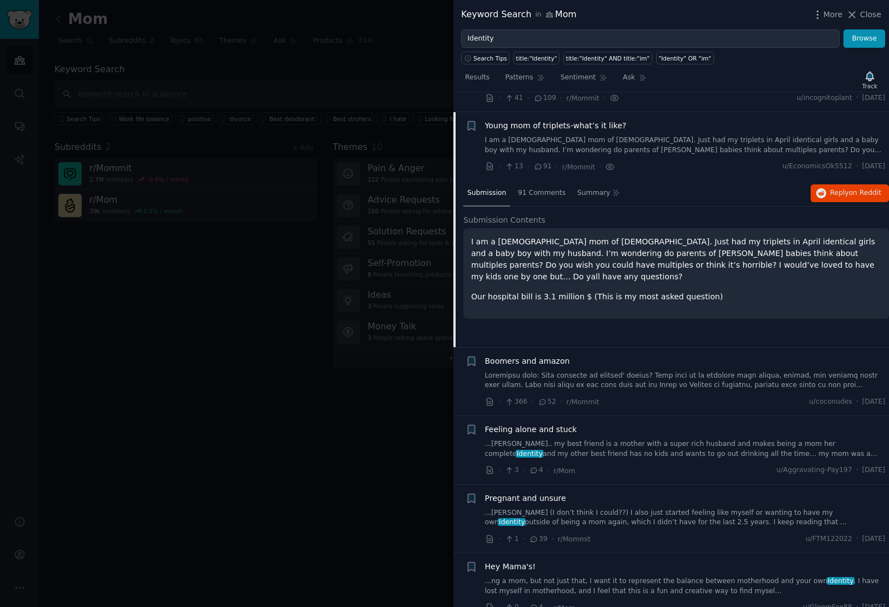
scroll to position [1224, 0]
click at [620, 371] on link at bounding box center [685, 380] width 401 height 19
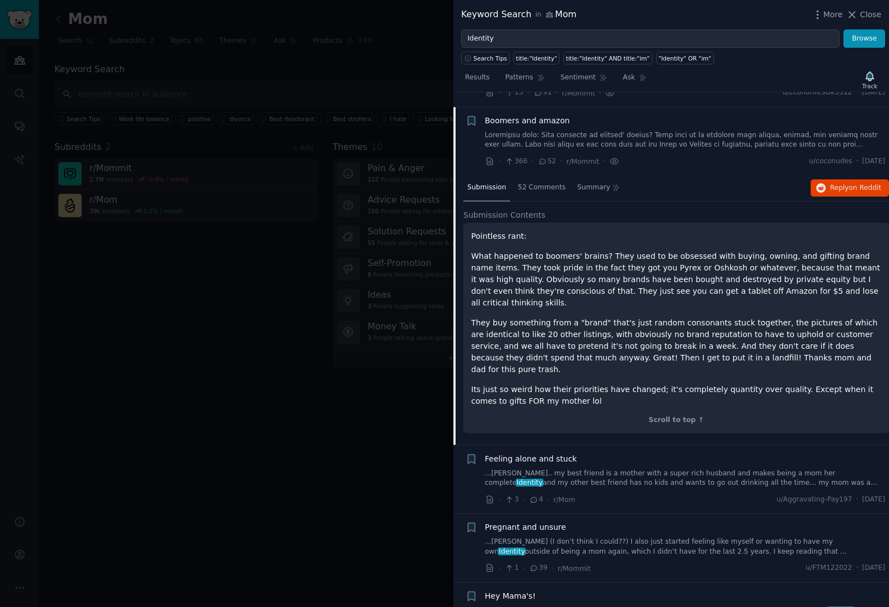
scroll to position [1298, 0]
click at [613, 590] on div "Hey Mama's! ...ng a mom, but not just that, I want it to represent the balance …" at bounding box center [685, 616] width 401 height 53
click at [613, 605] on link "...ng a mom, but not just that, I want it to represent the balance between moth…" at bounding box center [685, 614] width 401 height 19
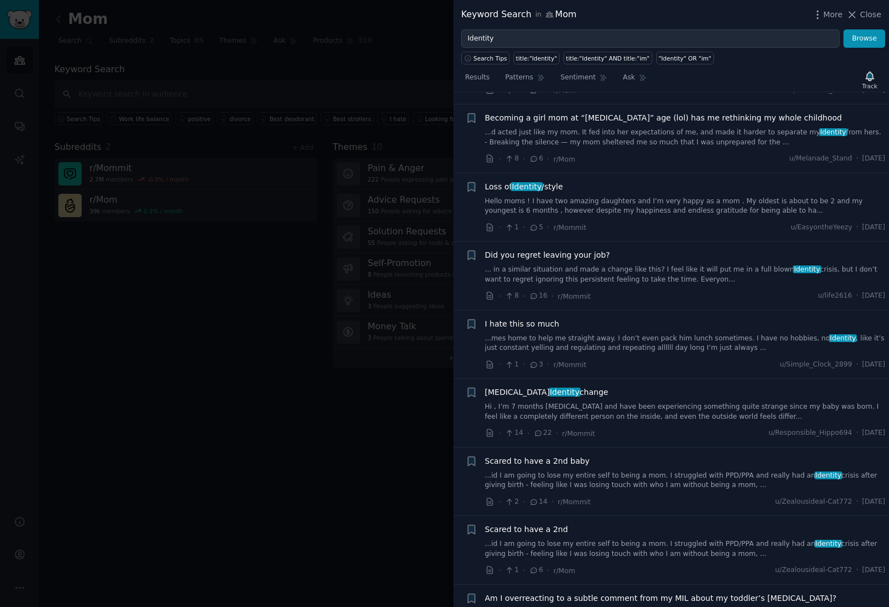
scroll to position [1962, 0]
click at [349, 585] on div at bounding box center [444, 303] width 889 height 607
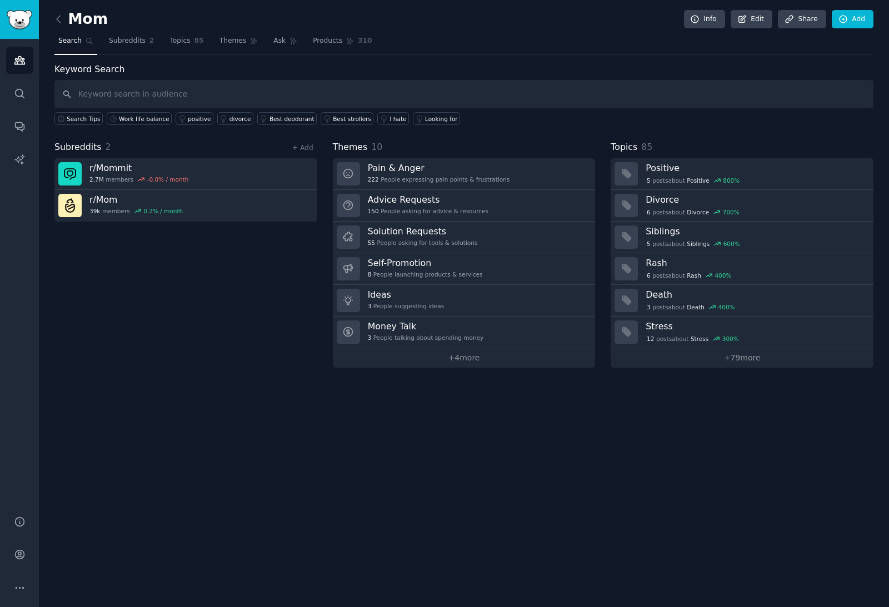
click at [365, 502] on div "Mom Info Edit Share Add Search Subreddits 2 Topics 85 Themes Ask Products 310 K…" at bounding box center [464, 303] width 850 height 607
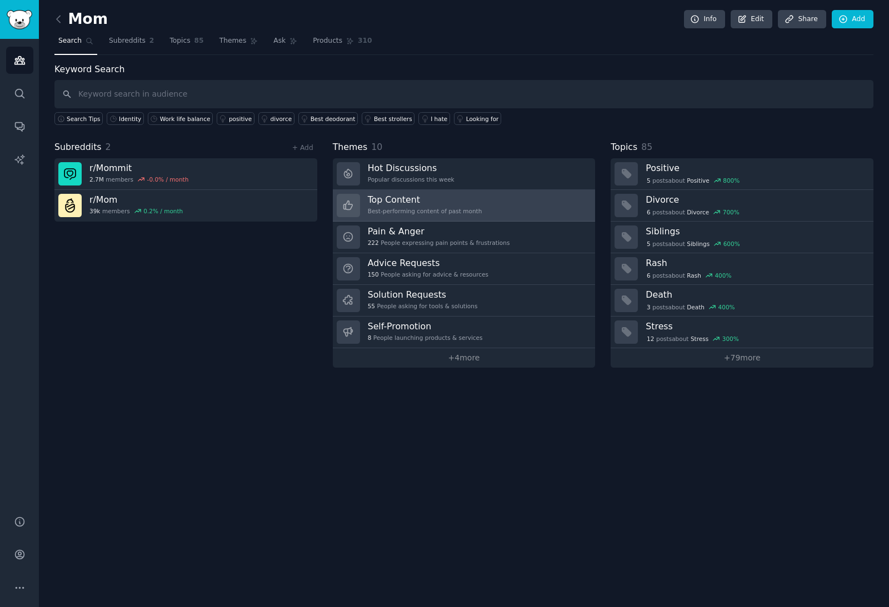
click at [405, 207] on div "Best-performing content of past month" at bounding box center [425, 211] width 114 height 8
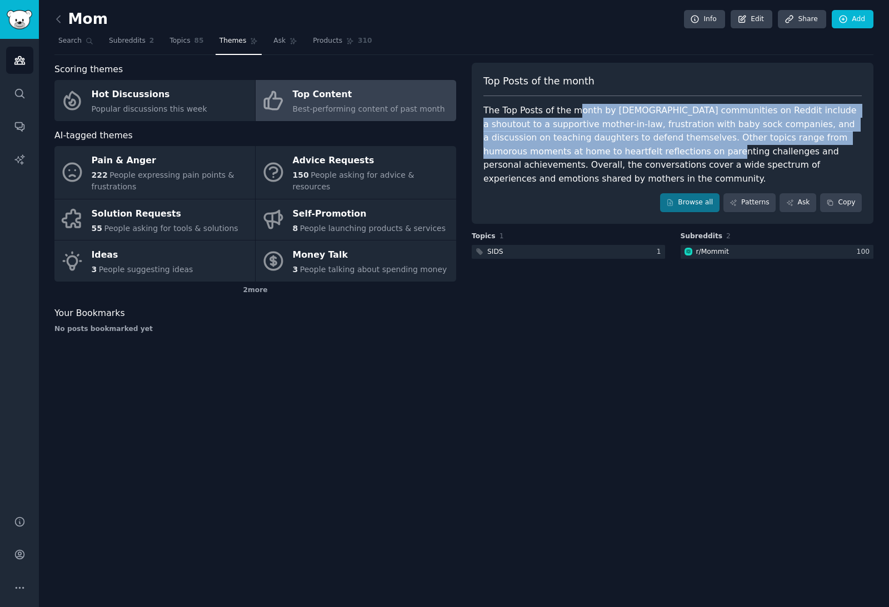
drag, startPoint x: 575, startPoint y: 114, endPoint x: 616, endPoint y: 152, distance: 55.9
click at [616, 152] on div "The Top Posts of the month by [DEMOGRAPHIC_DATA] communities on Reddit include …" at bounding box center [672, 145] width 378 height 82
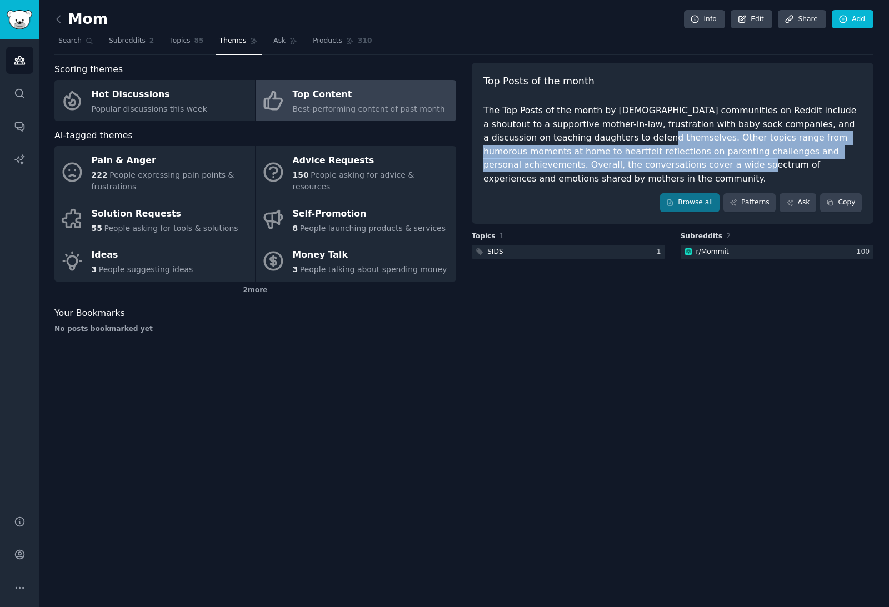
drag, startPoint x: 581, startPoint y: 132, endPoint x: 606, endPoint y: 162, distance: 39.8
click at [605, 162] on div "The Top Posts of the month by [DEMOGRAPHIC_DATA] communities on Reddit include …" at bounding box center [672, 145] width 378 height 82
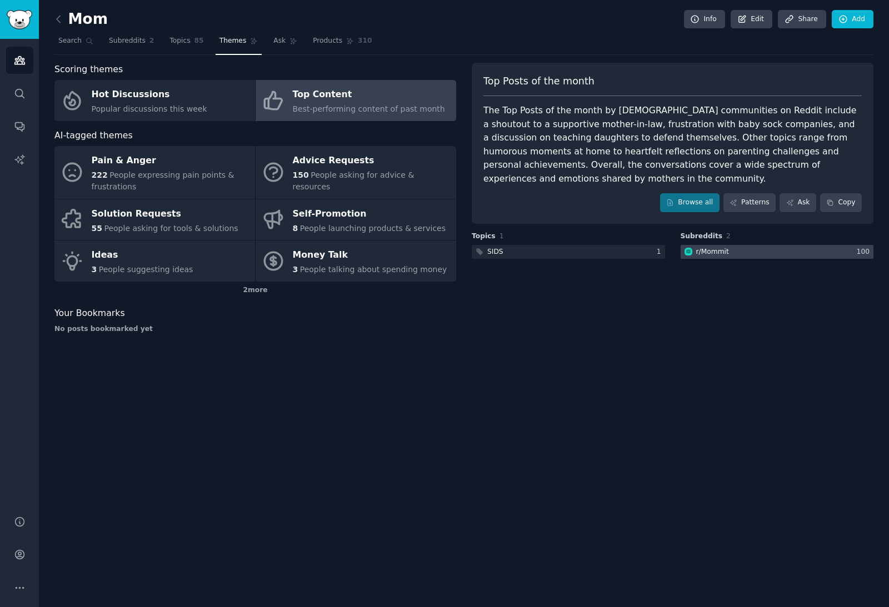
click at [726, 247] on div "r/ Mommit" at bounding box center [712, 252] width 33 height 10
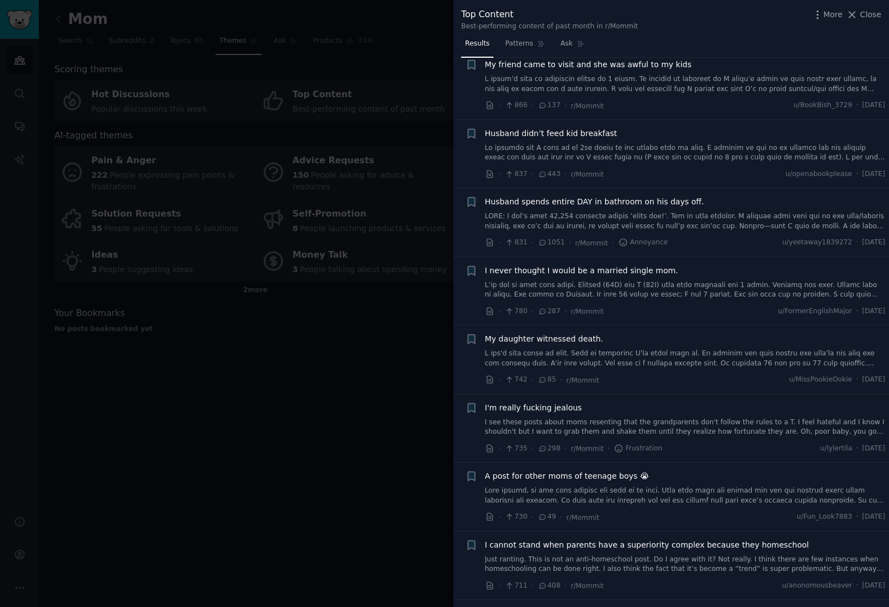
scroll to position [1133, 0]
click at [649, 149] on link at bounding box center [685, 153] width 401 height 19
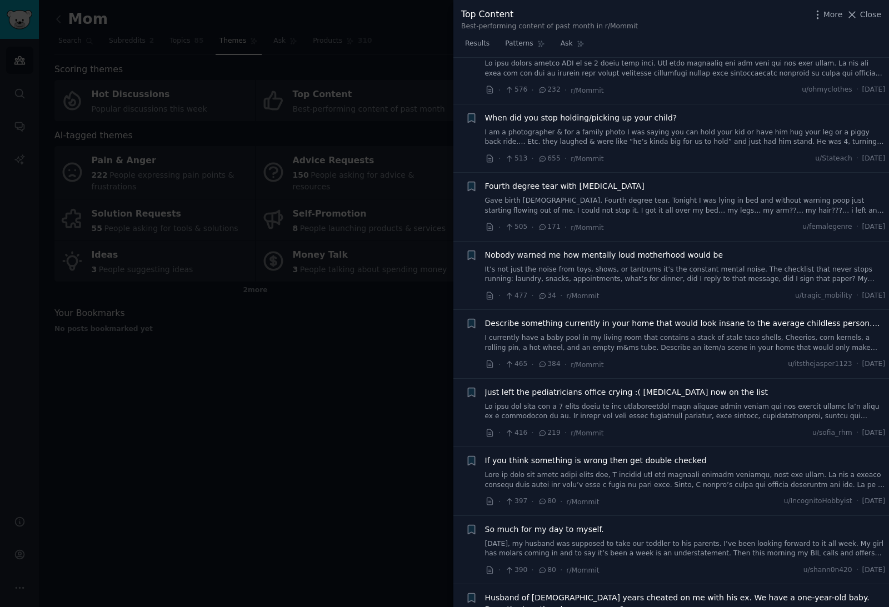
scroll to position [2460, 0]
